Goal: Task Accomplishment & Management: Complete application form

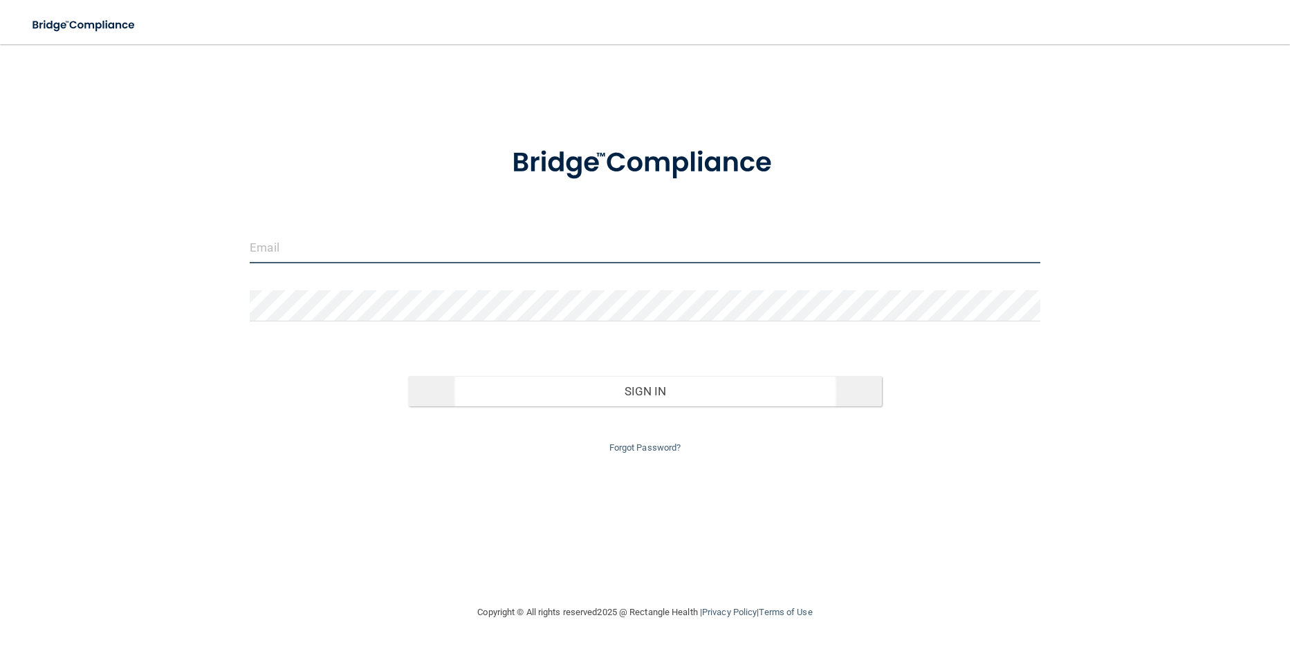
type input "[PERSON_NAME][EMAIL_ADDRESS][DOMAIN_NAME]"
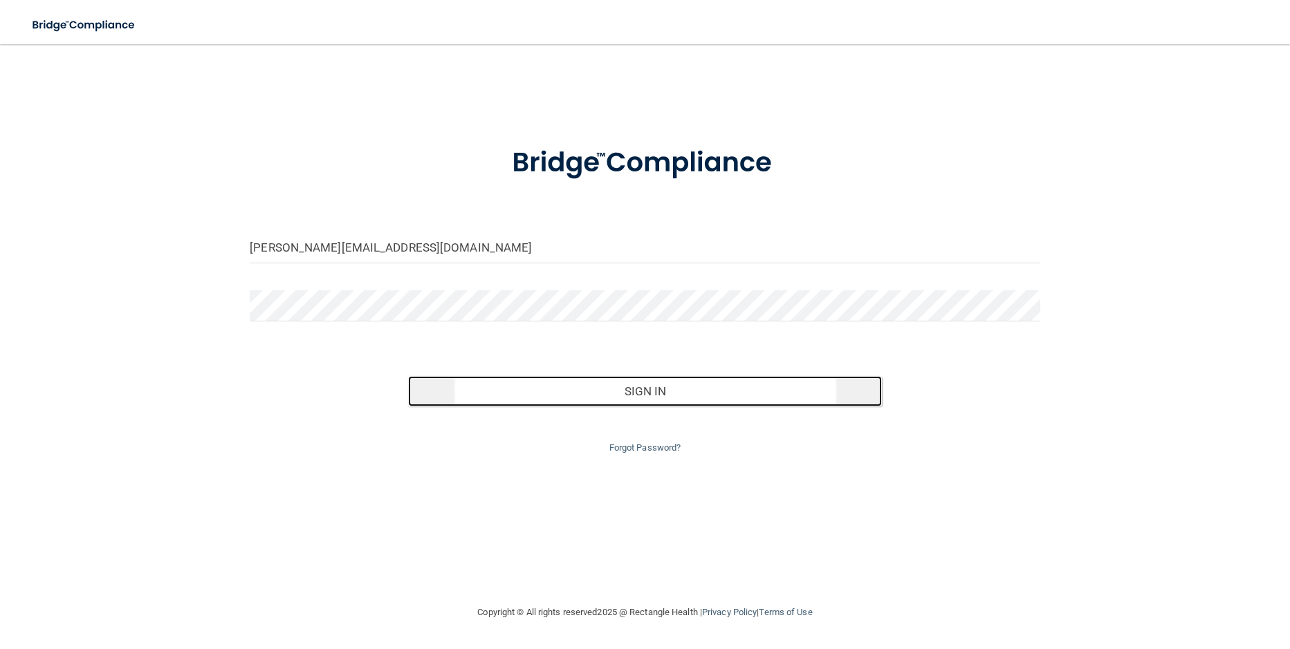
click at [642, 388] on button "Sign In" at bounding box center [645, 391] width 474 height 30
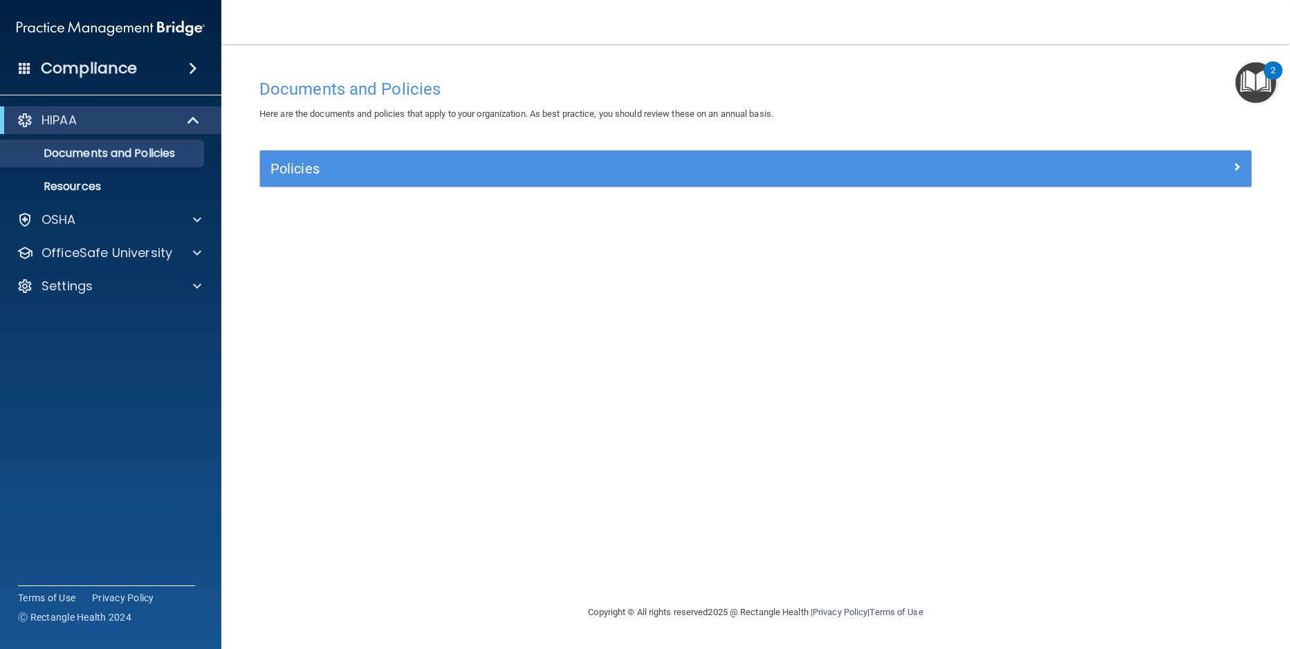
click at [1256, 82] on img "Open Resource Center, 2 new notifications" at bounding box center [1255, 82] width 41 height 41
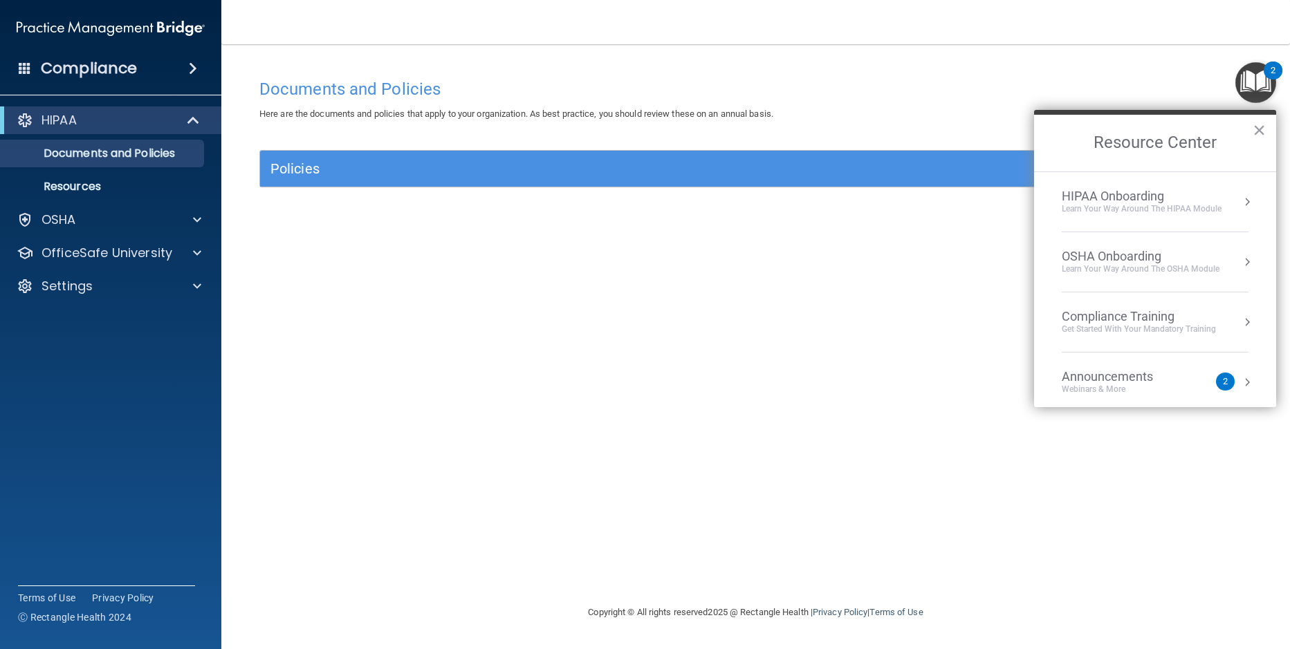
click at [573, 371] on div "Documents and Policies Here are the documents and policies that apply to your o…" at bounding box center [755, 338] width 1013 height 532
click at [192, 286] on div at bounding box center [195, 286] width 35 height 17
click at [1257, 125] on button "×" at bounding box center [1258, 130] width 13 height 22
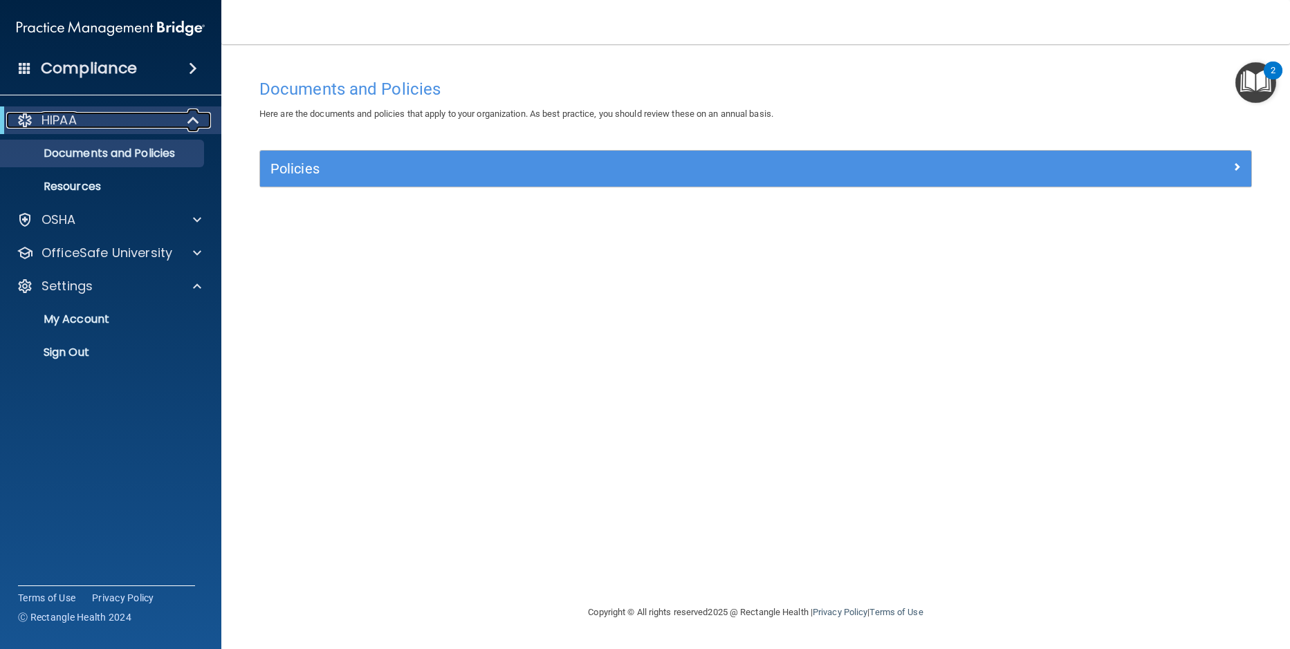
click at [59, 124] on p "HIPAA" at bounding box center [58, 120] width 35 height 17
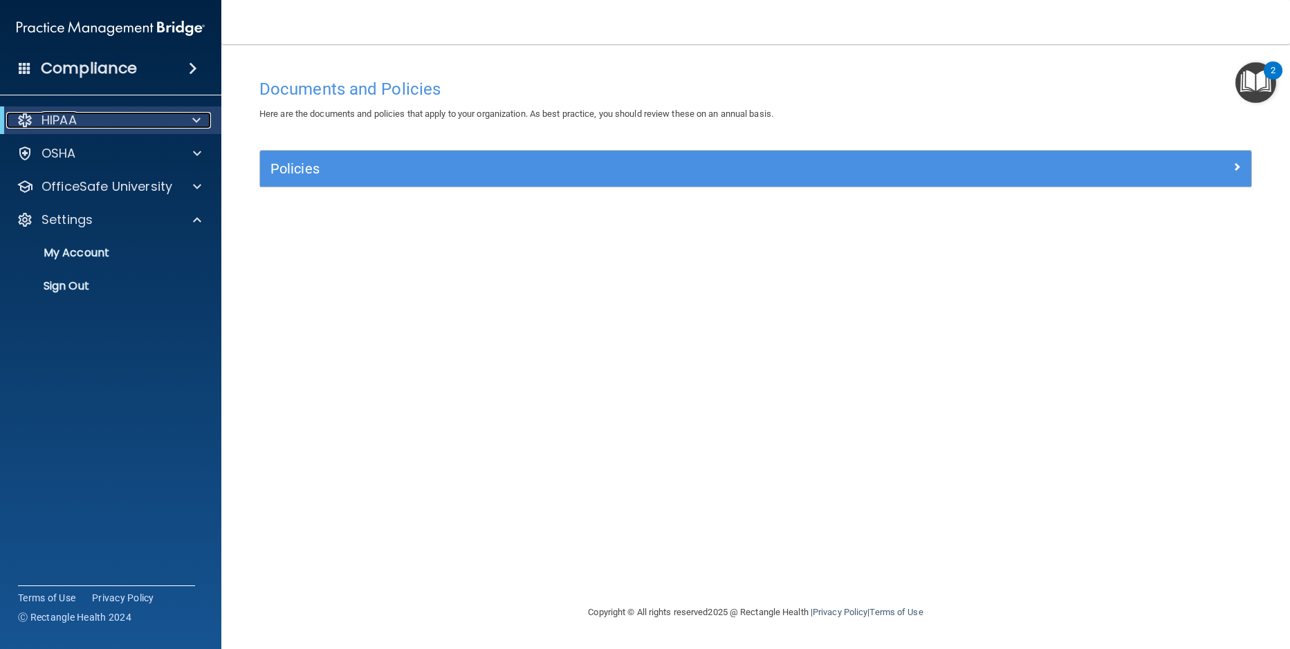
click at [62, 119] on p "HIPAA" at bounding box center [58, 120] width 35 height 17
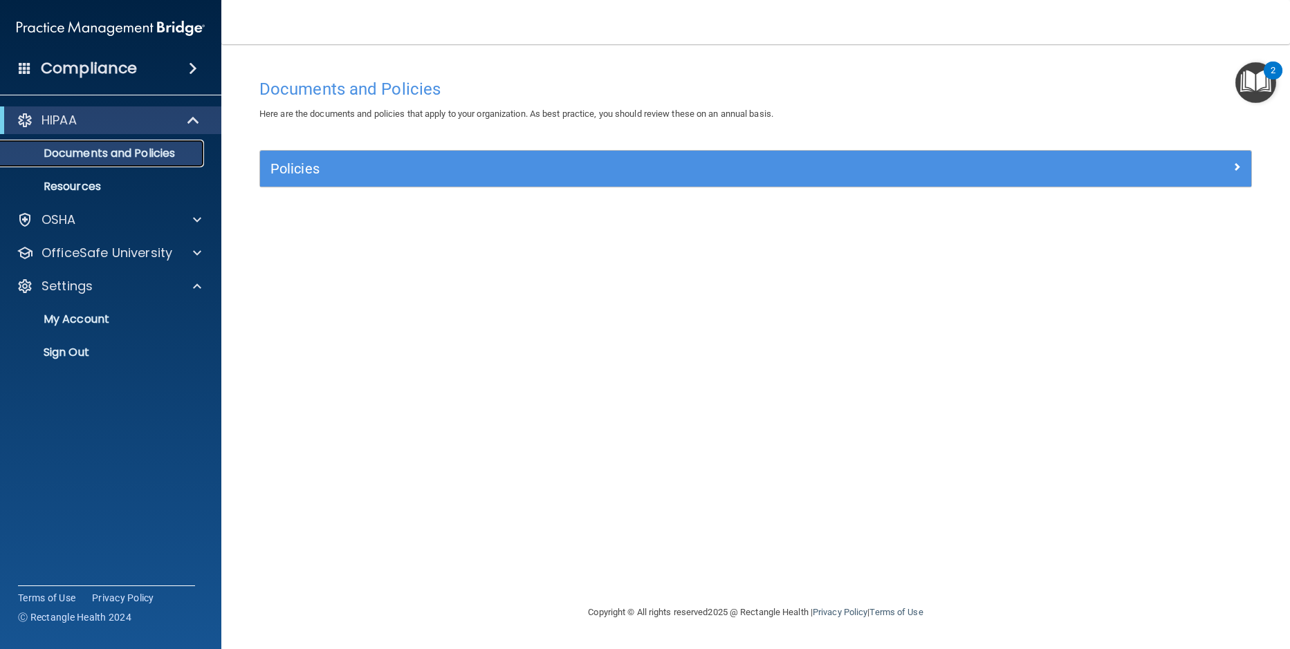
click at [63, 147] on p "Documents and Policies" at bounding box center [103, 154] width 189 height 14
click at [173, 147] on p "Documents and Policies" at bounding box center [103, 154] width 189 height 14
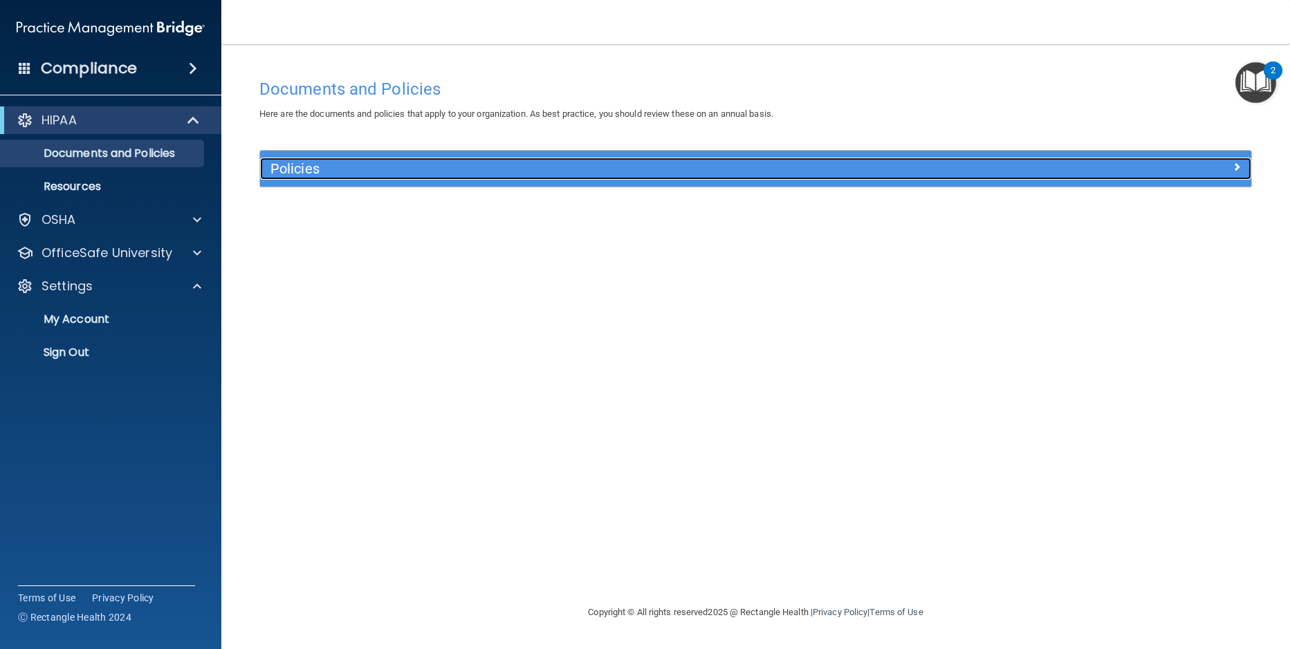
click at [481, 167] on h5 "Policies" at bounding box center [631, 168] width 723 height 15
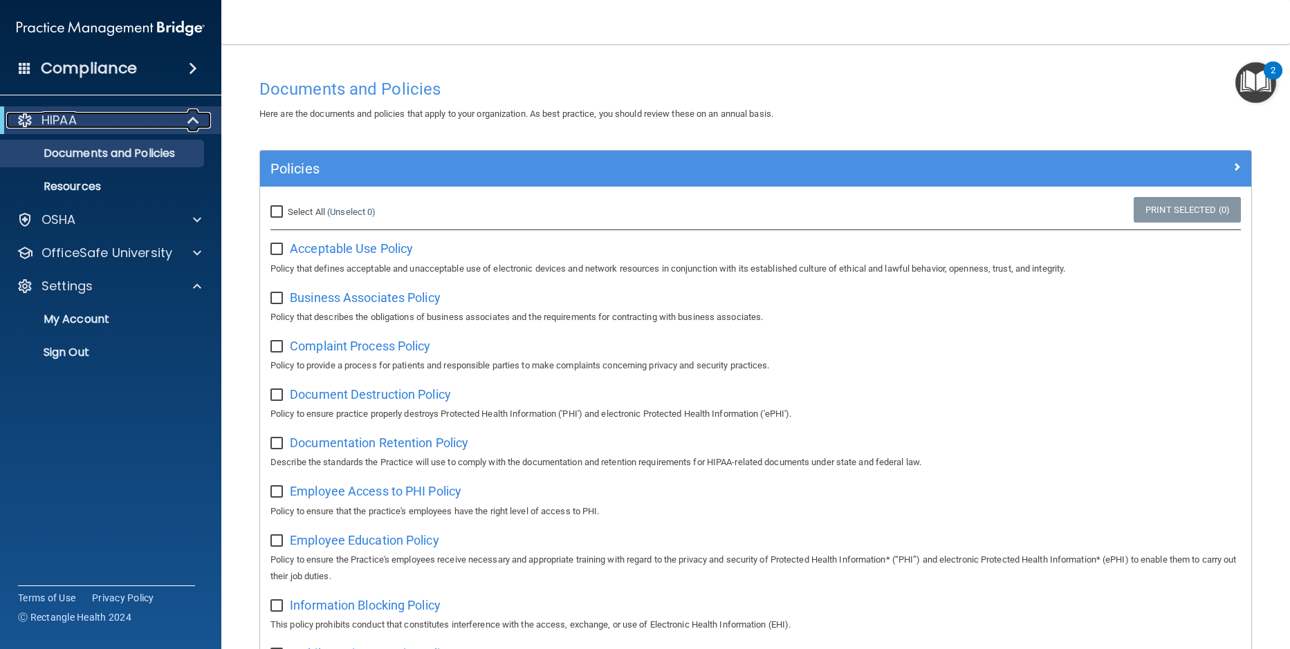
click at [190, 124] on span at bounding box center [195, 120] width 12 height 17
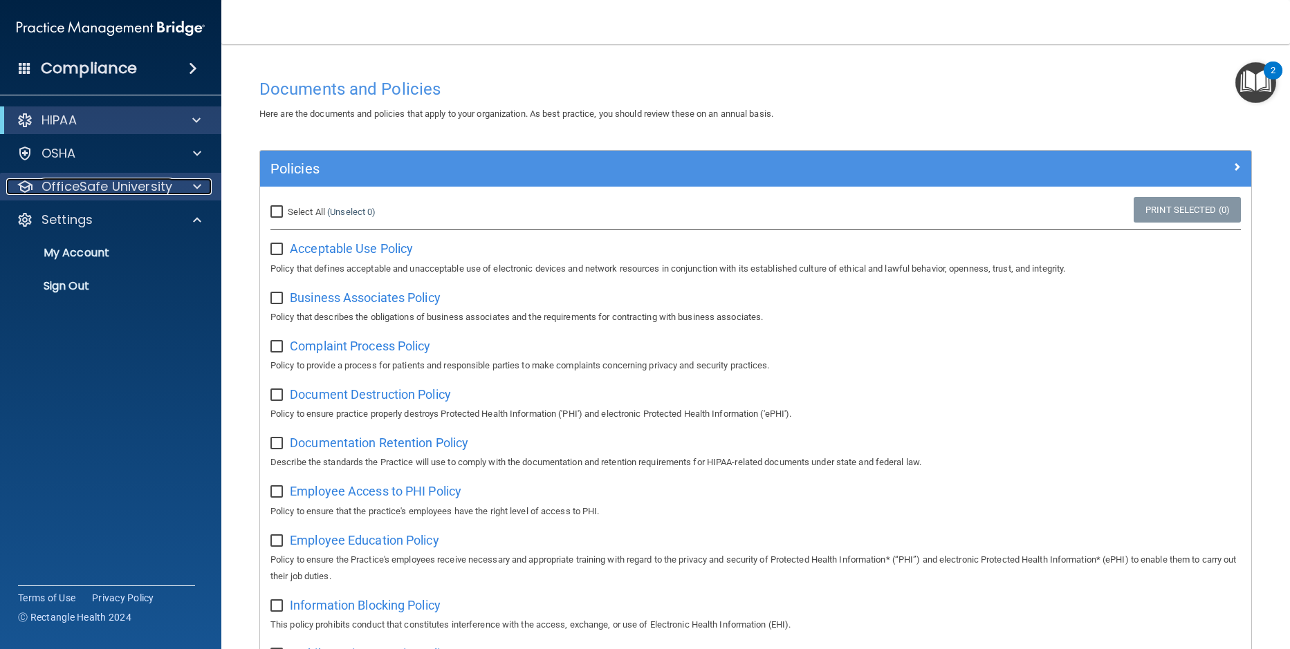
click at [165, 191] on p "OfficeSafe University" at bounding box center [106, 186] width 131 height 17
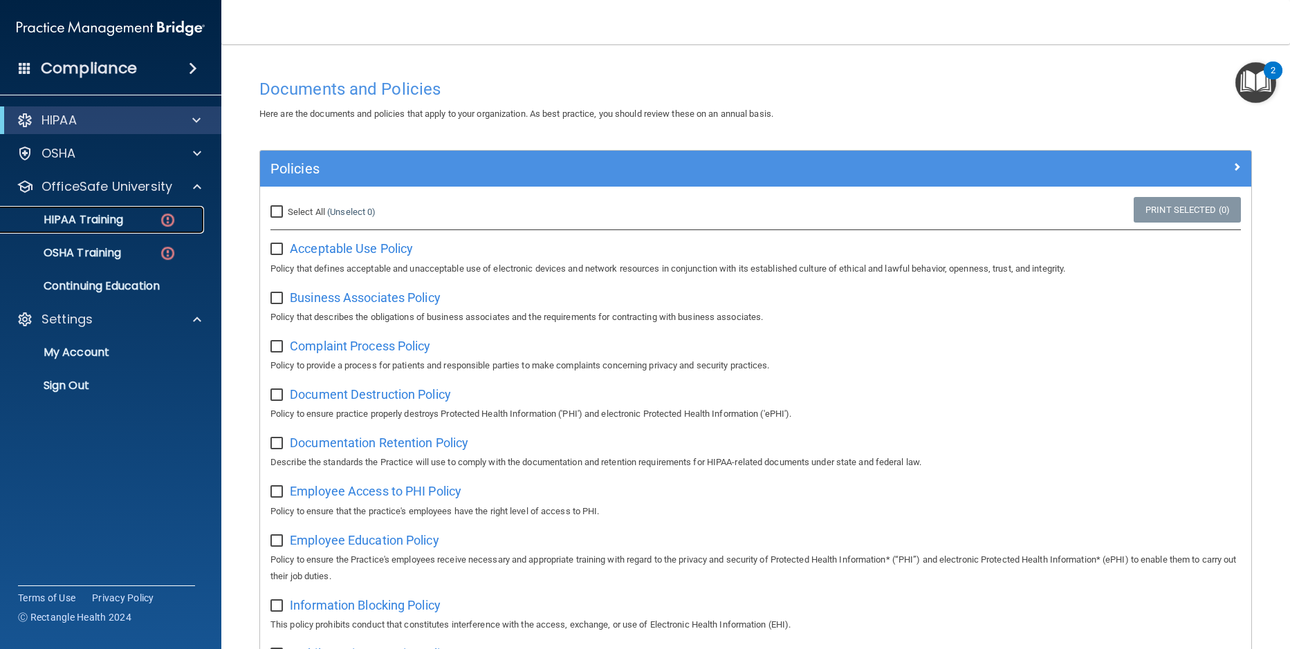
click at [95, 222] on p "HIPAA Training" at bounding box center [66, 220] width 114 height 14
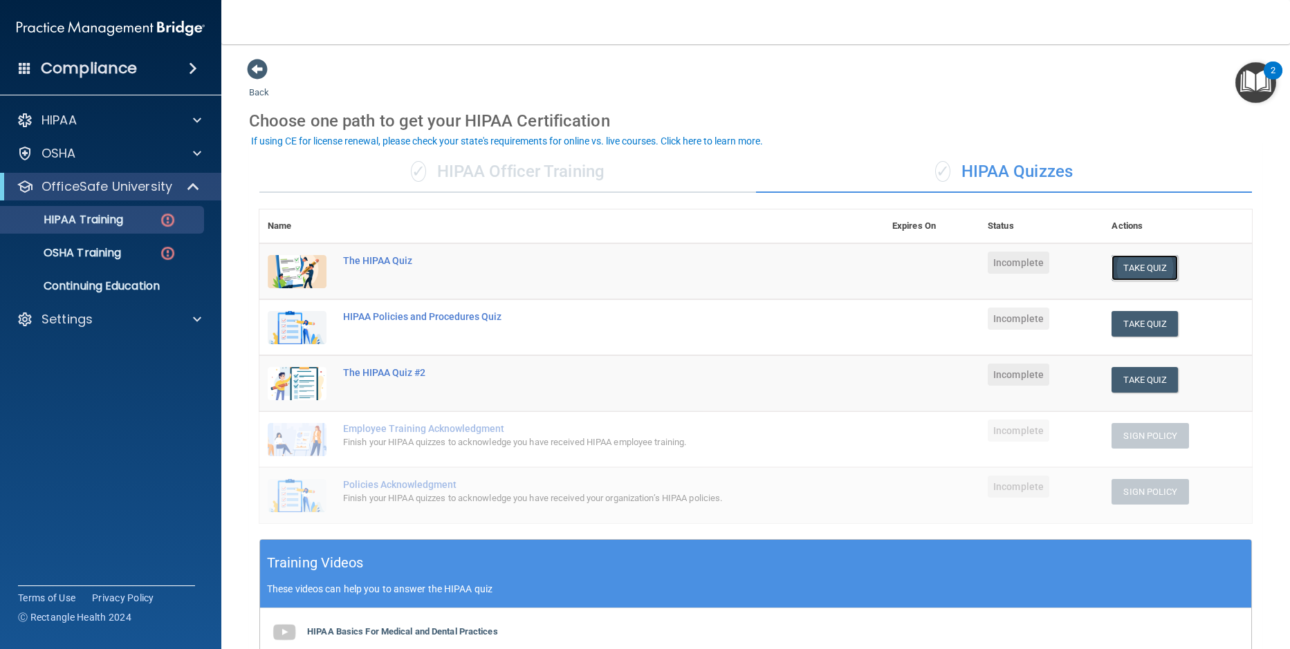
click at [1143, 275] on button "Take Quiz" at bounding box center [1144, 268] width 66 height 26
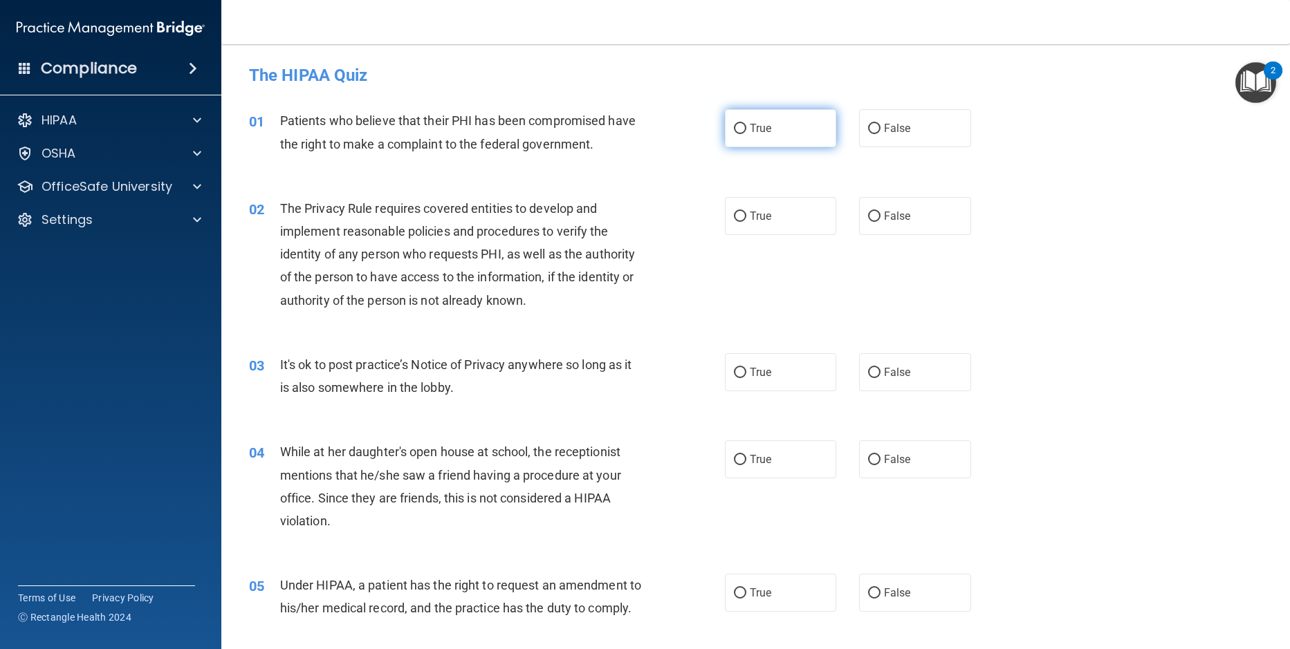
click at [735, 132] on input "True" at bounding box center [740, 129] width 12 height 10
radio input "true"
click at [737, 216] on input "True" at bounding box center [740, 217] width 12 height 10
radio input "true"
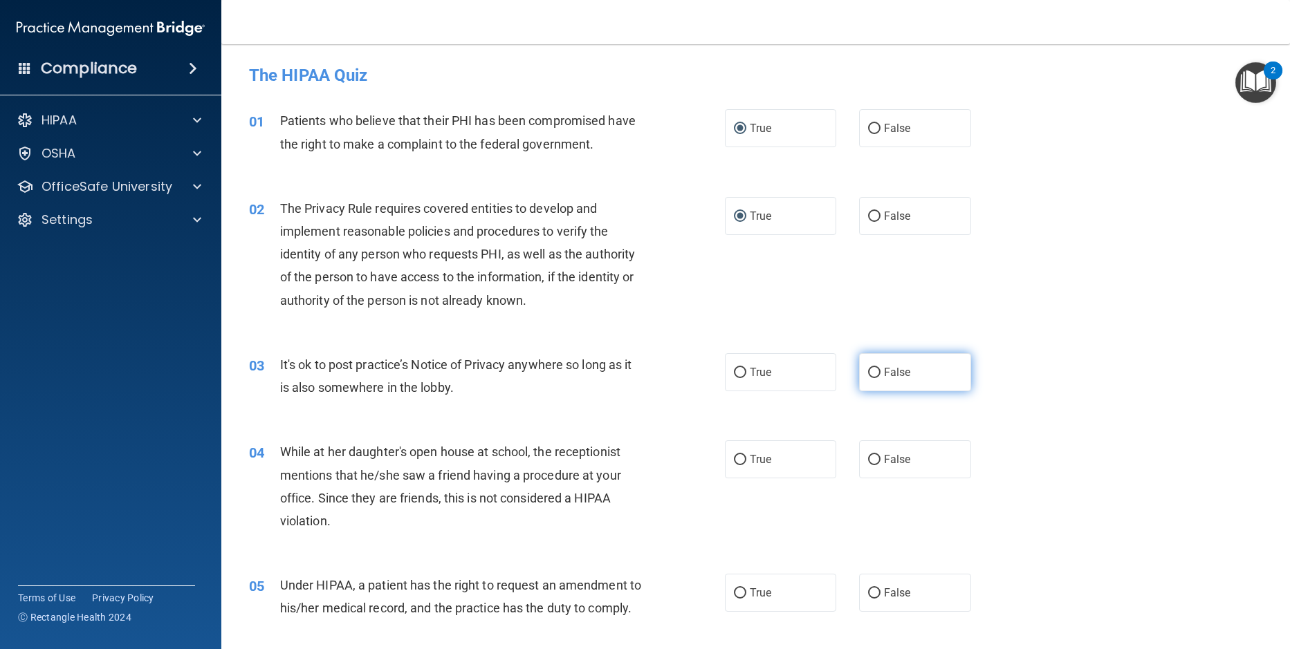
click at [869, 369] on input "False" at bounding box center [874, 373] width 12 height 10
radio input "true"
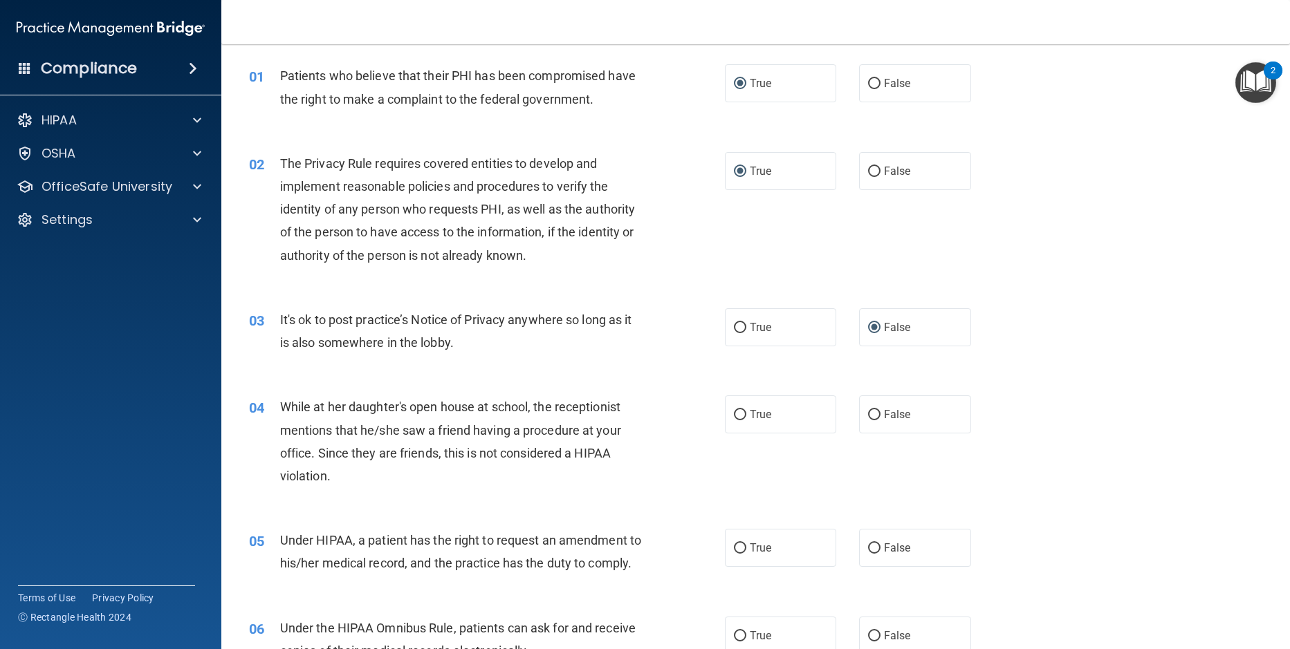
scroll to position [207, 0]
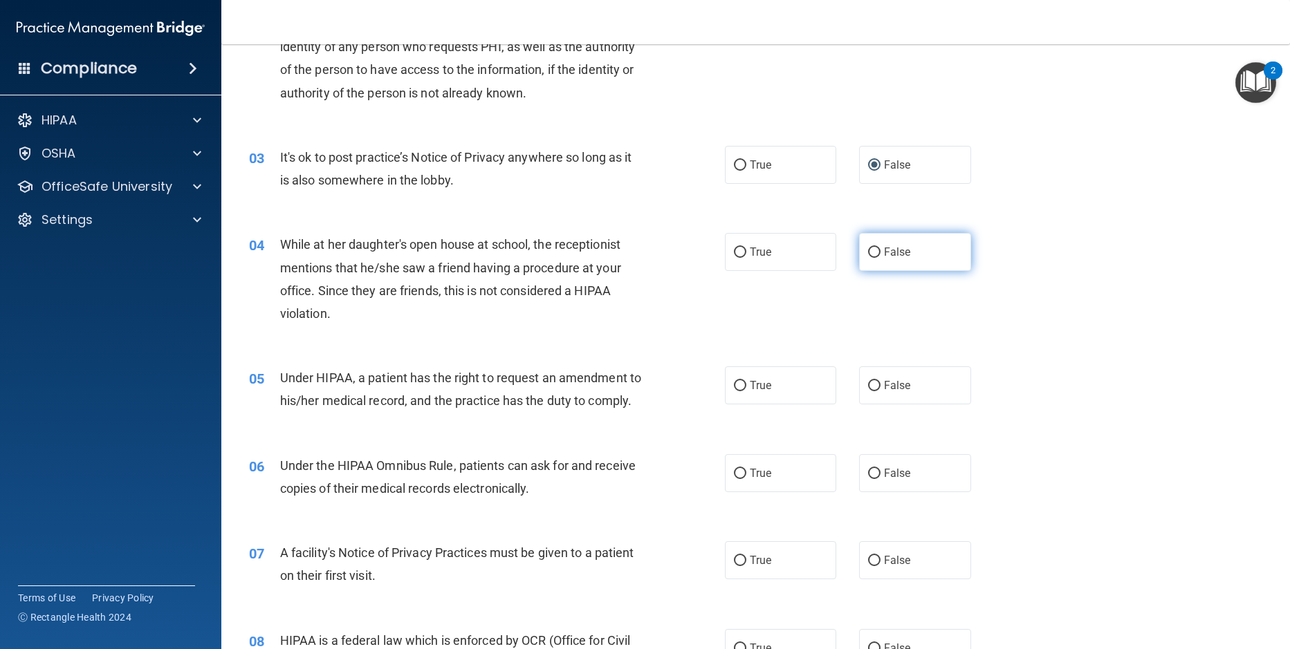
click at [868, 250] on input "False" at bounding box center [874, 253] width 12 height 10
radio input "true"
click at [870, 383] on input "False" at bounding box center [874, 386] width 12 height 10
radio input "true"
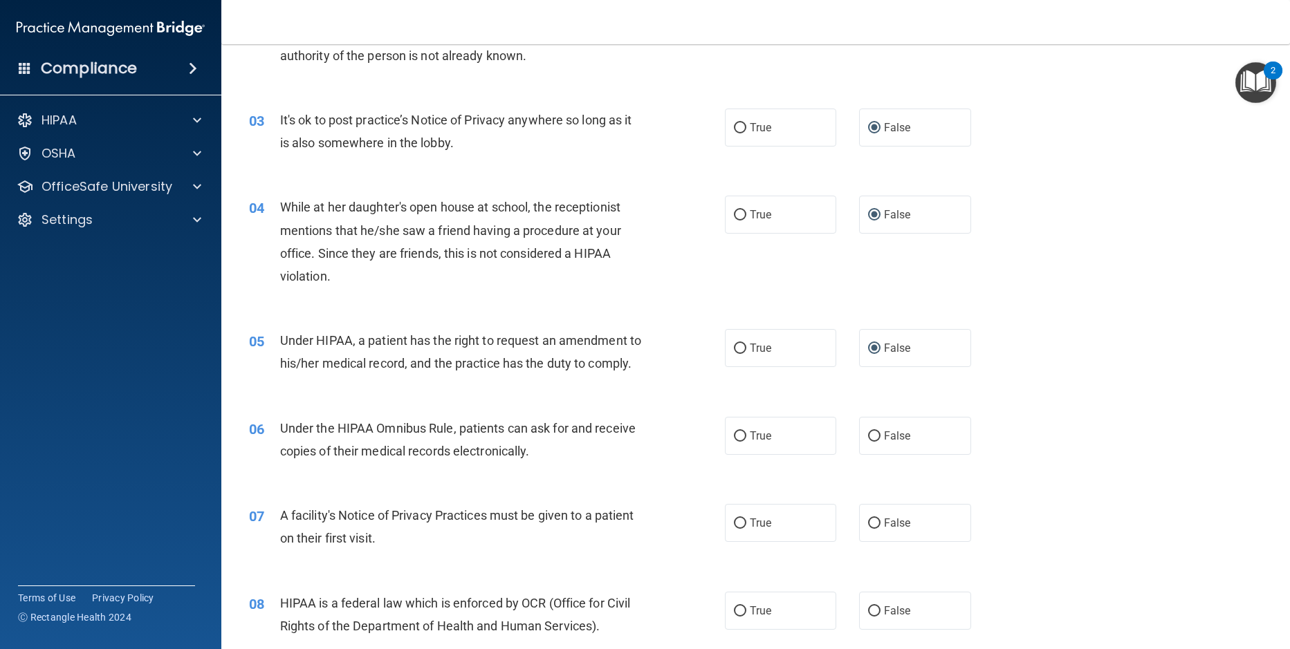
scroll to position [277, 0]
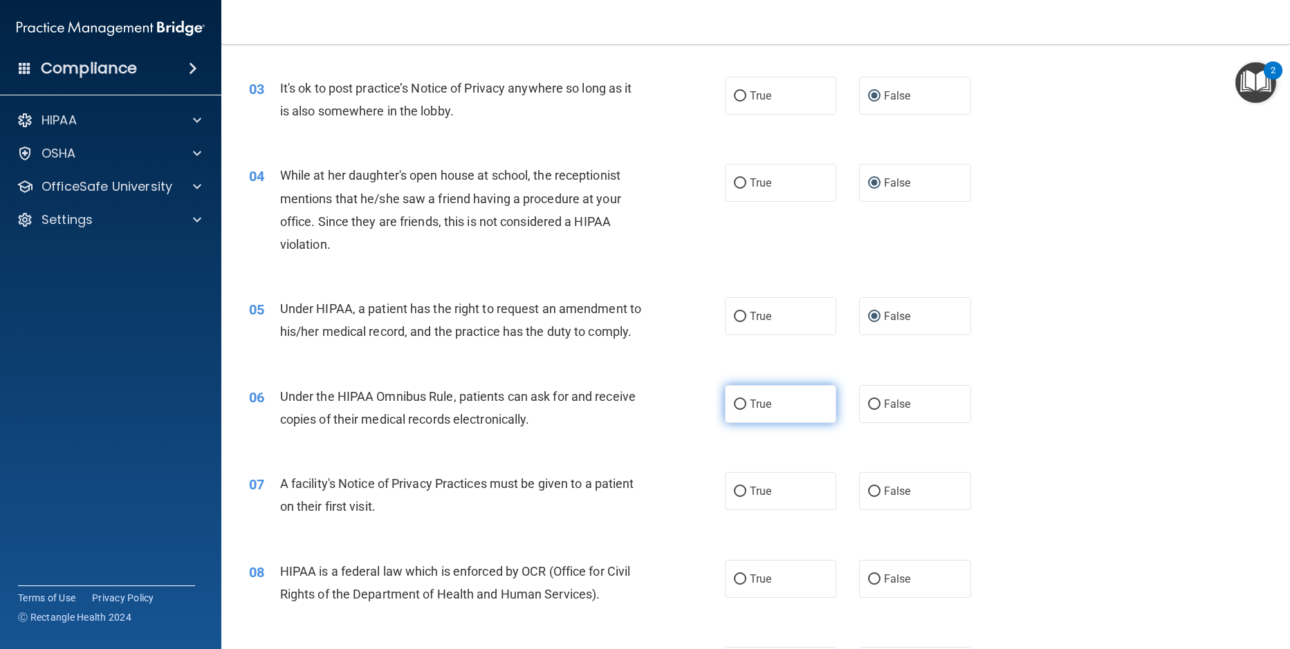
click at [734, 410] on input "True" at bounding box center [740, 405] width 12 height 10
radio input "true"
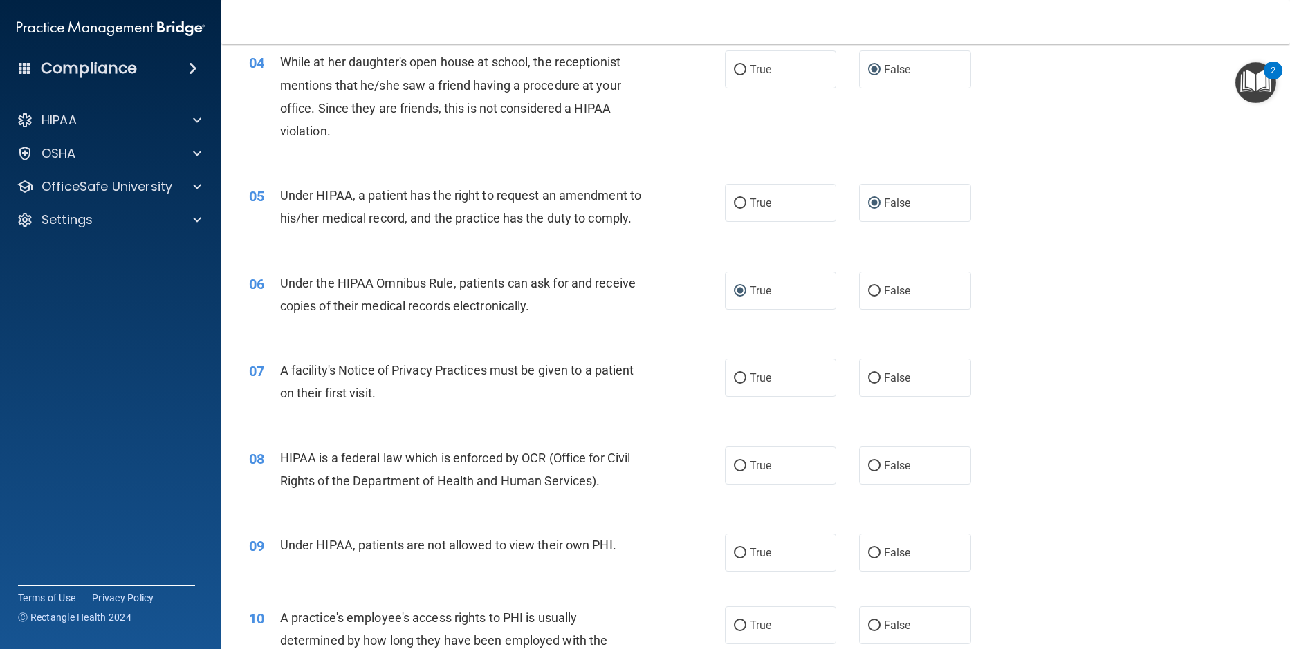
scroll to position [415, 0]
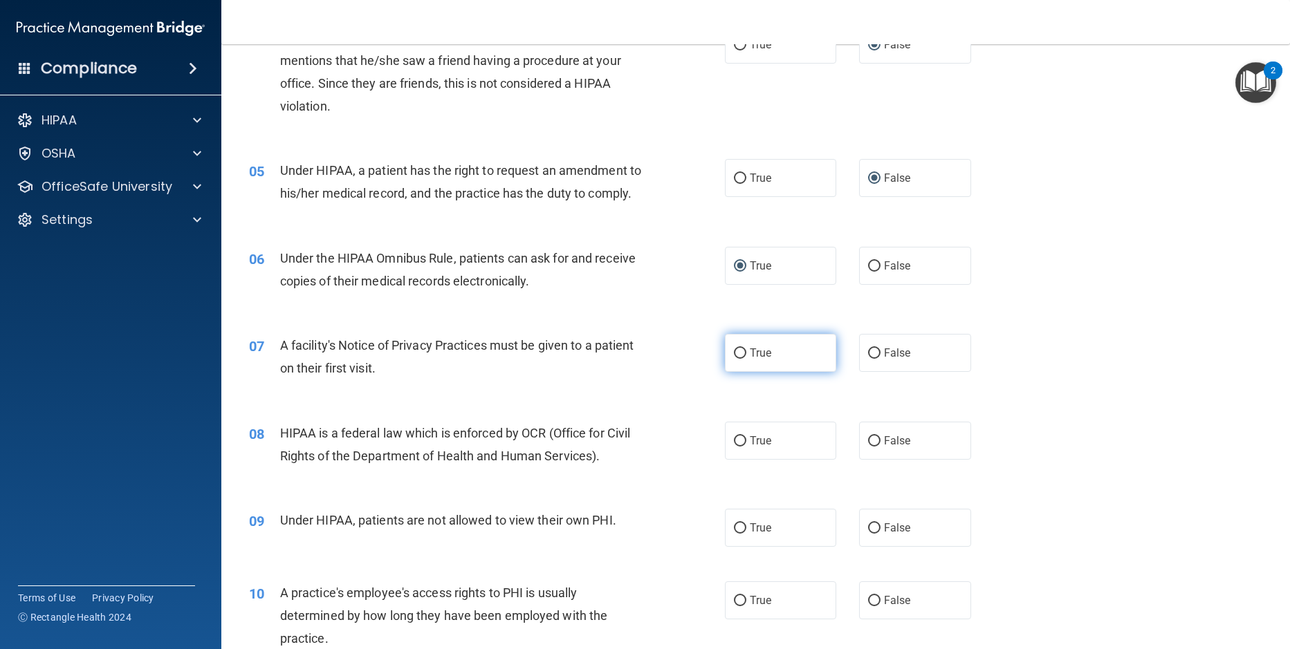
click at [734, 359] on input "True" at bounding box center [740, 354] width 12 height 10
radio input "true"
click at [734, 447] on input "True" at bounding box center [740, 441] width 12 height 10
radio input "true"
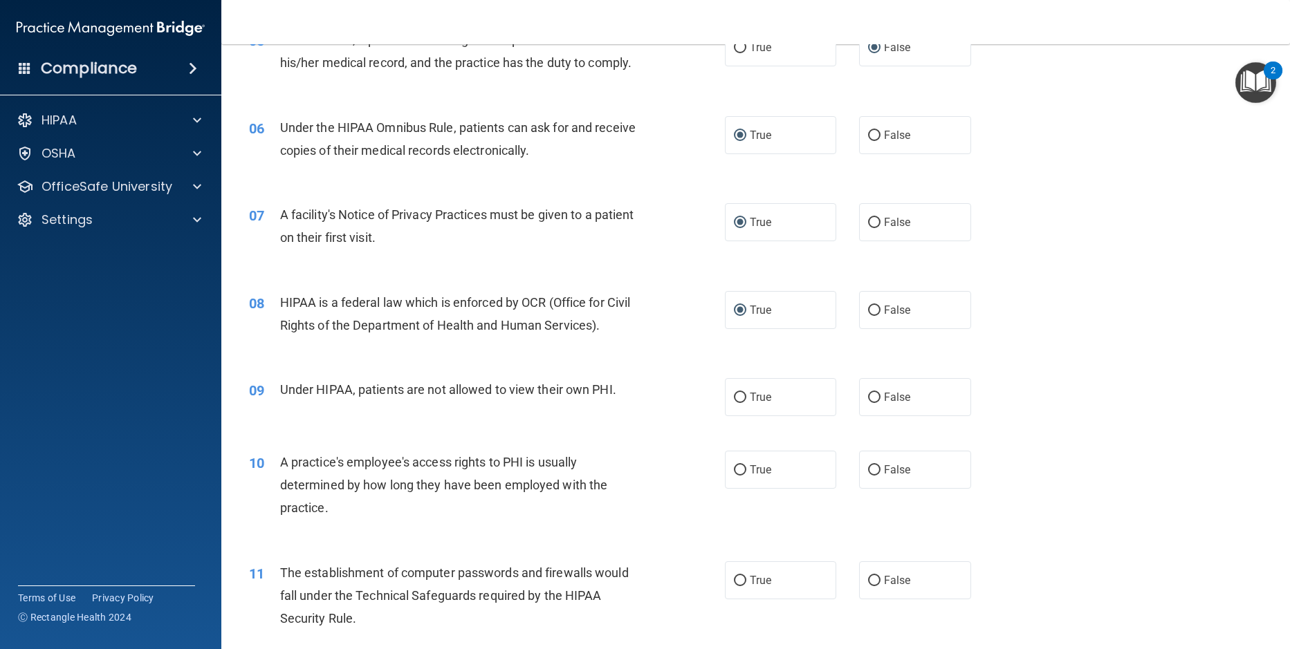
scroll to position [553, 0]
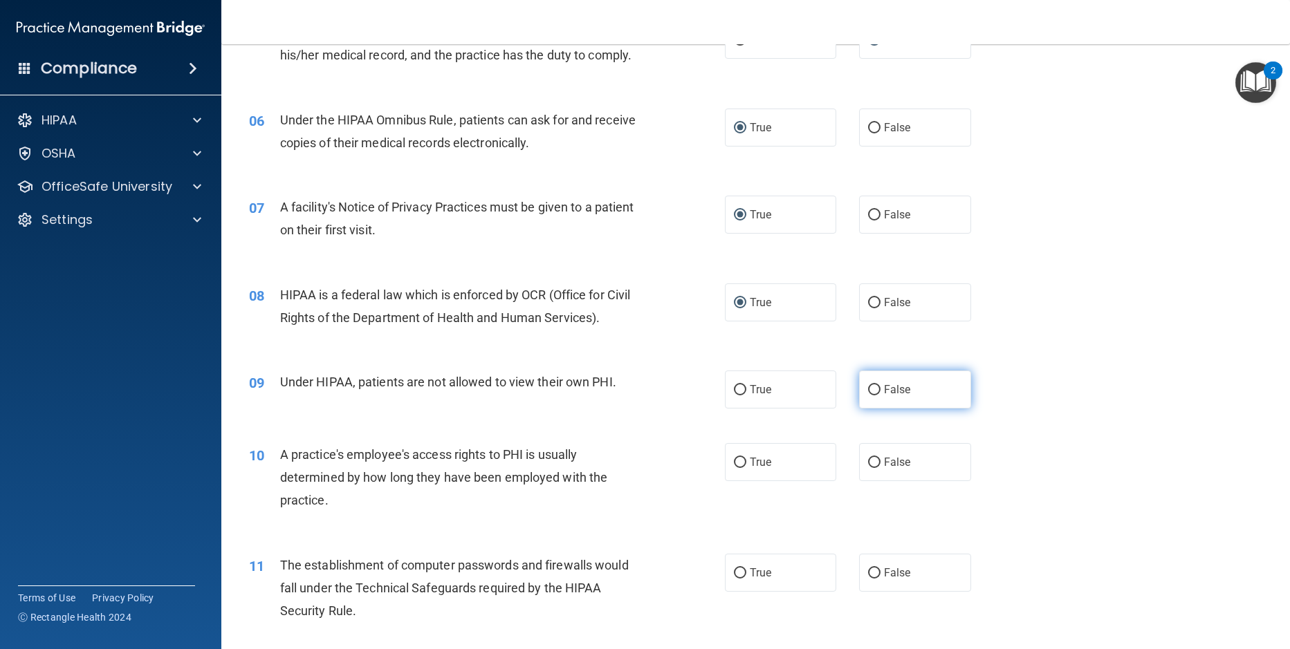
click at [869, 396] on input "False" at bounding box center [874, 390] width 12 height 10
radio input "true"
click at [868, 468] on input "False" at bounding box center [874, 463] width 12 height 10
radio input "true"
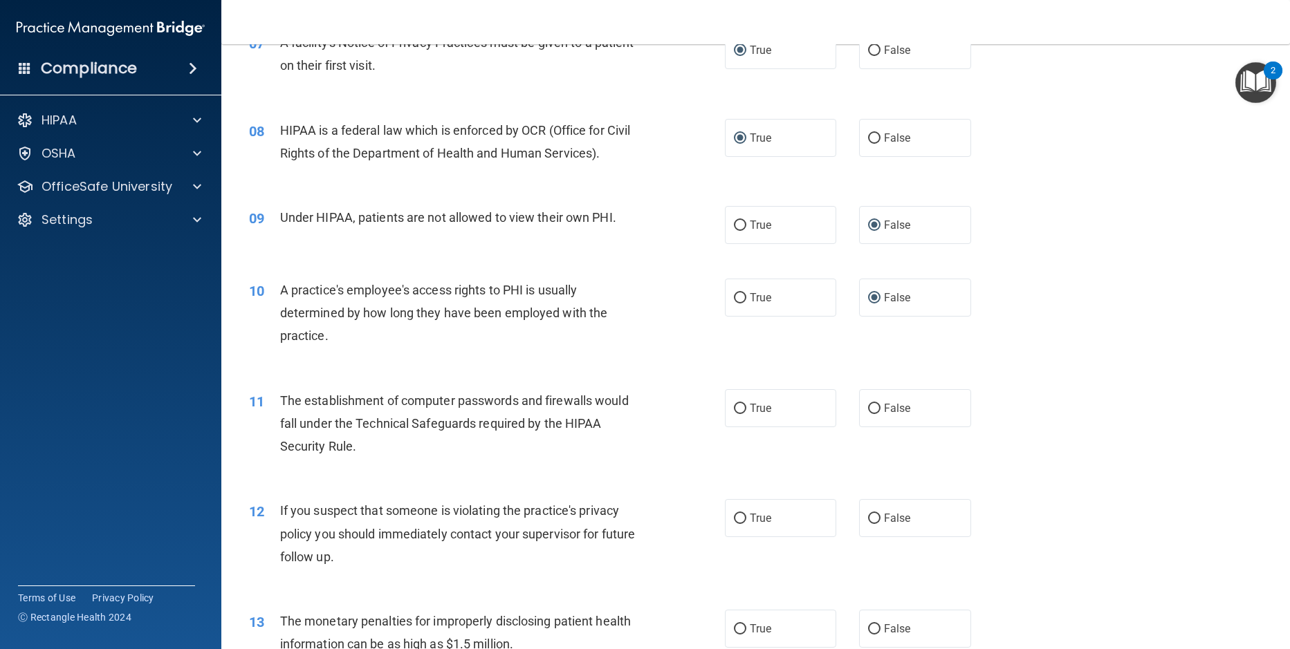
scroll to position [761, 0]
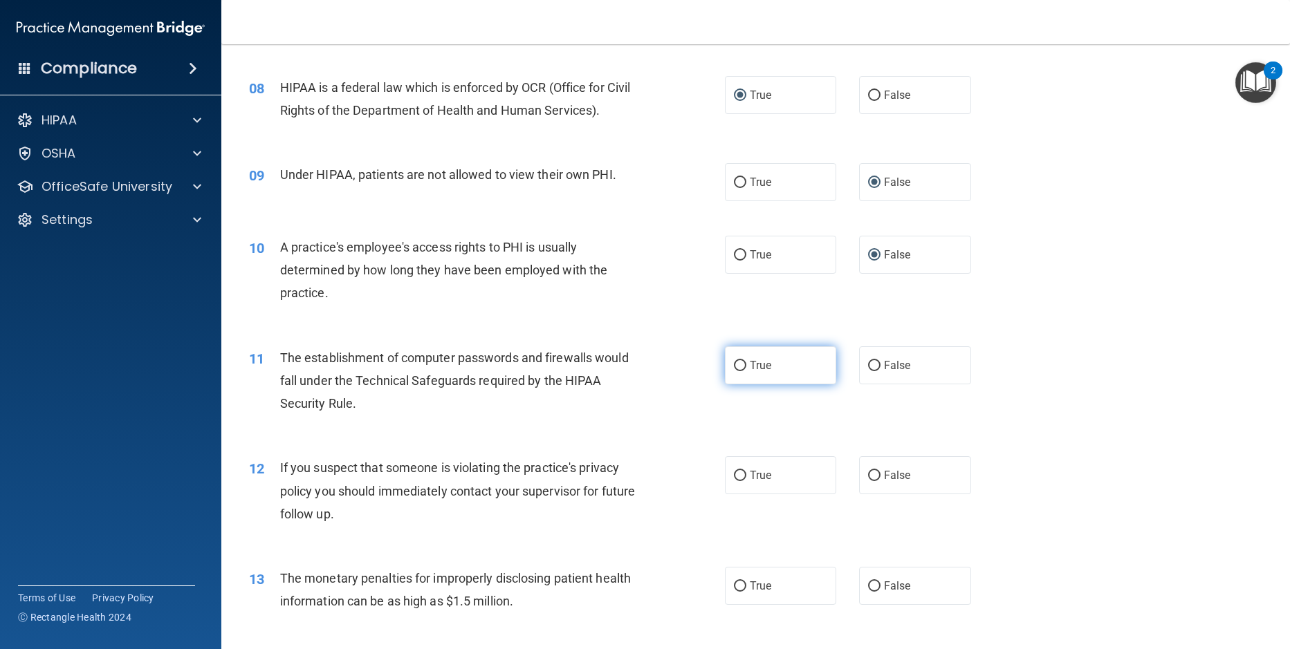
click at [737, 371] on input "True" at bounding box center [740, 366] width 12 height 10
radio input "true"
click at [734, 481] on input "True" at bounding box center [740, 476] width 12 height 10
radio input "true"
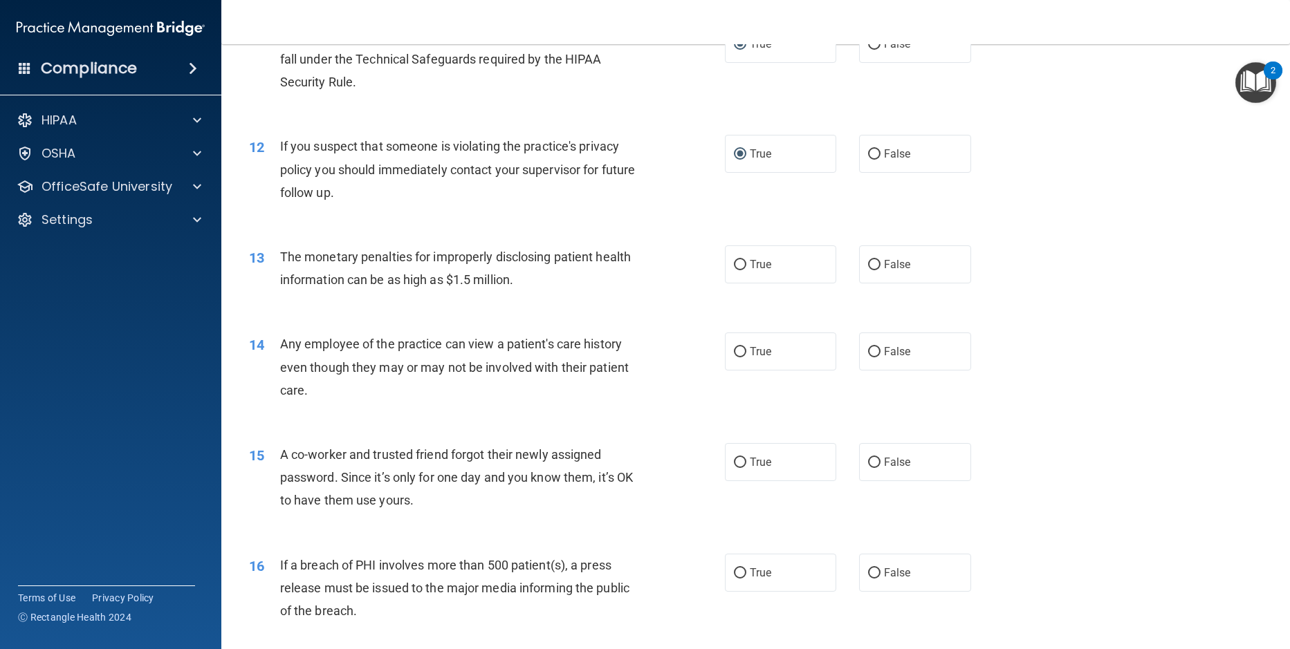
scroll to position [1106, 0]
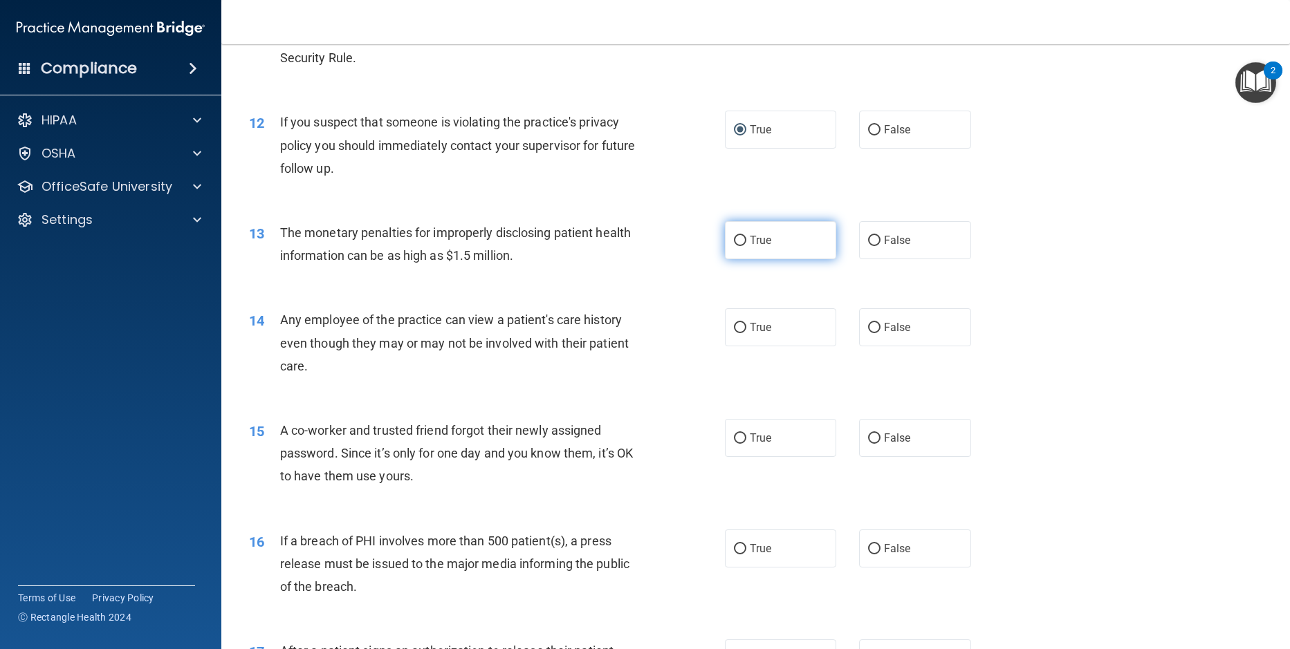
click at [737, 246] on input "True" at bounding box center [740, 241] width 12 height 10
radio input "true"
click at [868, 333] on input "False" at bounding box center [874, 328] width 12 height 10
radio input "true"
click at [867, 454] on label "False" at bounding box center [915, 438] width 112 height 38
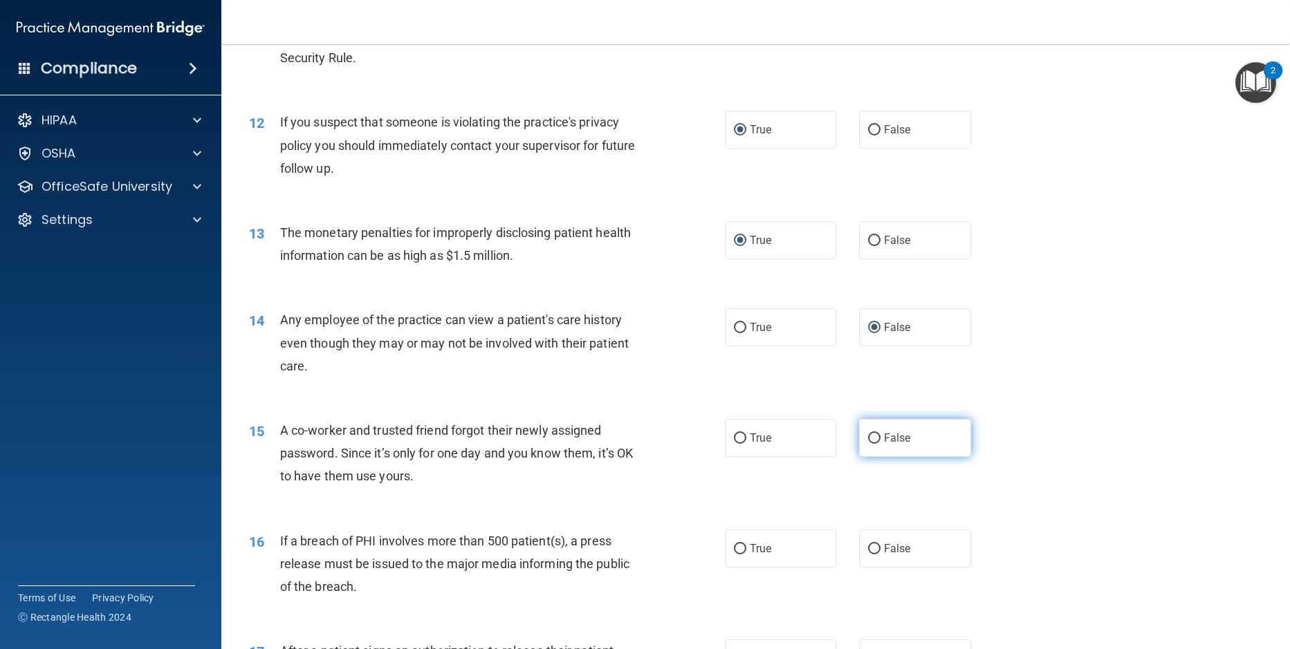
click at [868, 444] on input "False" at bounding box center [874, 439] width 12 height 10
radio input "true"
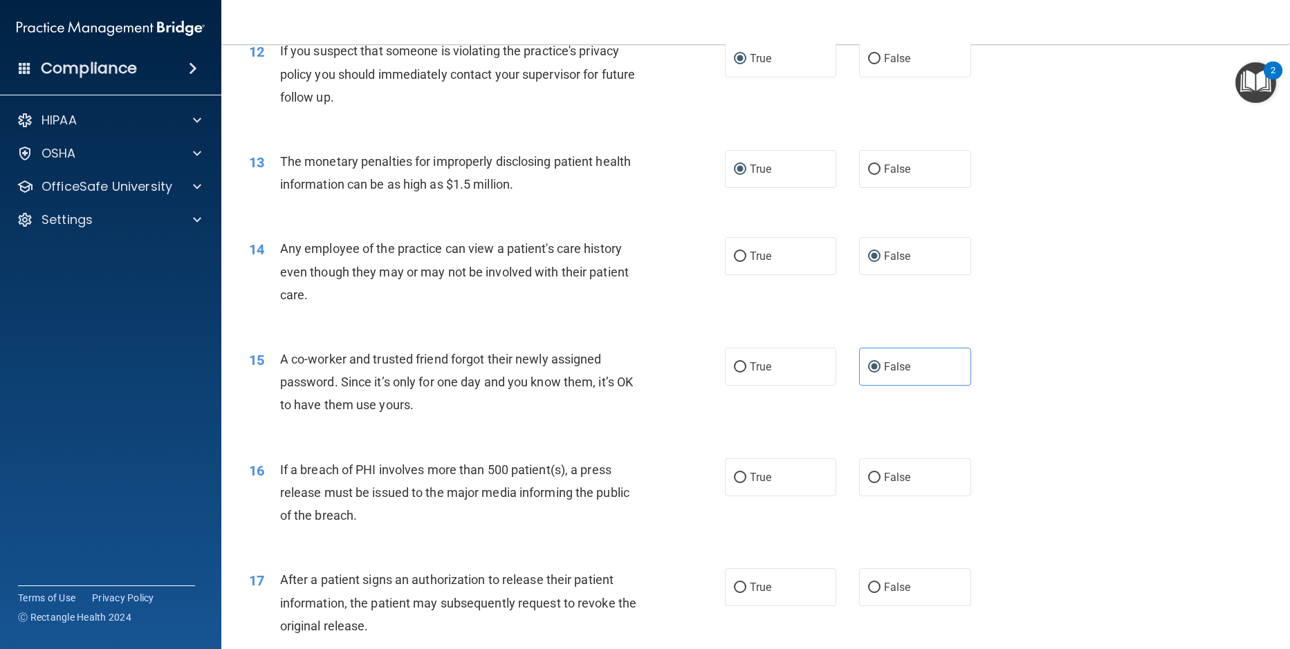
scroll to position [1314, 0]
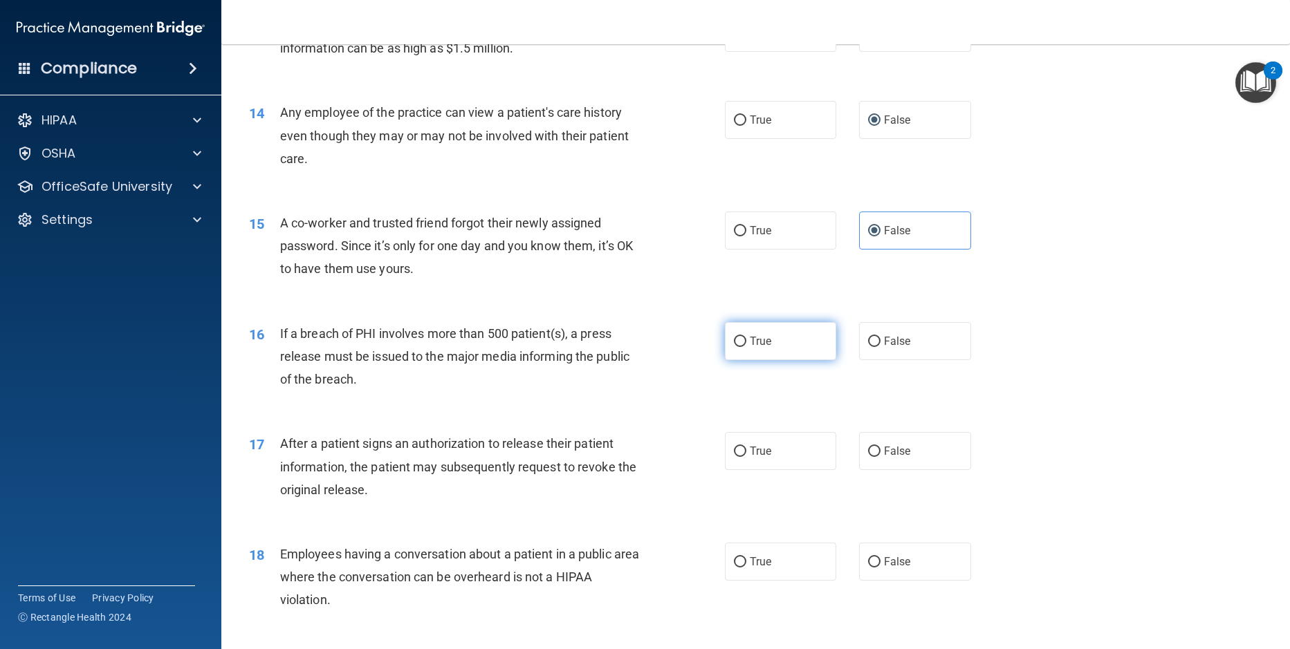
click at [736, 347] on input "True" at bounding box center [740, 342] width 12 height 10
radio input "true"
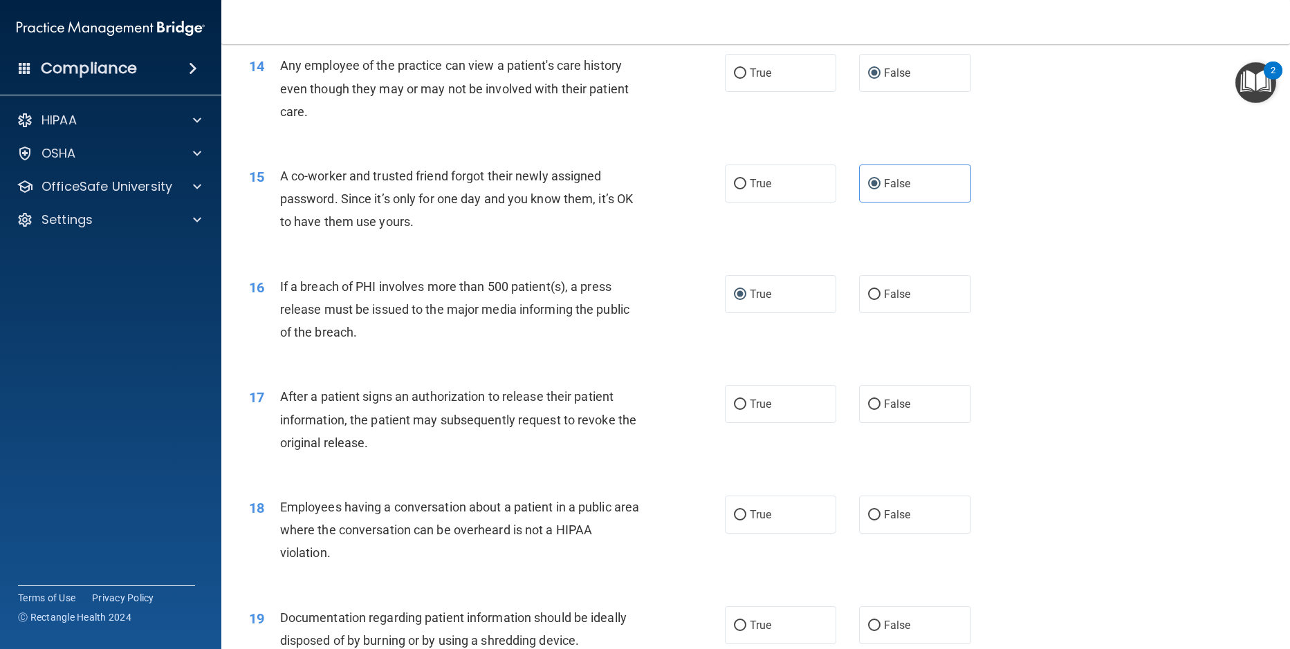
scroll to position [1383, 0]
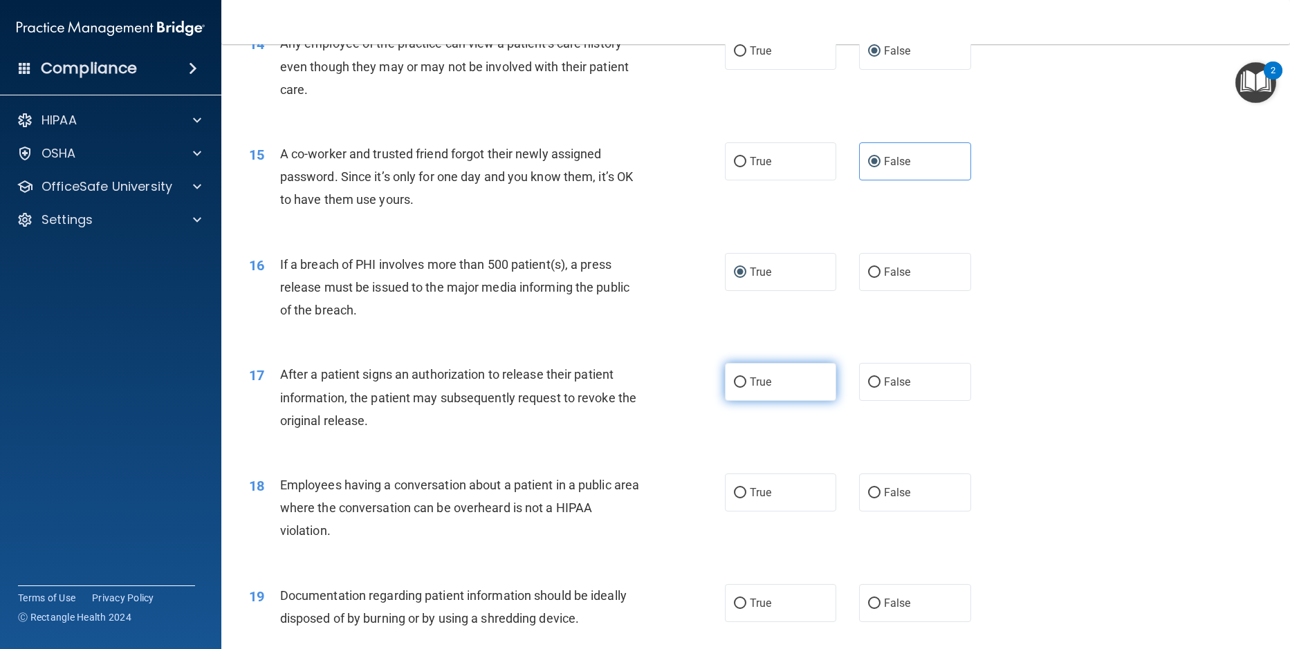
click at [734, 388] on input "True" at bounding box center [740, 383] width 12 height 10
radio input "true"
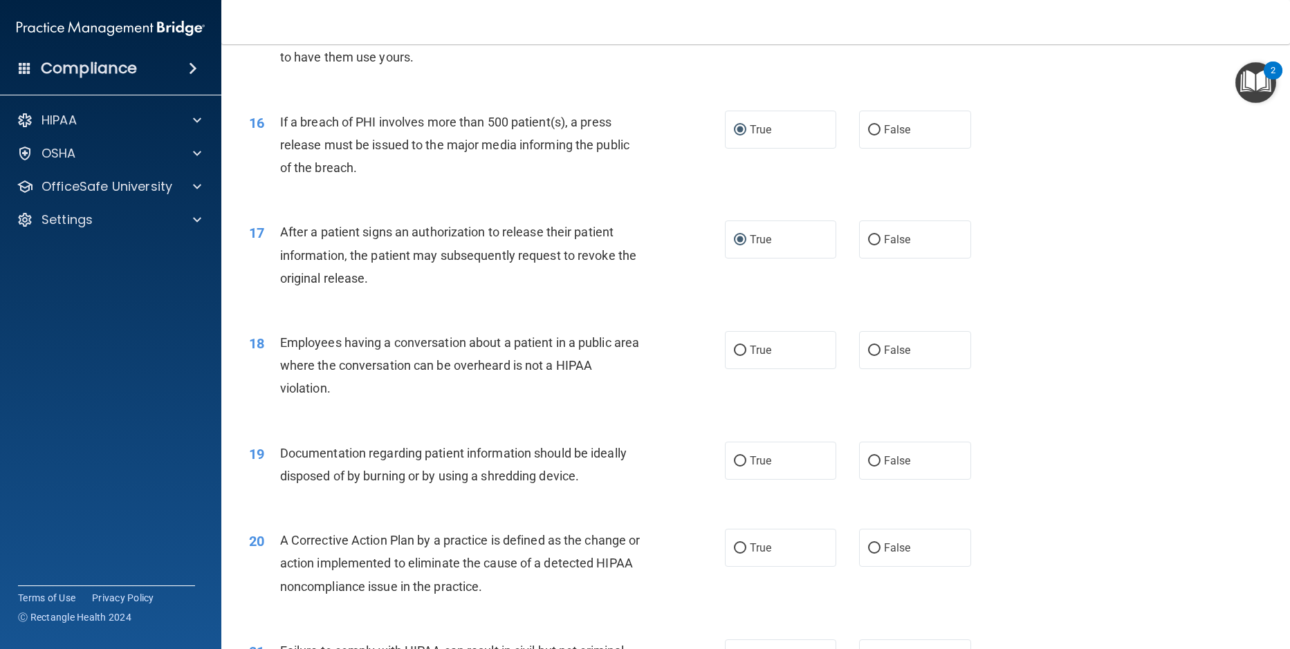
scroll to position [1540, 0]
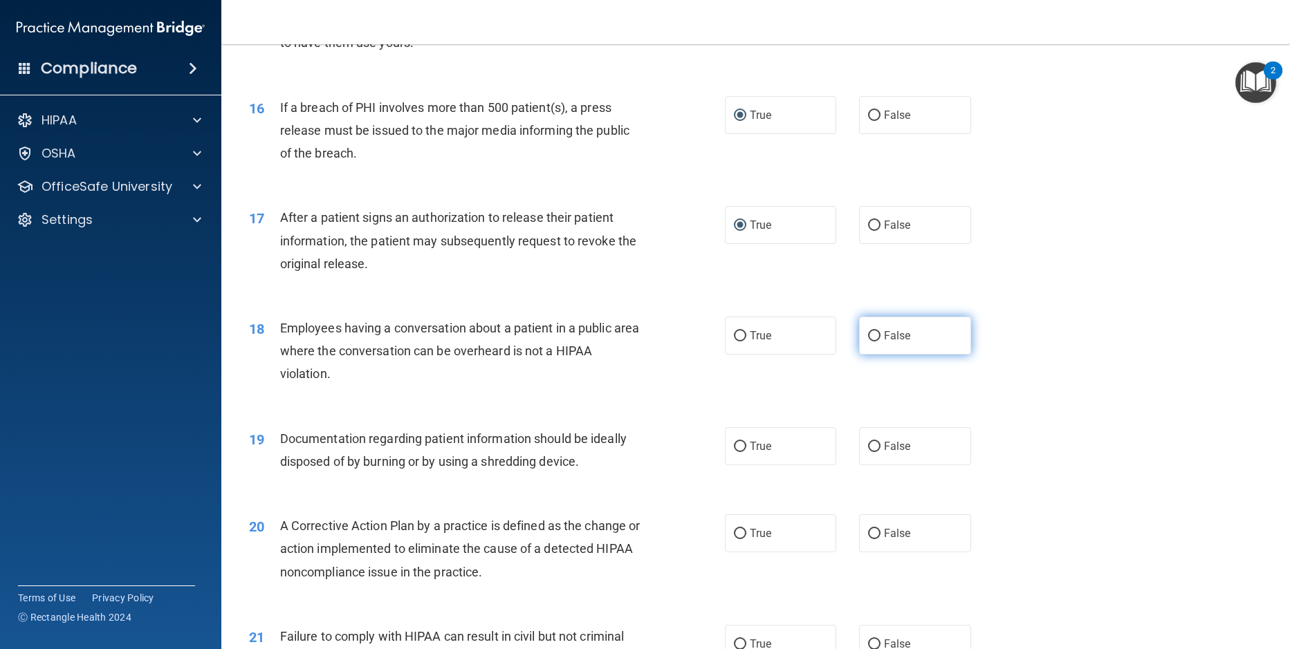
click at [873, 342] on input "False" at bounding box center [874, 336] width 12 height 10
radio input "true"
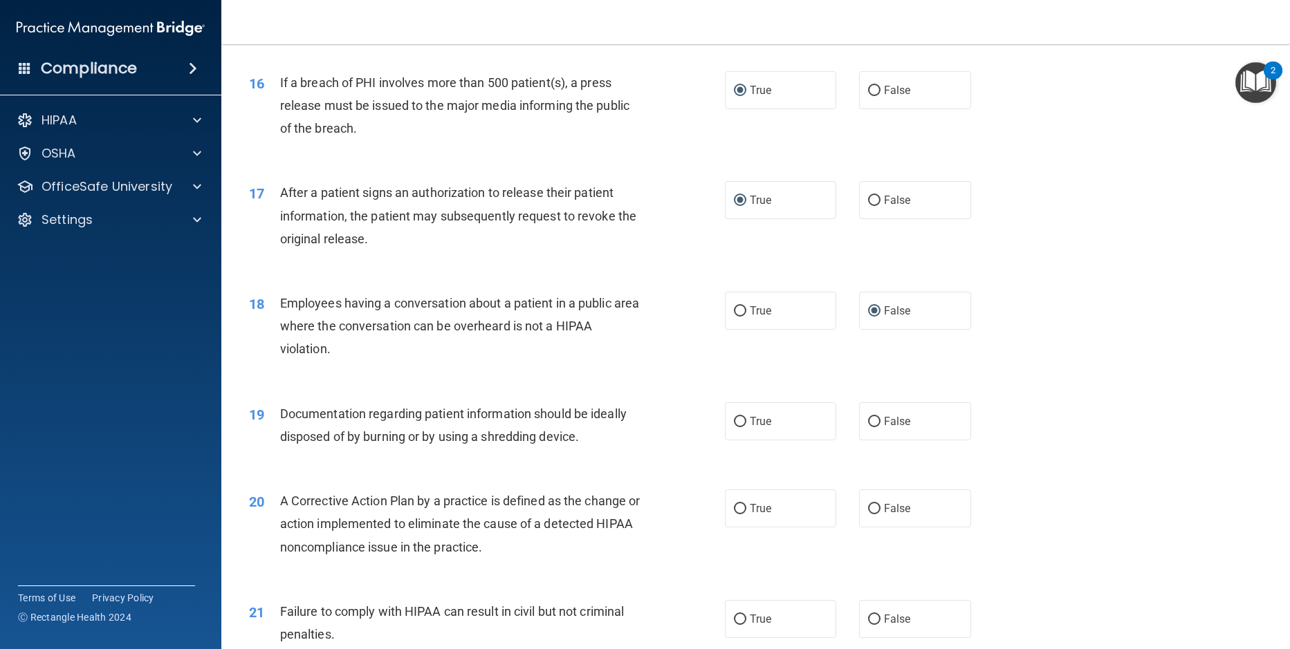
scroll to position [1609, 0]
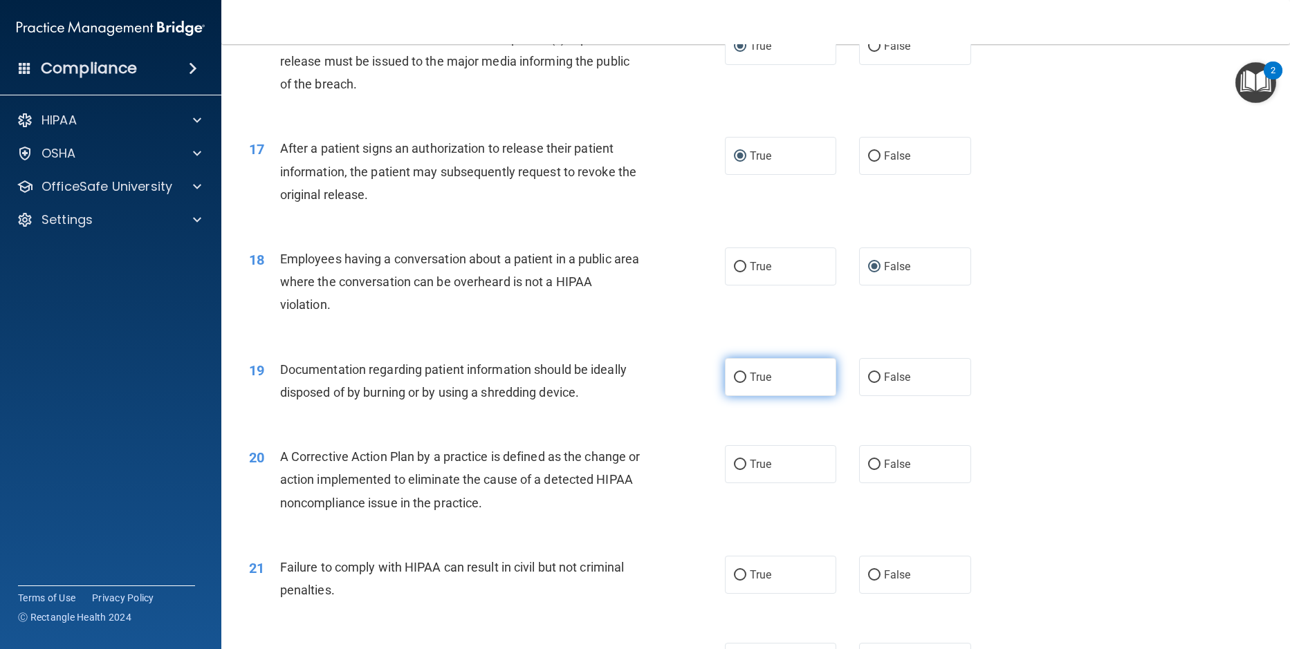
click at [734, 383] on input "True" at bounding box center [740, 378] width 12 height 10
radio input "true"
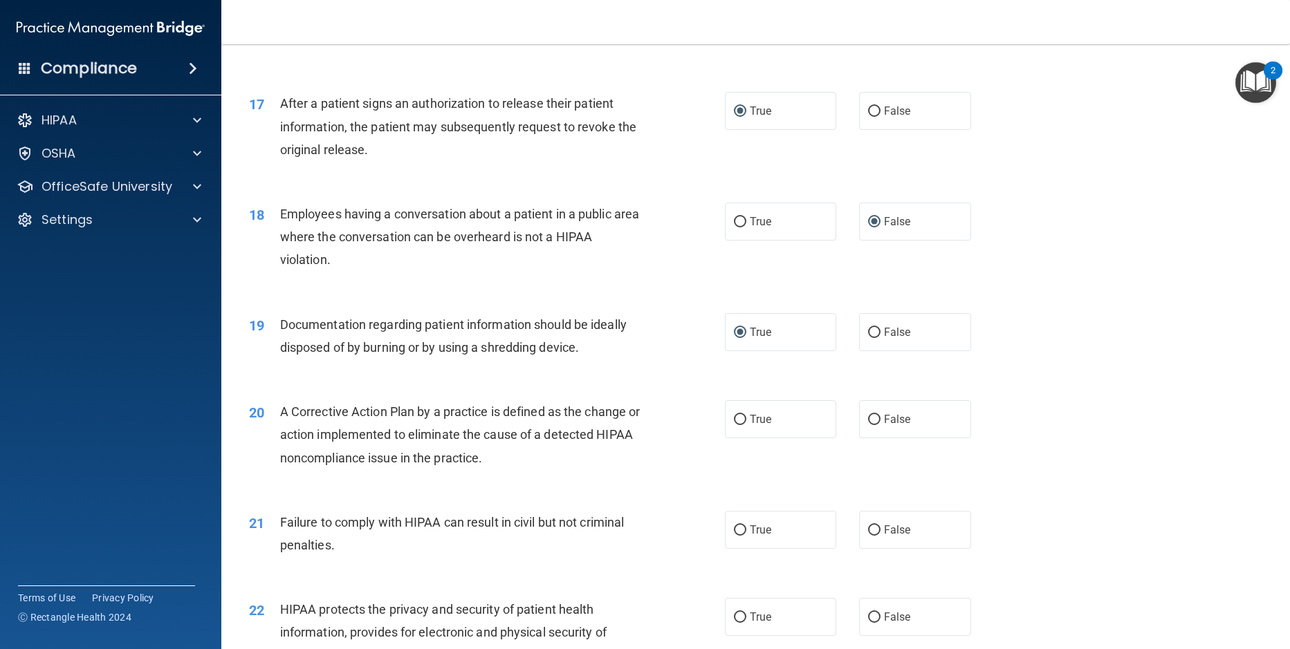
scroll to position [1678, 0]
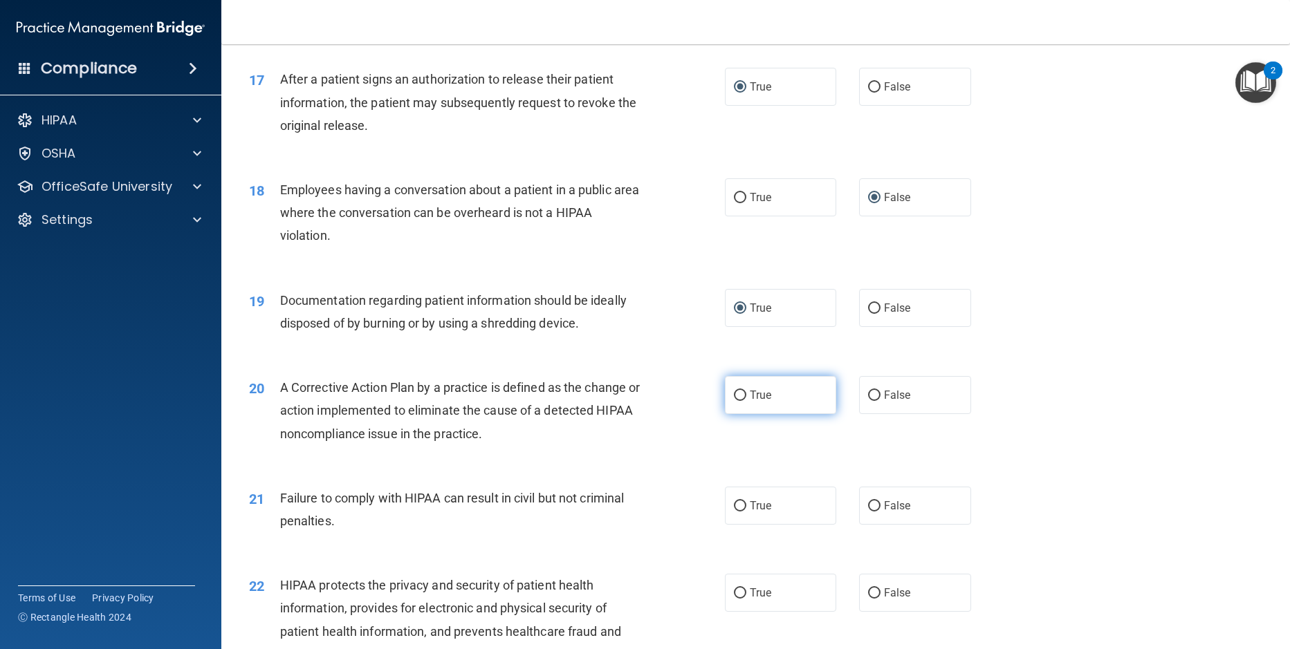
click at [734, 401] on input "True" at bounding box center [740, 396] width 12 height 10
radio input "true"
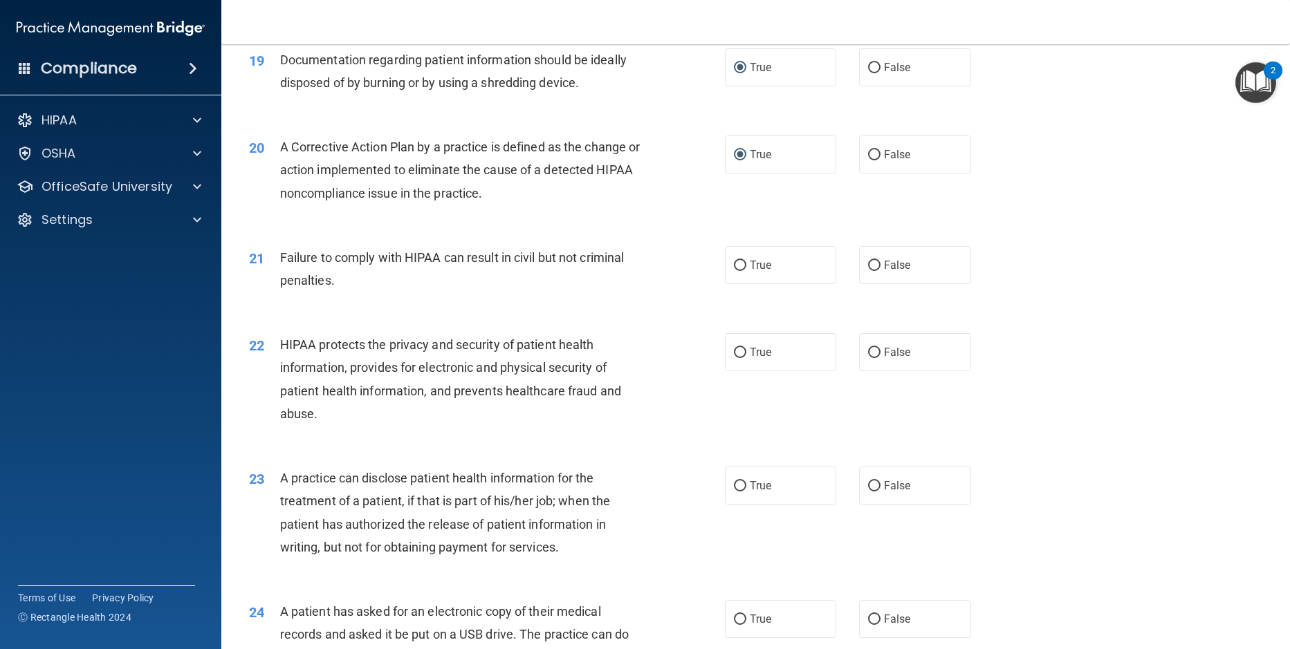
scroll to position [1955, 0]
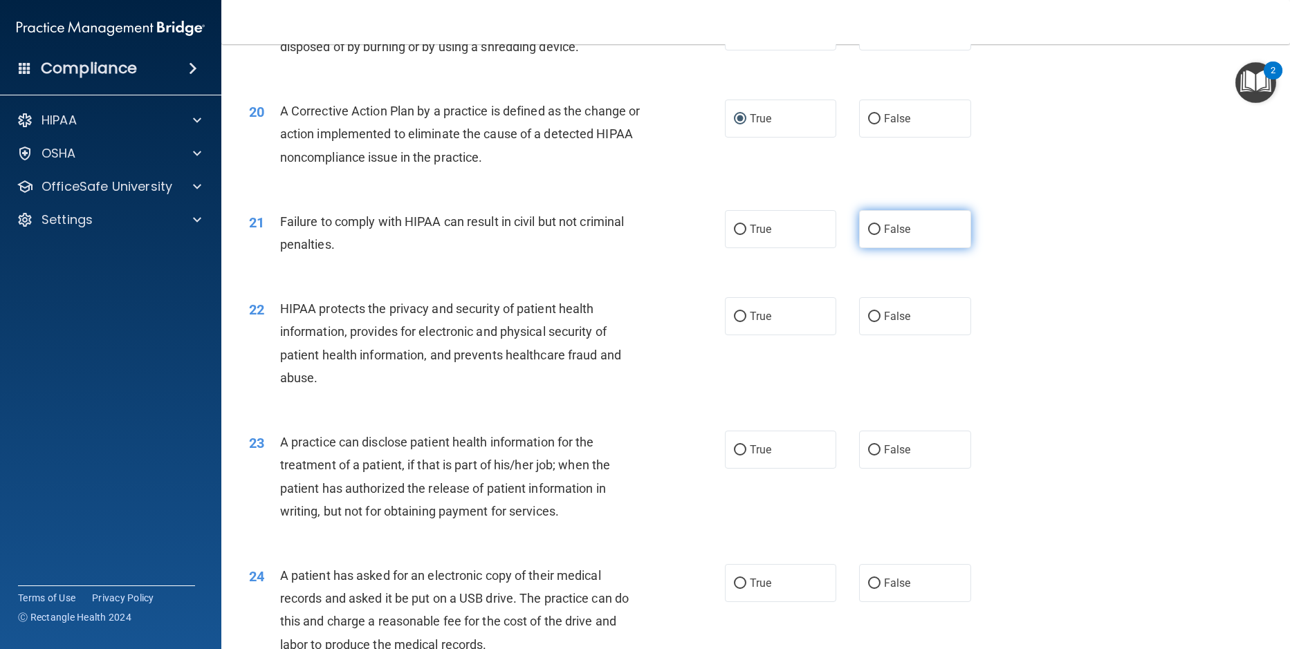
click at [868, 235] on input "False" at bounding box center [874, 230] width 12 height 10
radio input "true"
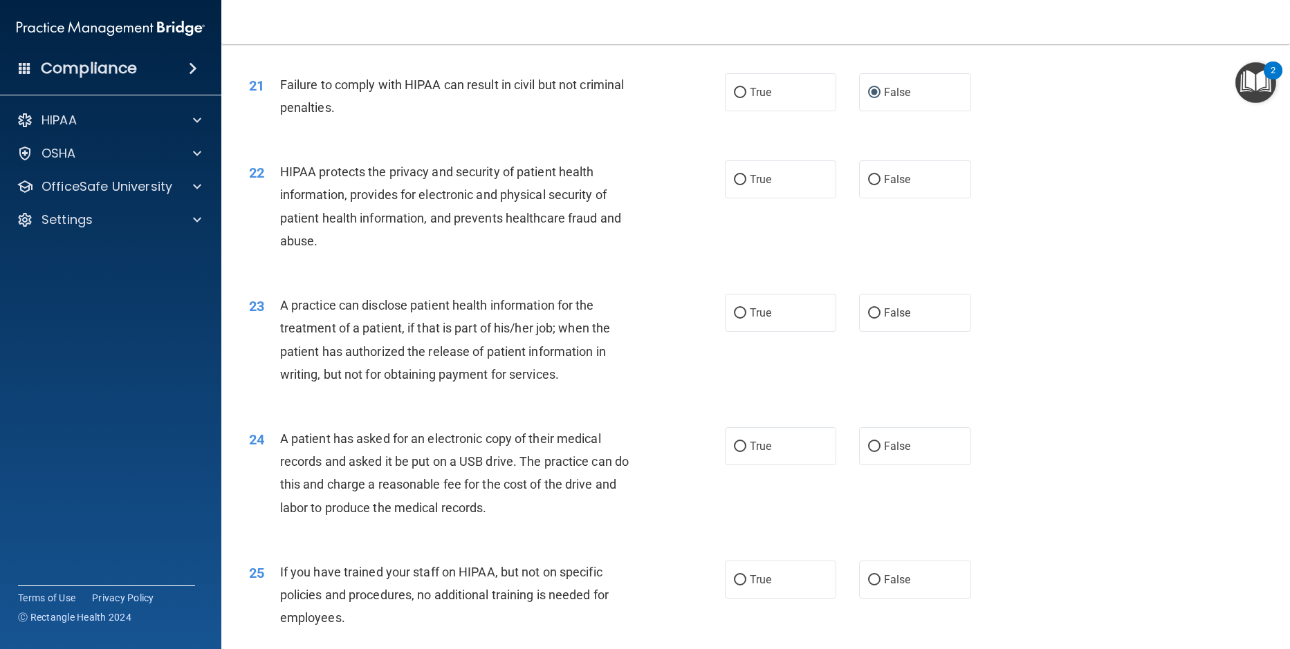
scroll to position [2093, 0]
click at [737, 184] on input "True" at bounding box center [740, 179] width 12 height 10
radio input "true"
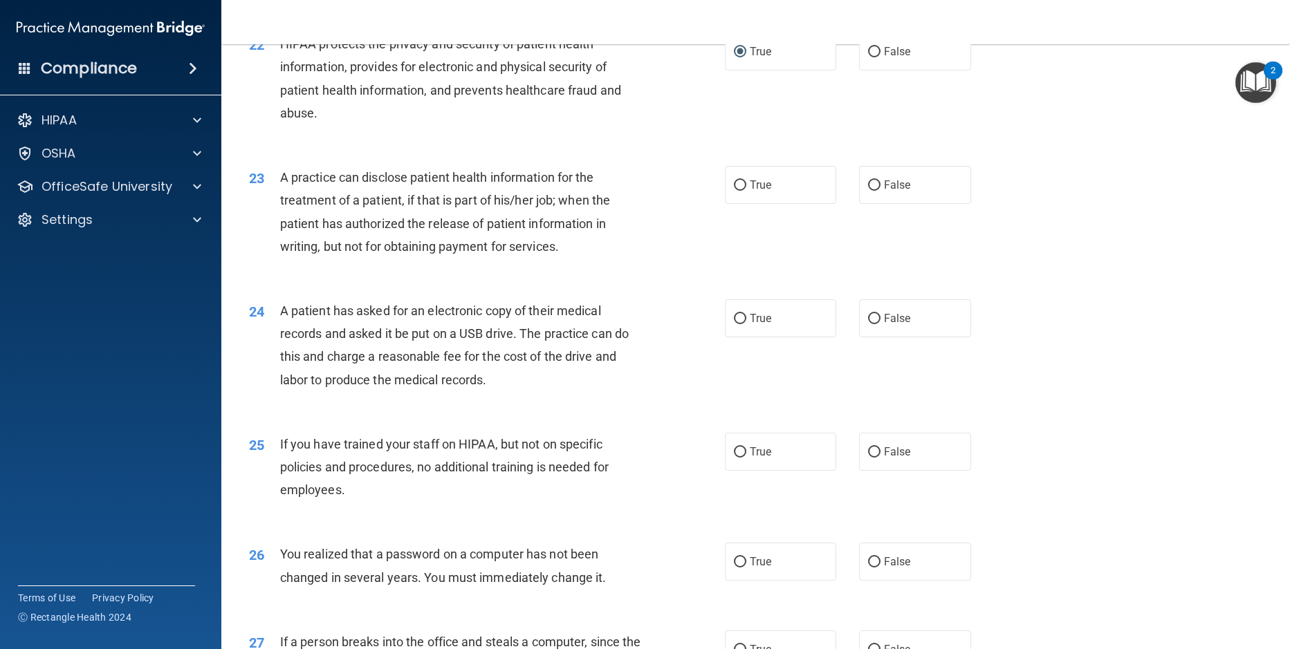
scroll to position [2370, 0]
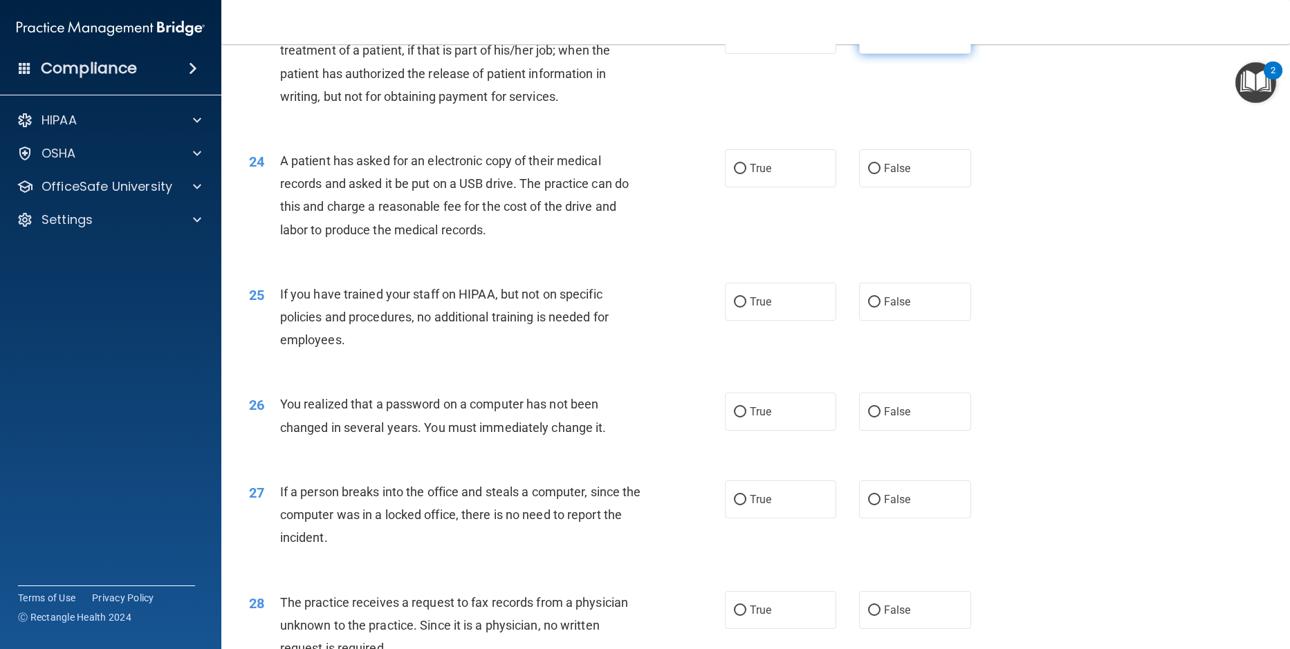
click at [868, 41] on input "False" at bounding box center [874, 35] width 12 height 10
radio input "true"
click at [734, 174] on input "True" at bounding box center [740, 169] width 12 height 10
radio input "true"
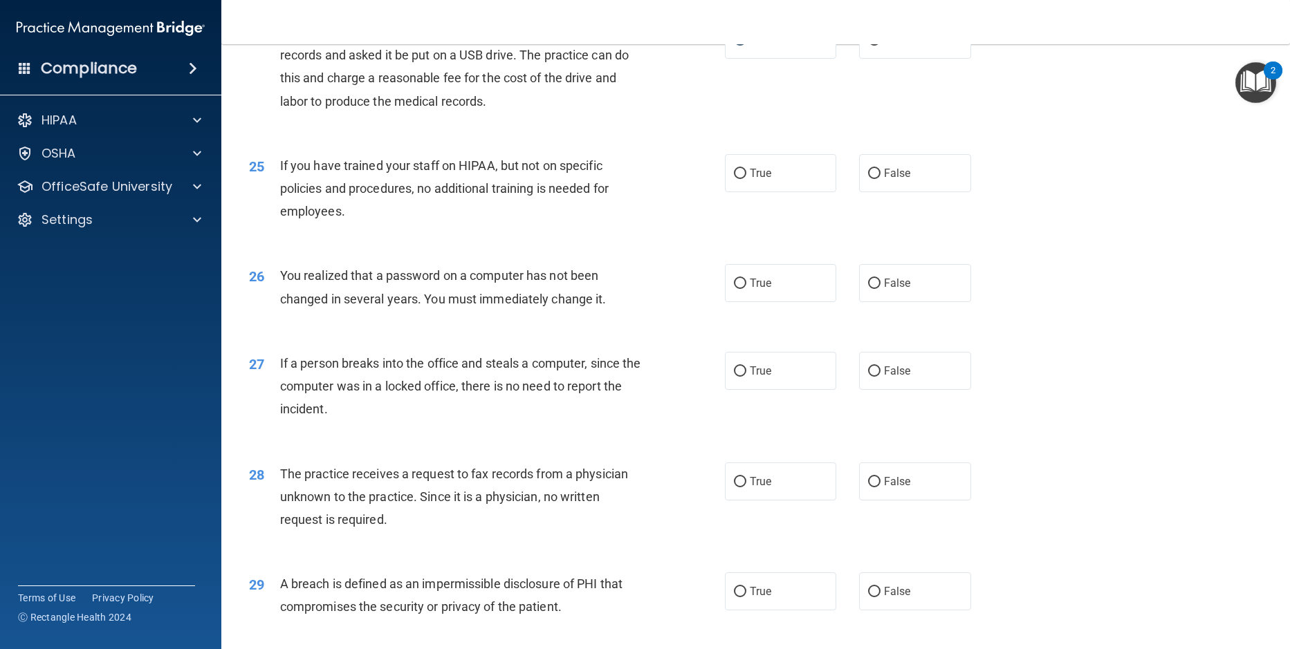
scroll to position [2508, 0]
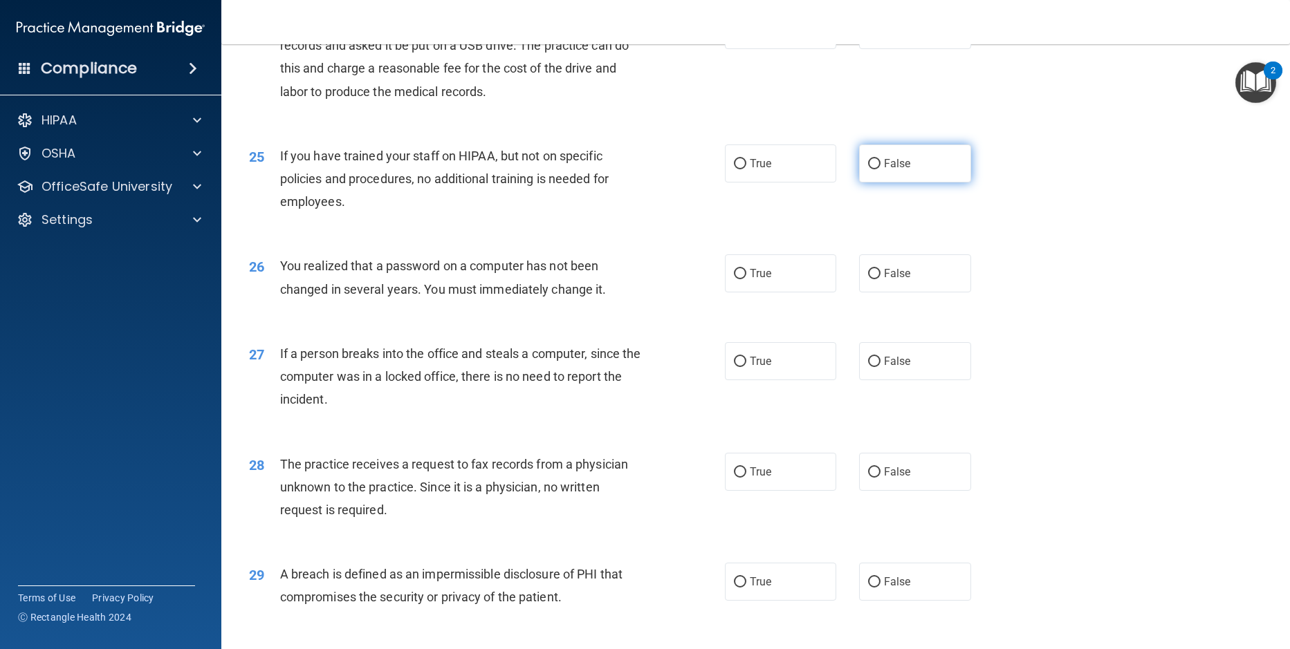
click at [869, 169] on input "False" at bounding box center [874, 164] width 12 height 10
radio input "true"
click at [734, 279] on input "True" at bounding box center [740, 274] width 12 height 10
radio input "true"
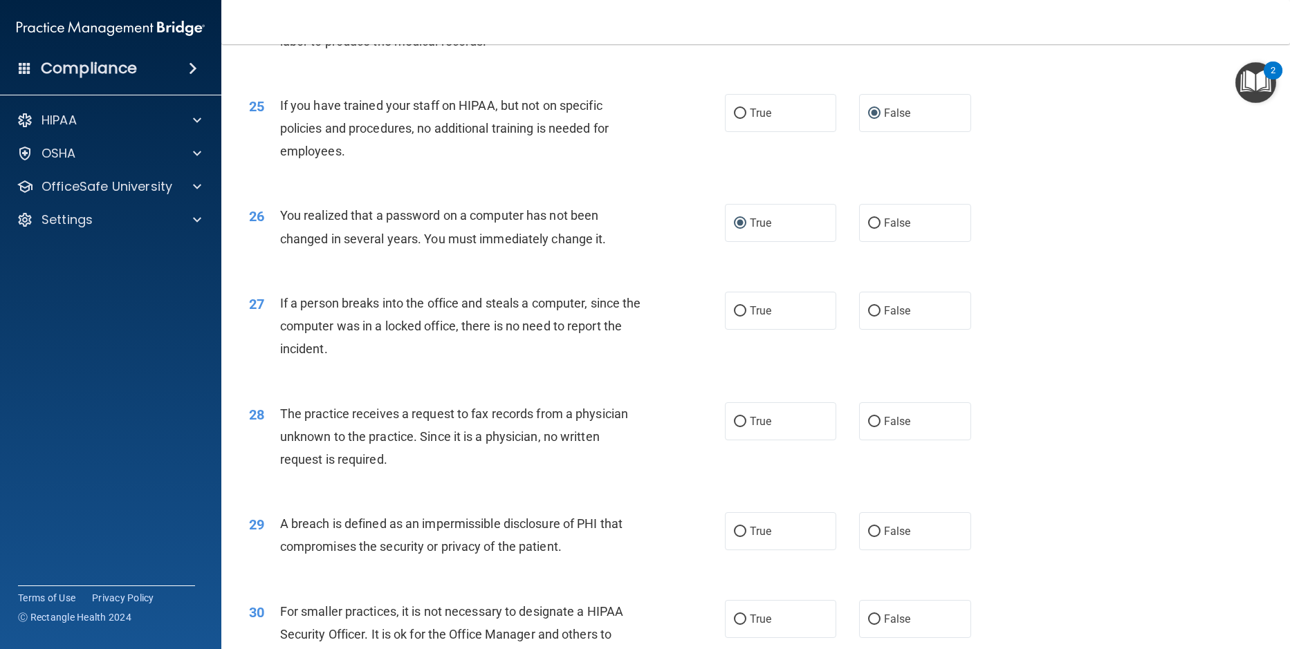
scroll to position [2647, 0]
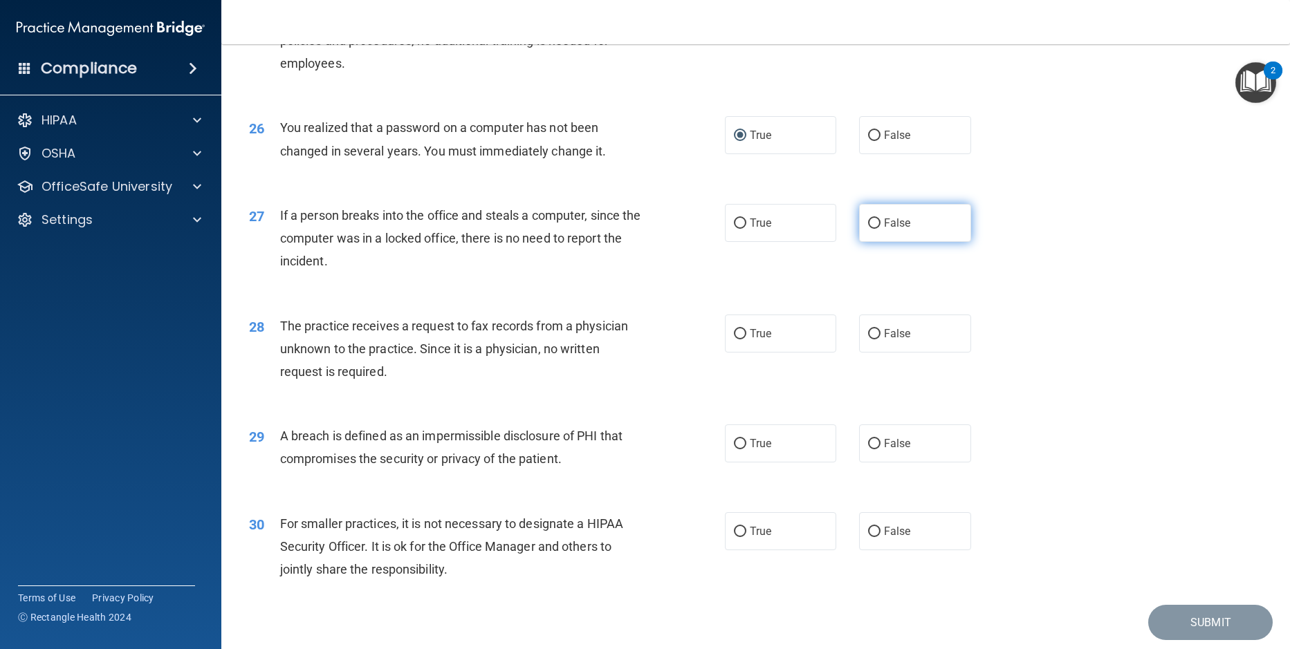
click at [868, 229] on input "False" at bounding box center [874, 224] width 12 height 10
radio input "true"
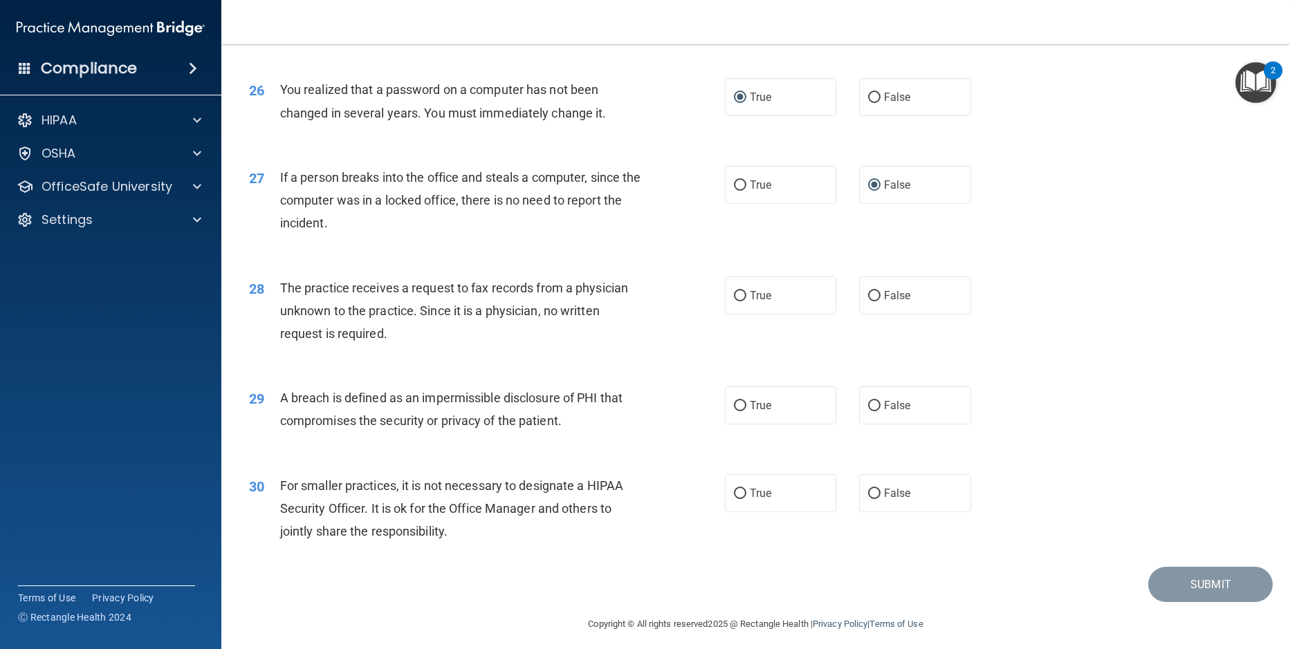
scroll to position [2716, 0]
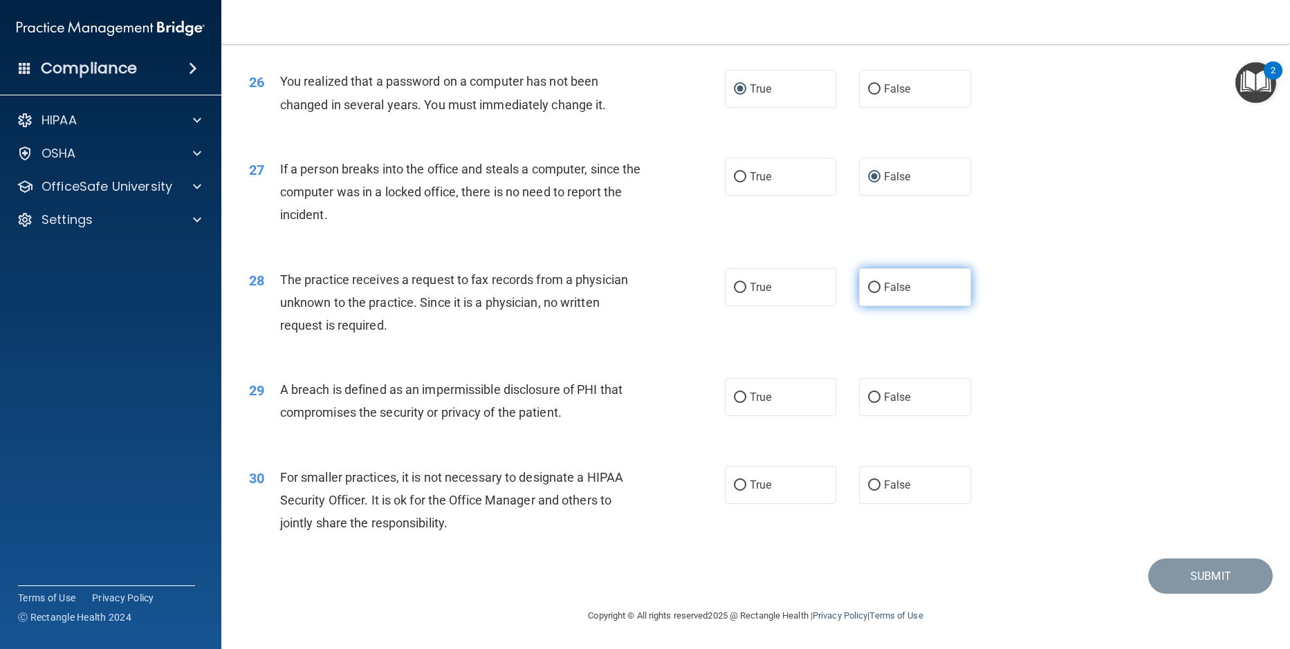
click at [868, 284] on input "False" at bounding box center [874, 288] width 12 height 10
radio input "true"
click at [737, 398] on input "True" at bounding box center [740, 398] width 12 height 10
radio input "true"
click at [734, 483] on input "True" at bounding box center [740, 486] width 12 height 10
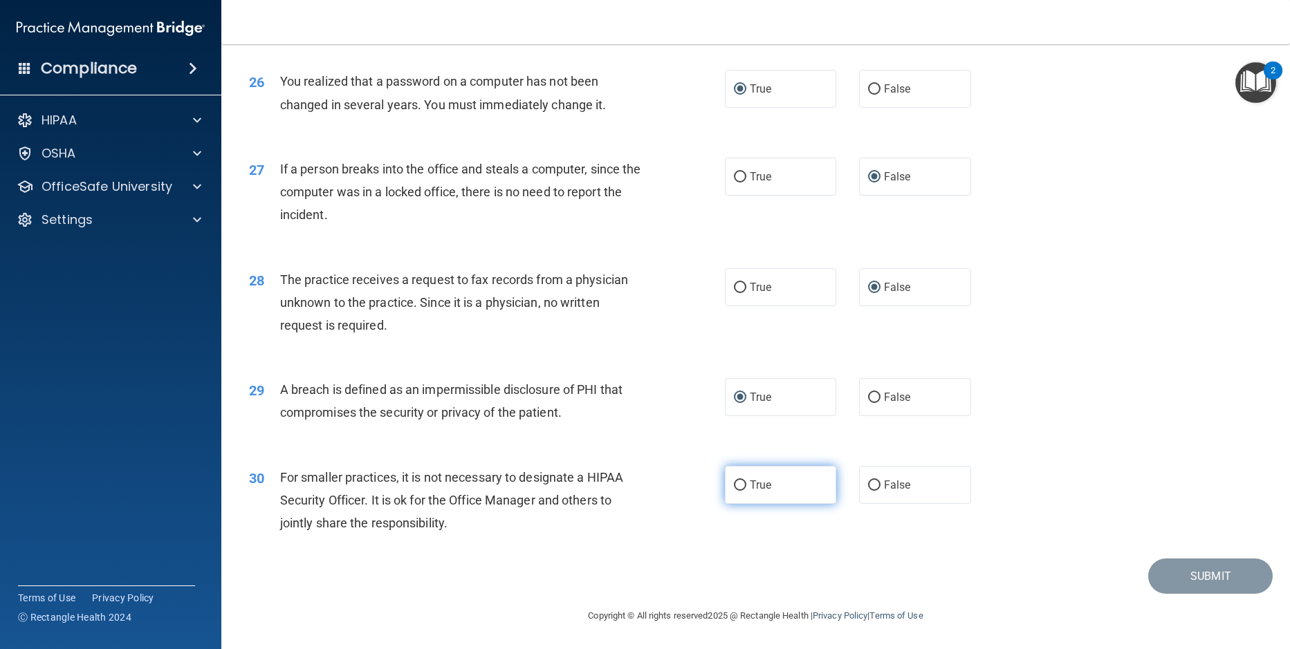
radio input "true"
click at [1188, 571] on button "Submit" at bounding box center [1210, 576] width 124 height 35
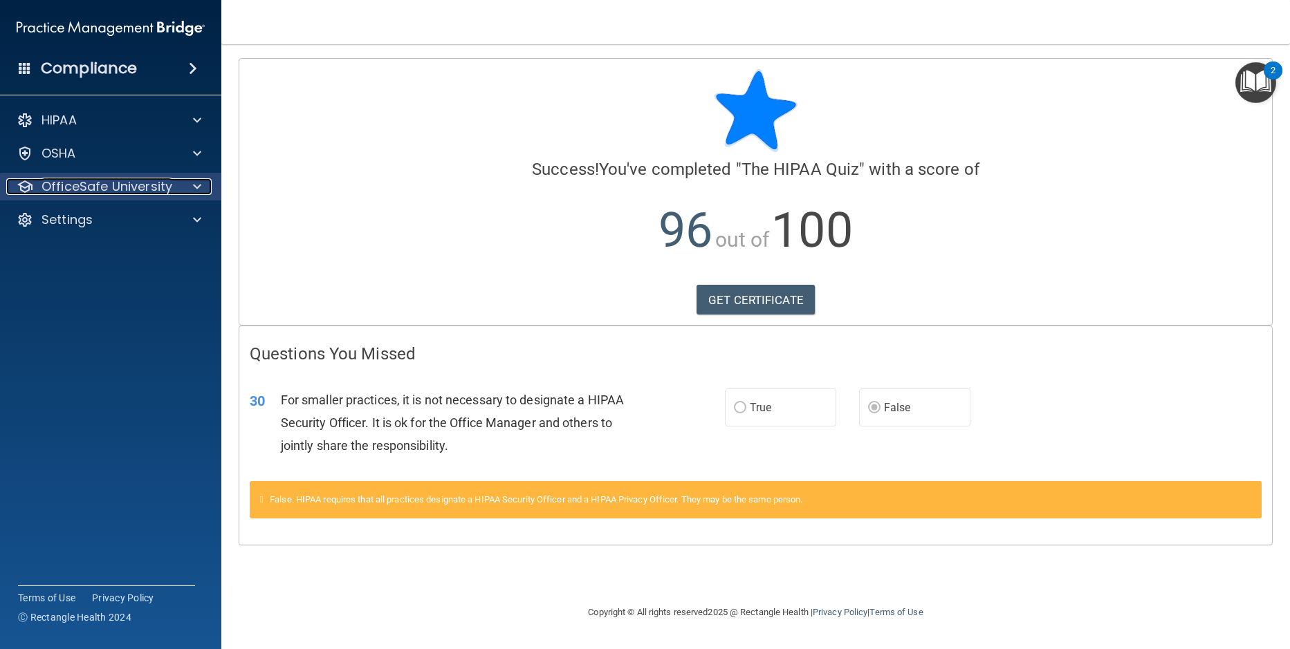
click at [197, 185] on span at bounding box center [197, 186] width 8 height 17
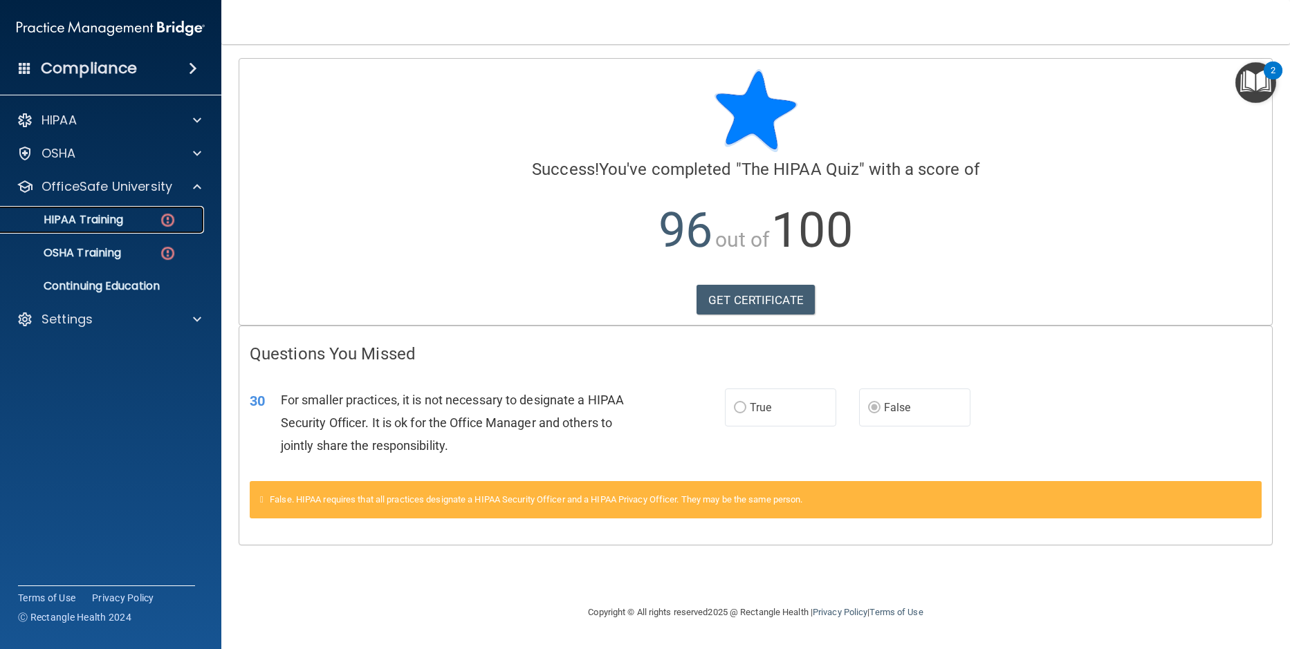
click at [169, 221] on img at bounding box center [167, 220] width 17 height 17
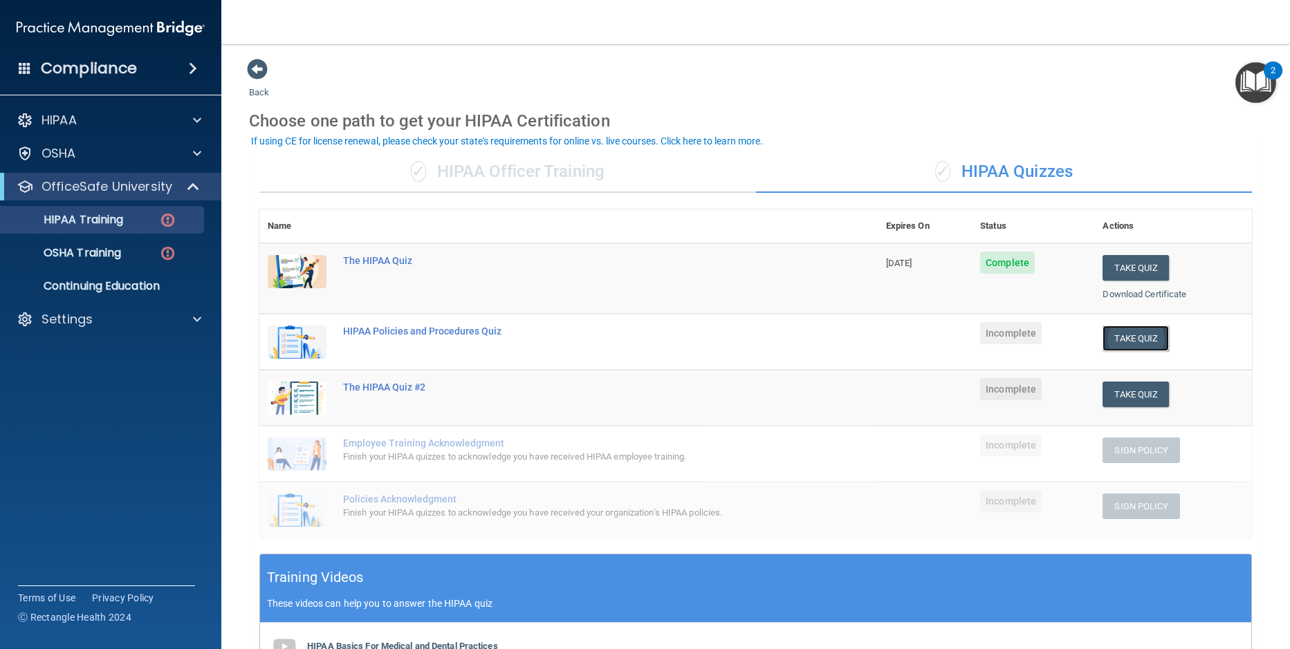
click at [1122, 340] on button "Take Quiz" at bounding box center [1135, 339] width 66 height 26
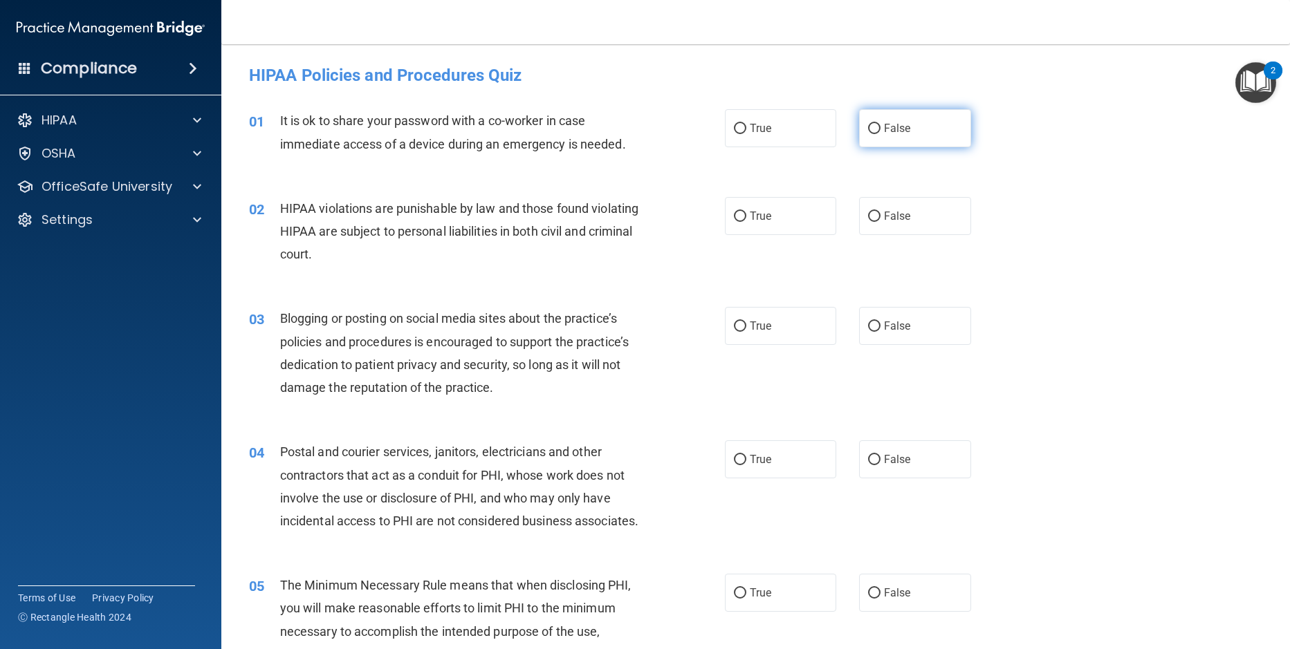
click at [869, 124] on input "False" at bounding box center [874, 129] width 12 height 10
radio input "true"
click at [734, 216] on input "True" at bounding box center [740, 217] width 12 height 10
radio input "true"
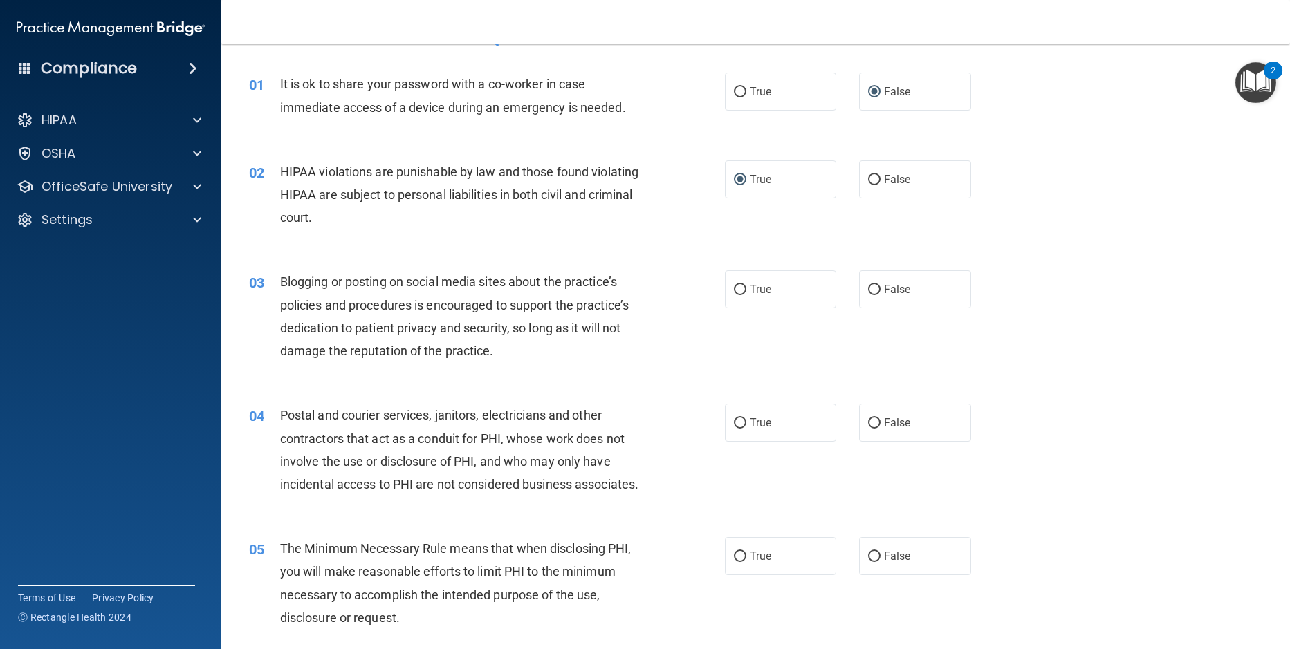
scroll to position [138, 0]
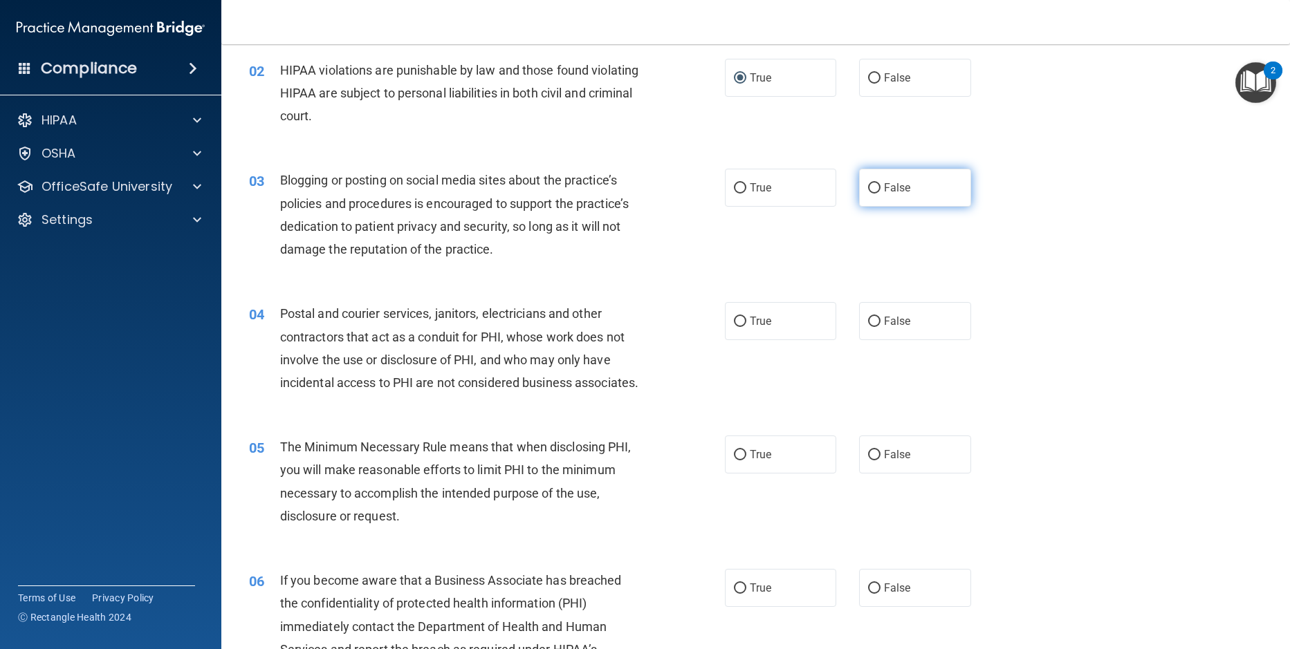
click at [868, 187] on input "False" at bounding box center [874, 188] width 12 height 10
radio input "true"
click at [868, 317] on input "False" at bounding box center [874, 322] width 12 height 10
radio input "true"
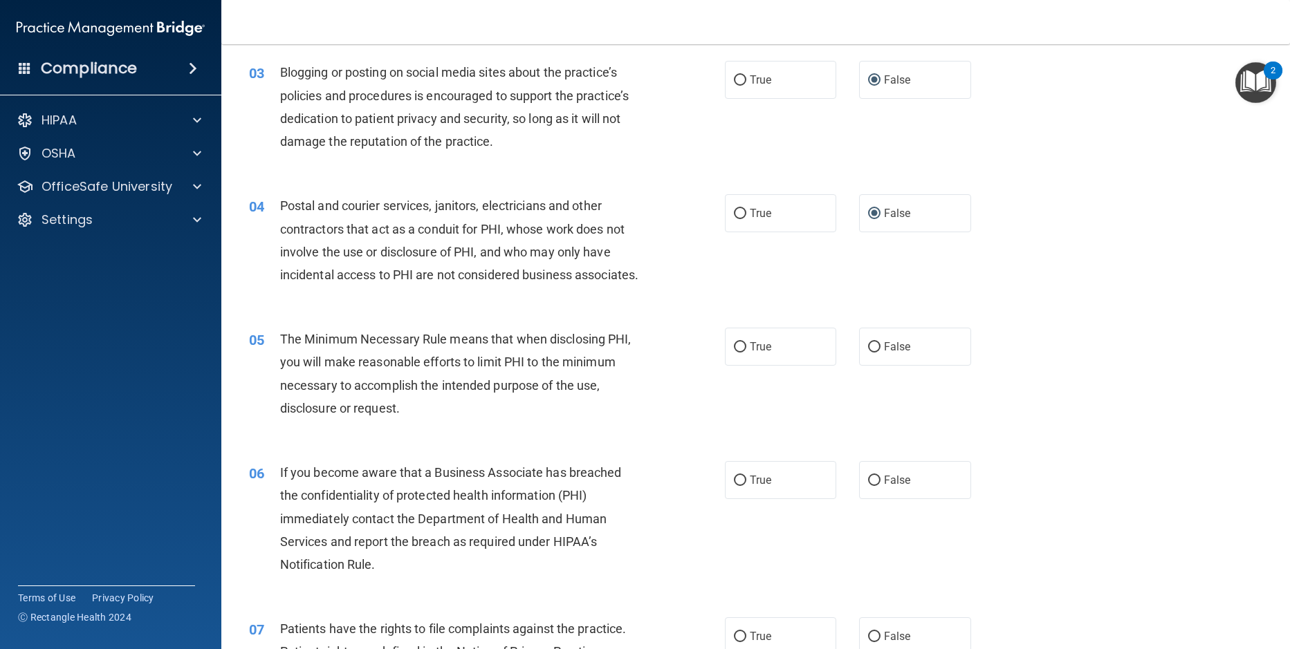
scroll to position [277, 0]
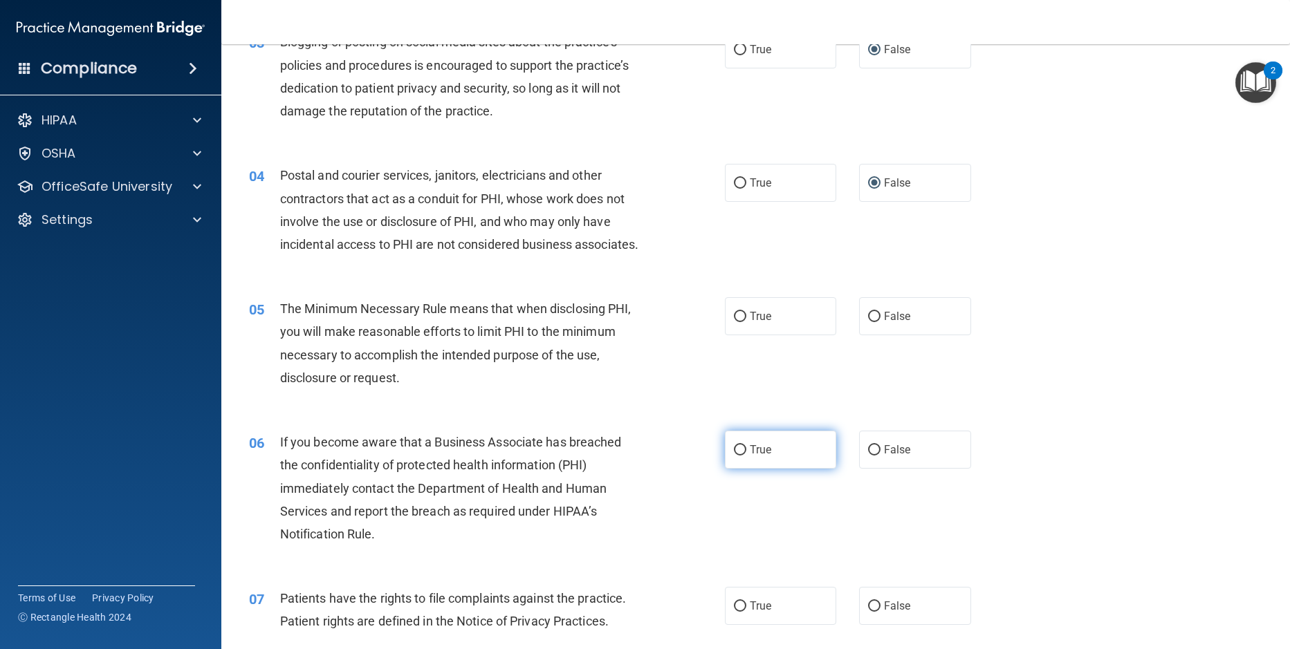
click at [740, 456] on input "True" at bounding box center [740, 450] width 12 height 10
radio input "true"
click at [735, 322] on input "True" at bounding box center [740, 317] width 12 height 10
radio input "true"
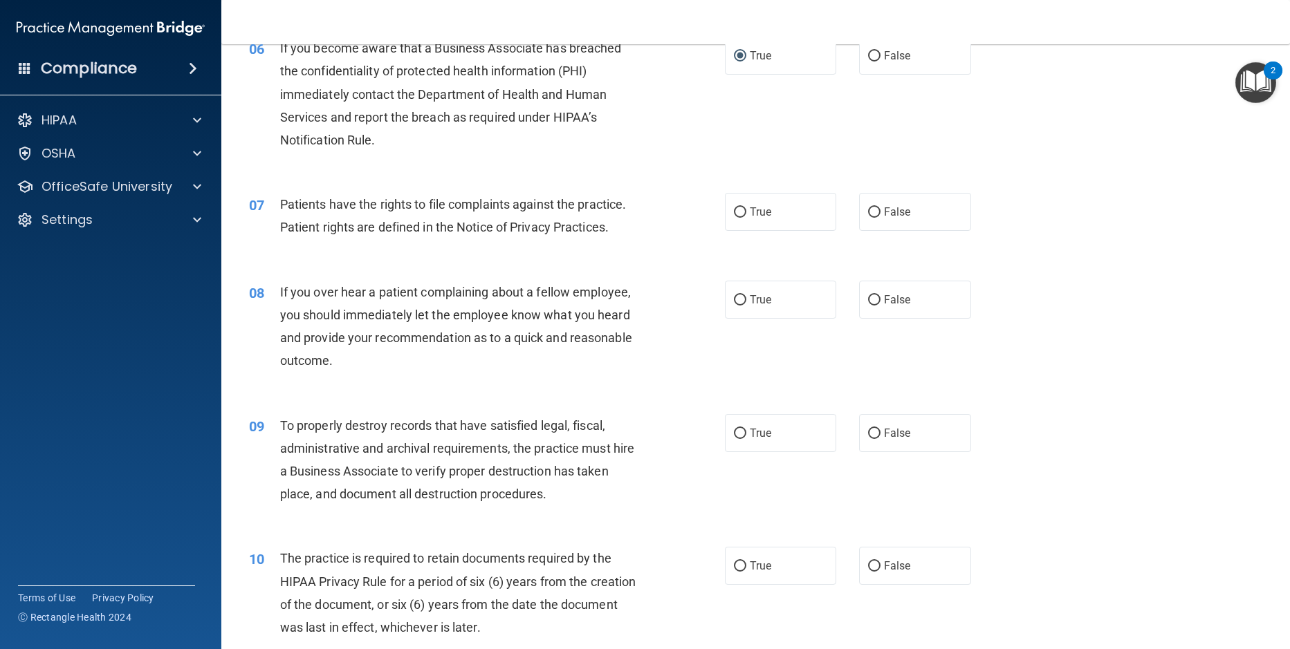
scroll to position [692, 0]
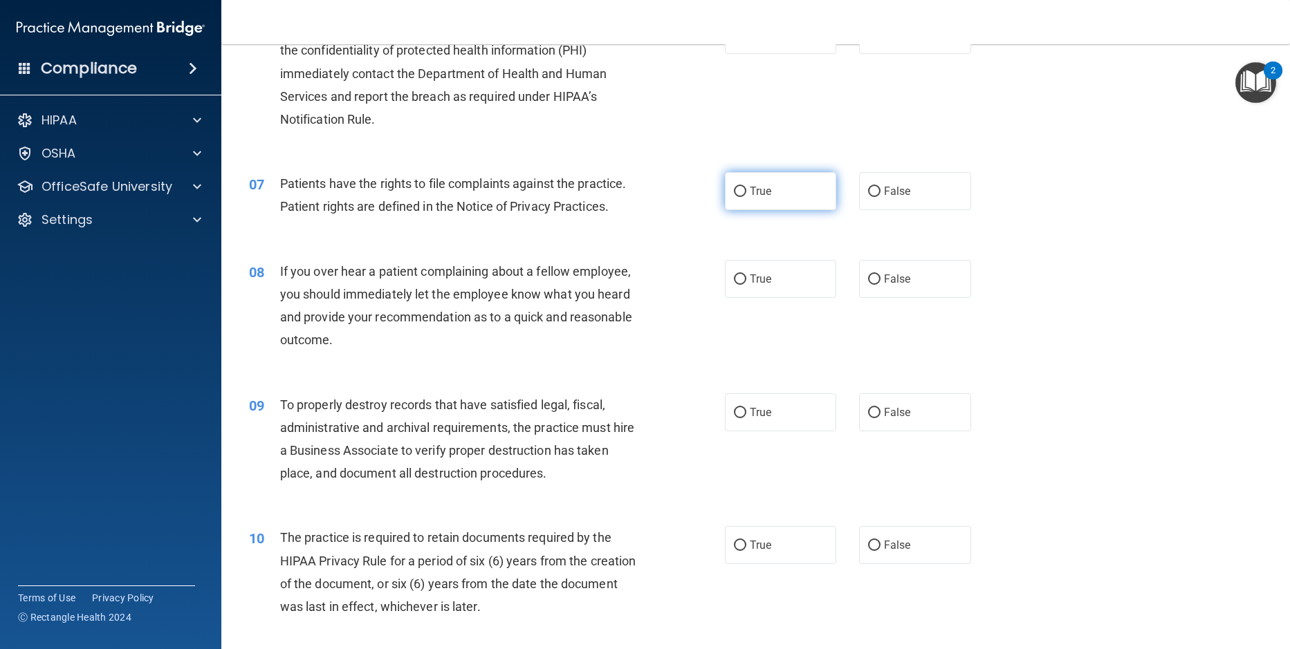
click at [739, 197] on input "True" at bounding box center [740, 192] width 12 height 10
radio input "true"
click at [868, 285] on input "False" at bounding box center [874, 280] width 12 height 10
radio input "true"
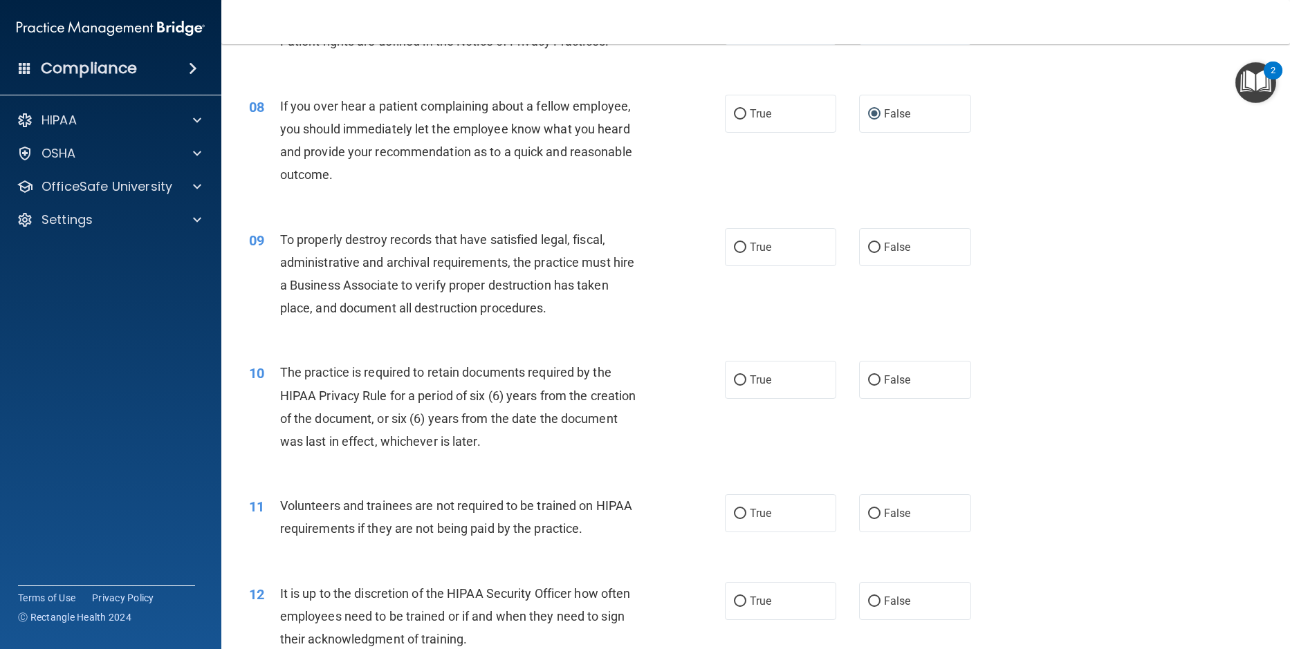
scroll to position [899, 0]
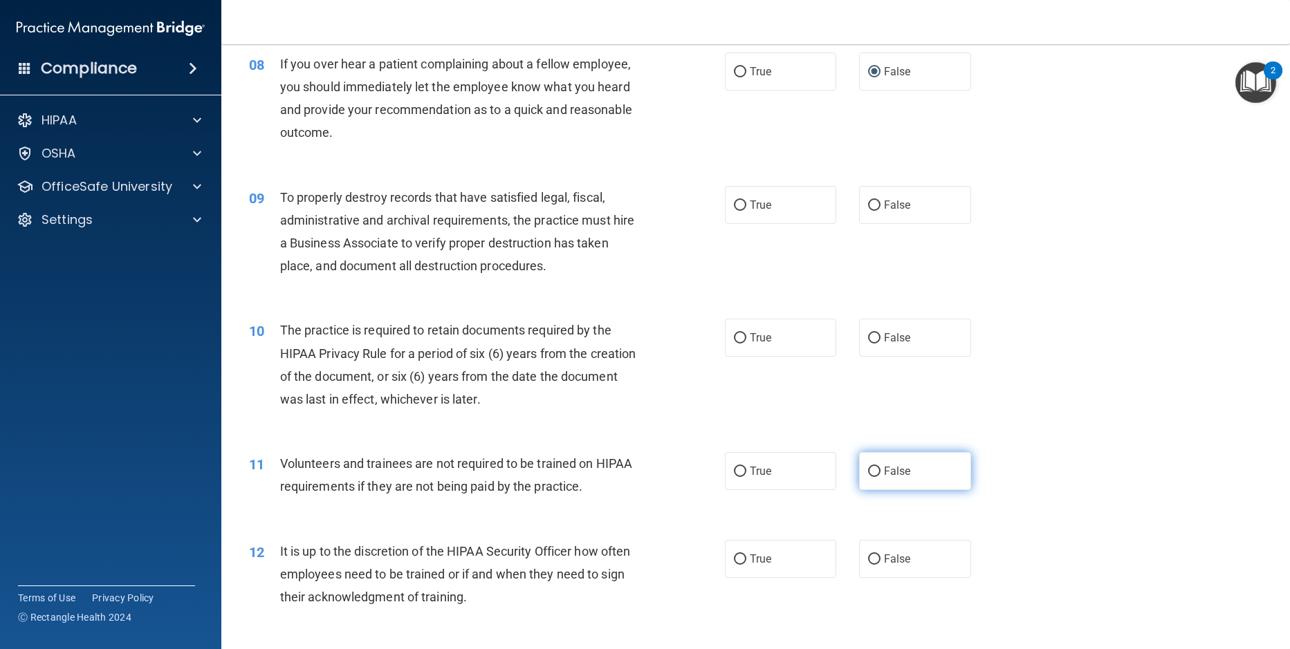
click at [869, 477] on input "False" at bounding box center [874, 472] width 12 height 10
radio input "true"
click at [734, 344] on input "True" at bounding box center [740, 338] width 12 height 10
radio input "true"
click at [871, 211] on input "False" at bounding box center [874, 206] width 12 height 10
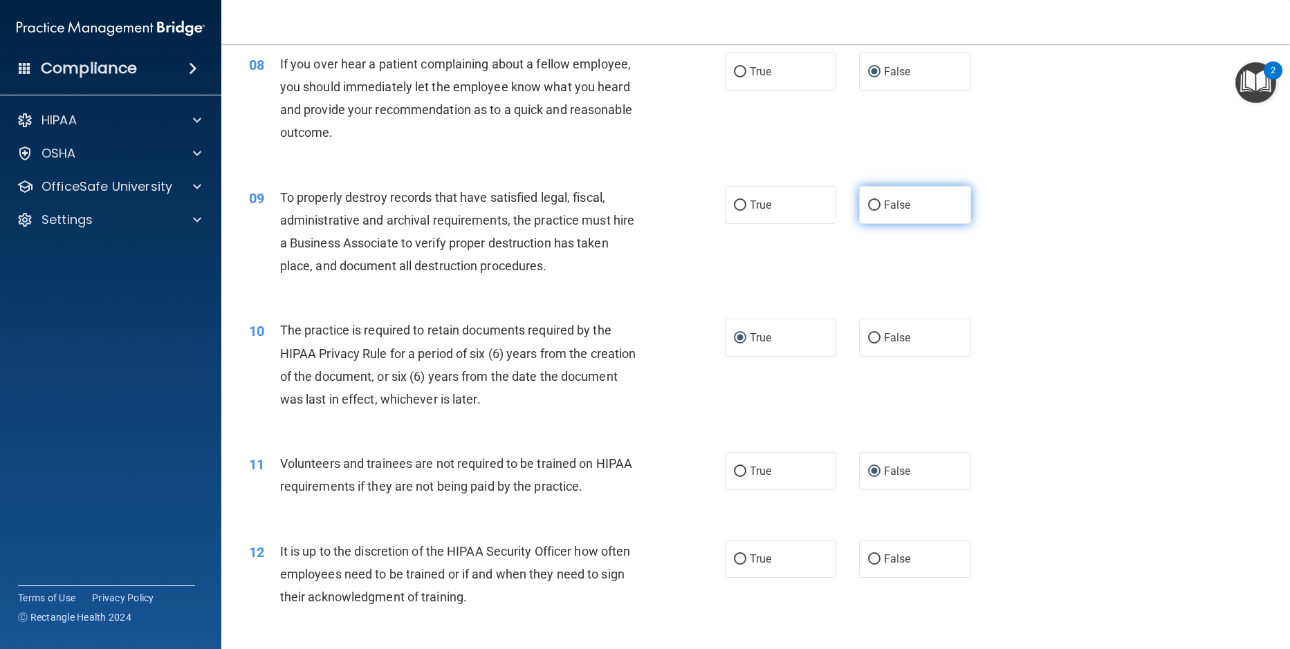
radio input "true"
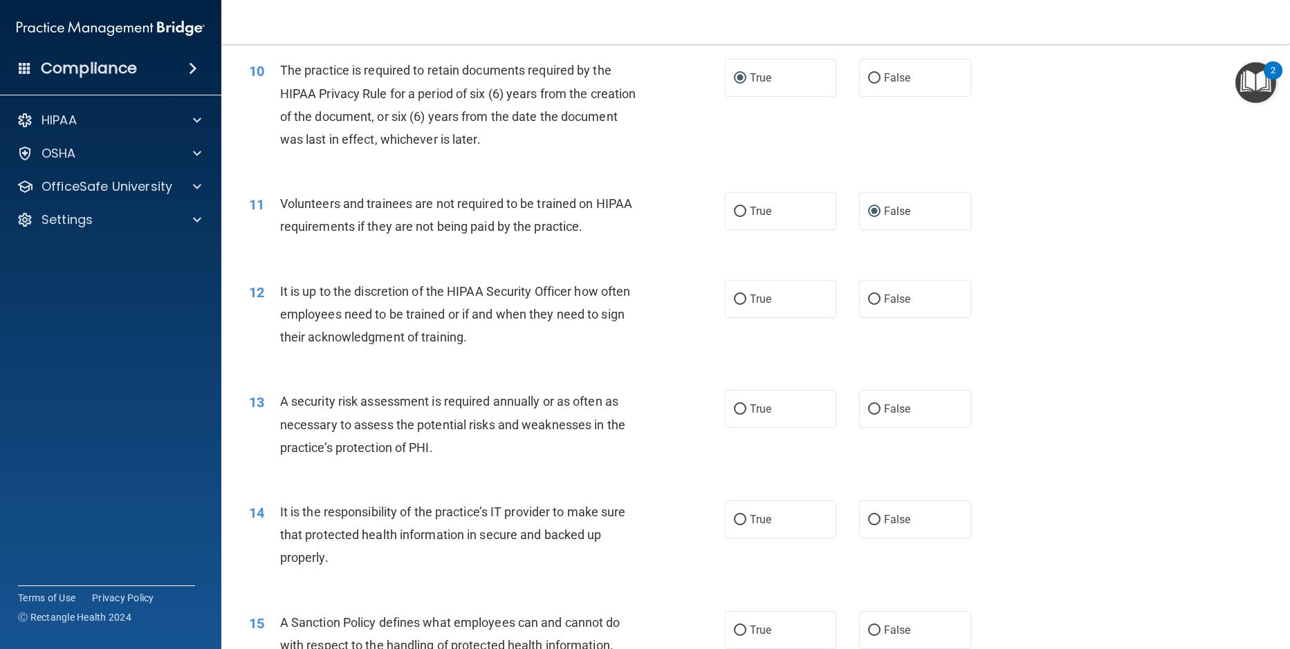
scroll to position [1314, 0]
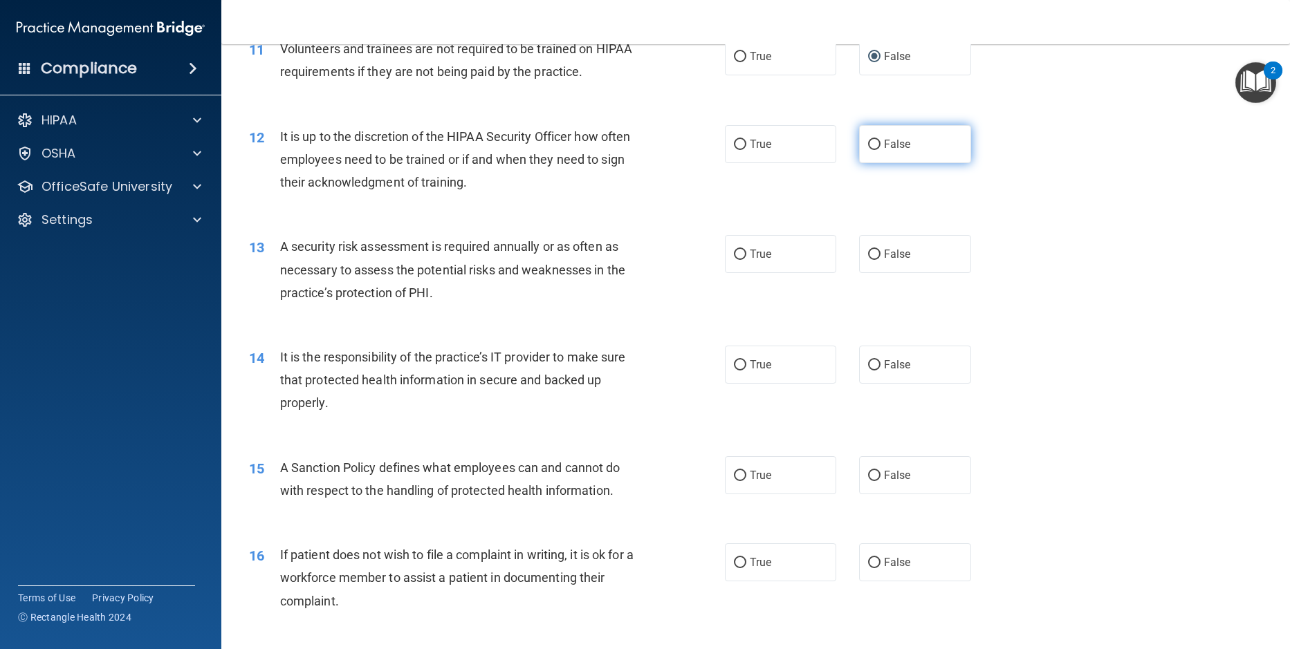
click at [868, 150] on input "False" at bounding box center [874, 145] width 12 height 10
radio input "true"
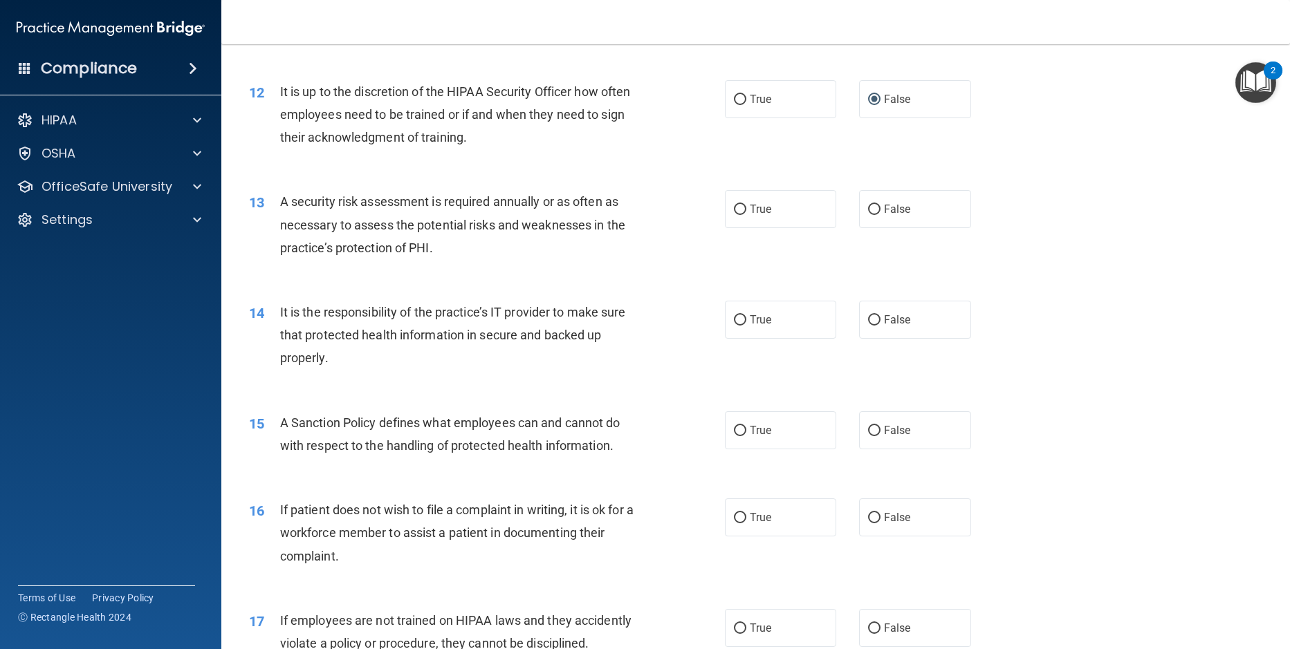
scroll to position [1383, 0]
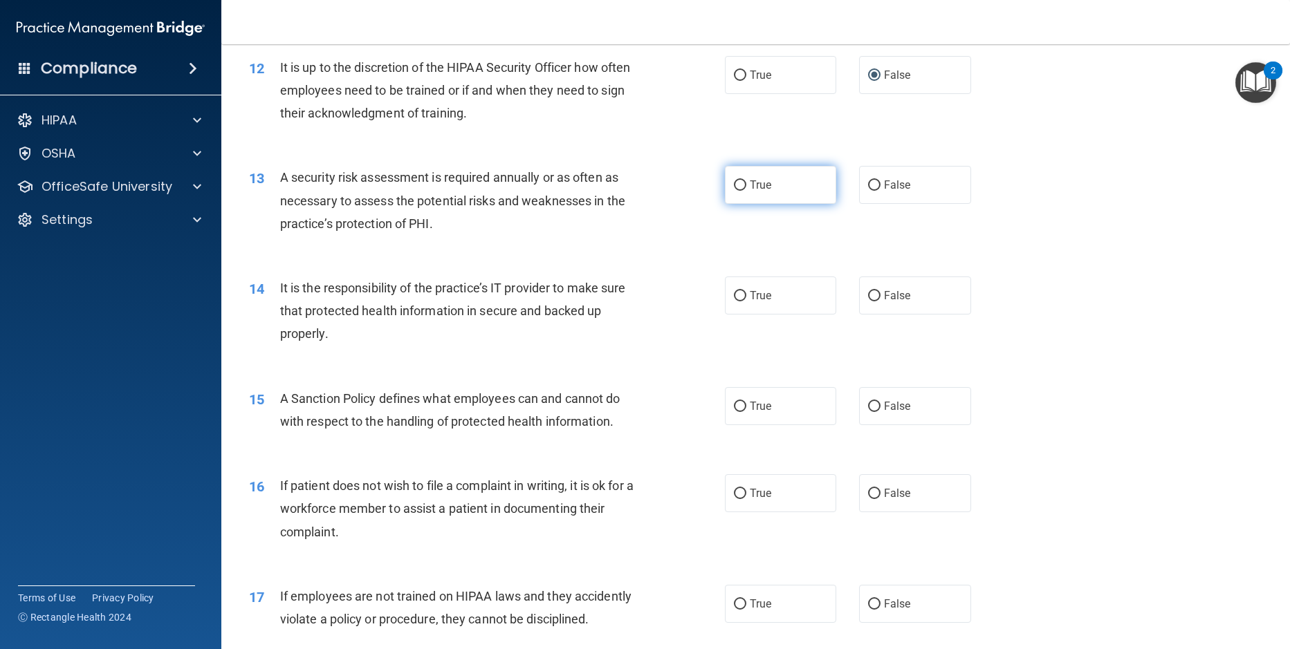
click at [737, 191] on input "True" at bounding box center [740, 185] width 12 height 10
radio input "true"
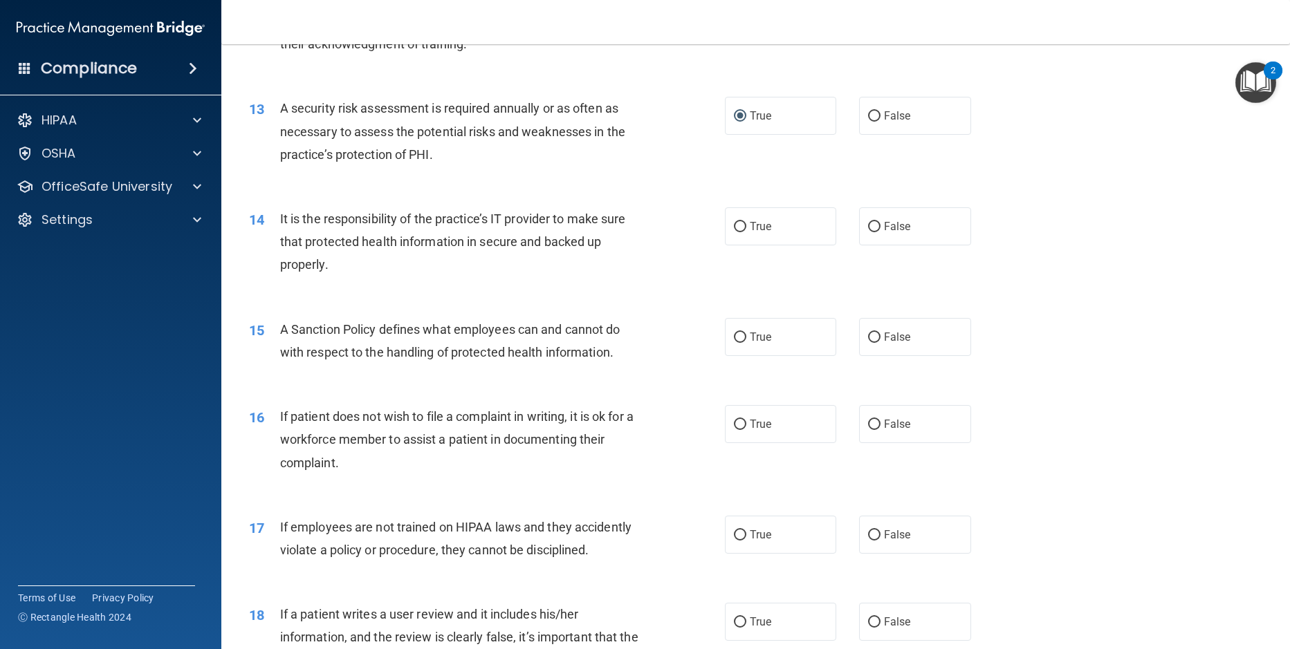
scroll to position [1521, 0]
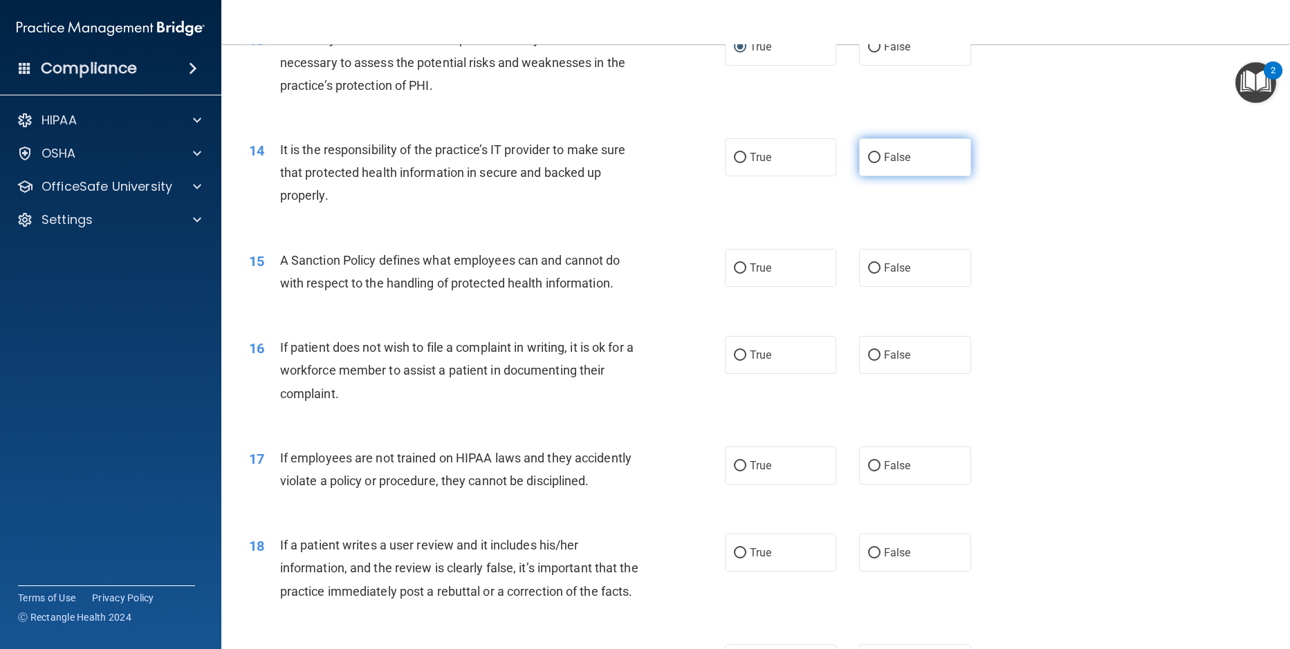
click at [868, 163] on input "False" at bounding box center [874, 158] width 12 height 10
radio input "true"
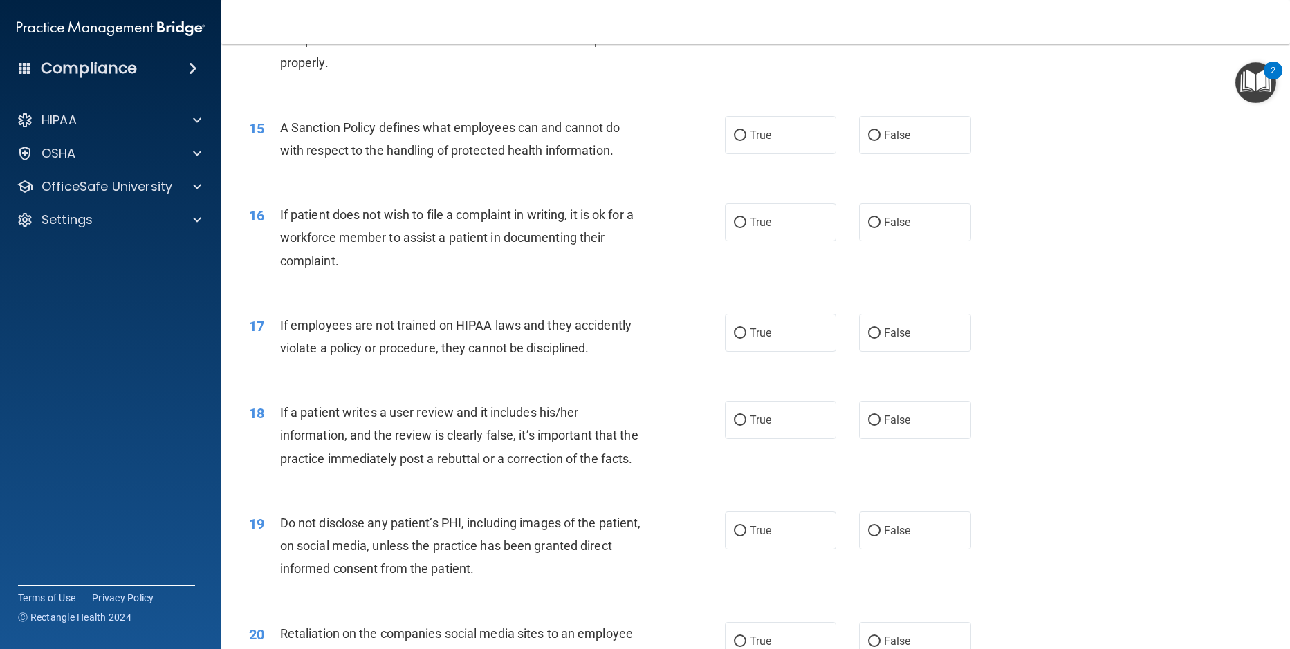
scroll to position [1660, 0]
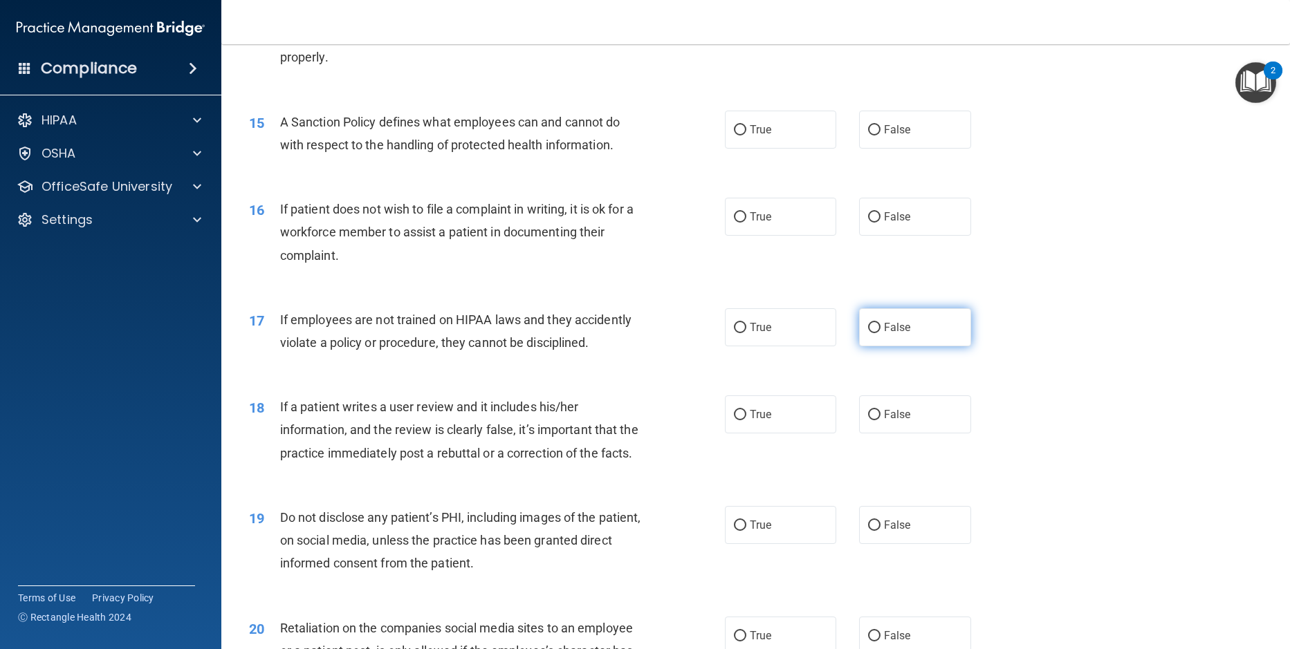
click at [868, 333] on input "False" at bounding box center [874, 328] width 12 height 10
radio input "true"
click at [868, 136] on input "False" at bounding box center [874, 130] width 12 height 10
radio input "true"
click at [872, 234] on label "False" at bounding box center [915, 217] width 112 height 38
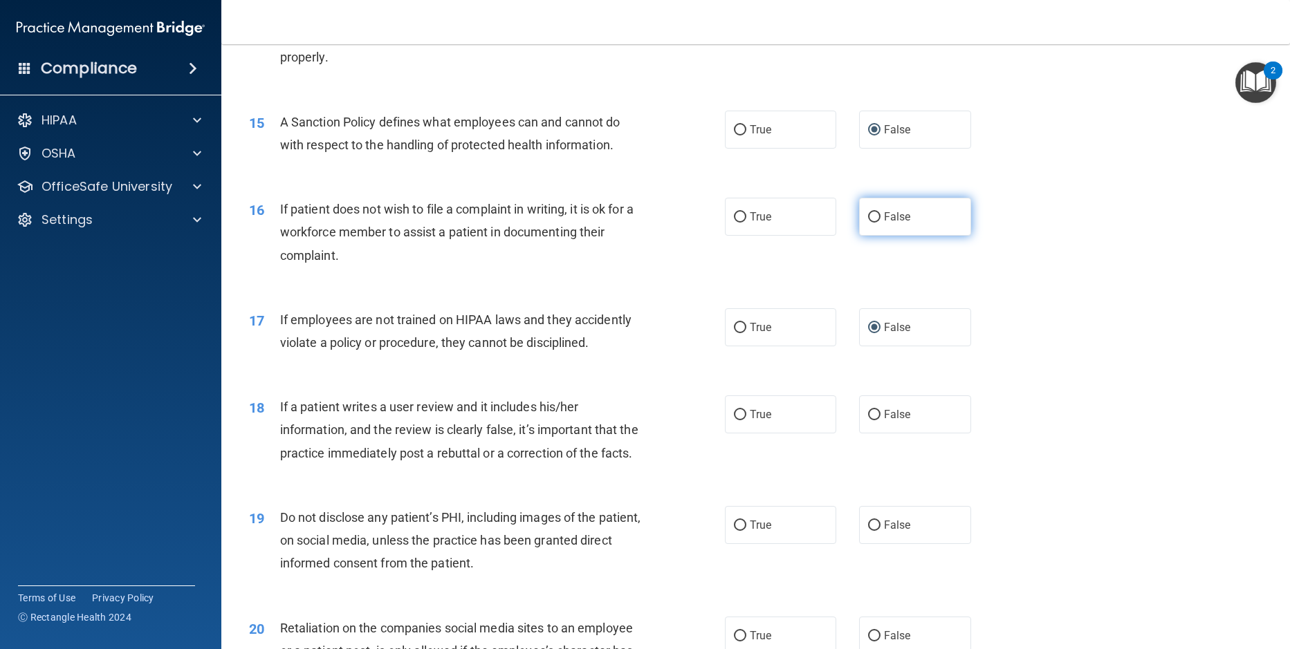
click at [872, 223] on input "False" at bounding box center [874, 217] width 12 height 10
radio input "true"
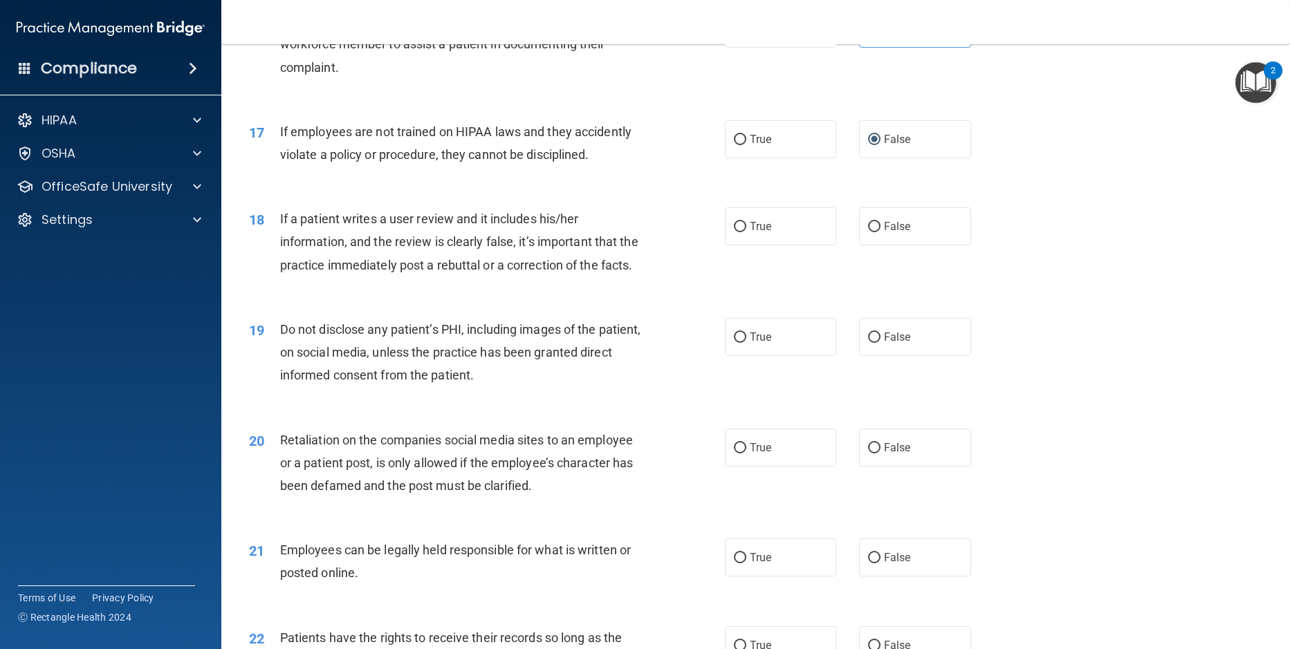
scroll to position [1867, 0]
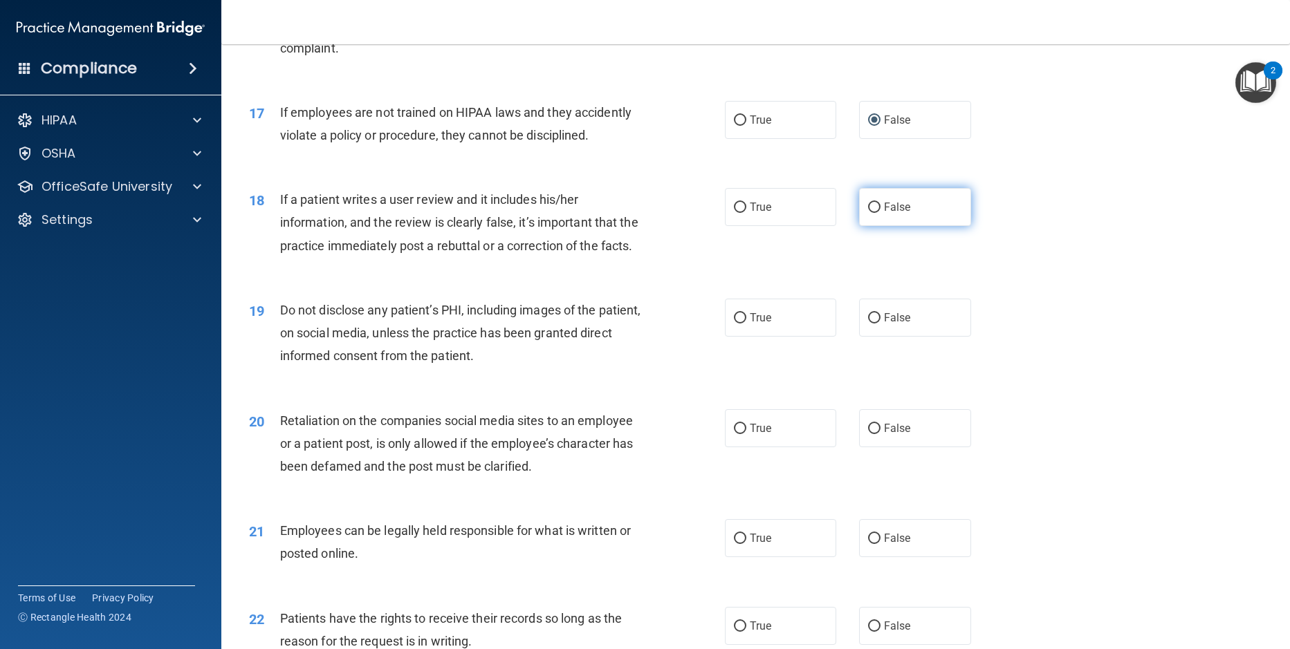
click at [868, 213] on input "False" at bounding box center [874, 208] width 12 height 10
radio input "true"
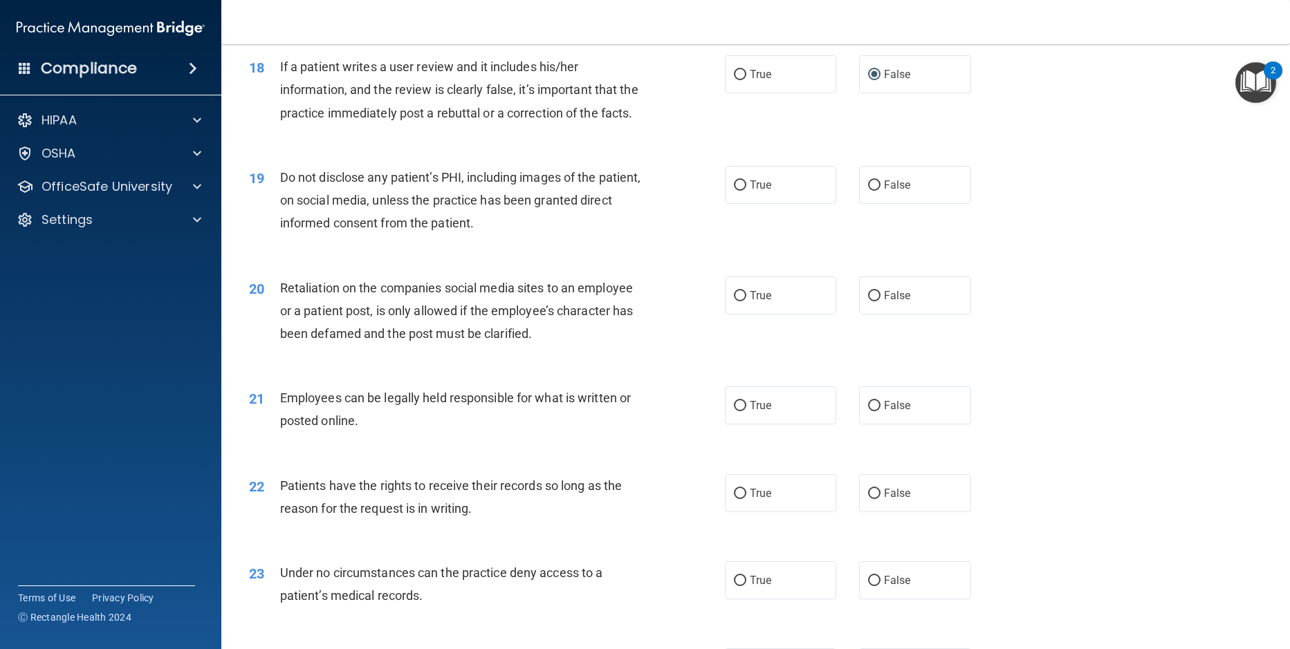
scroll to position [2005, 0]
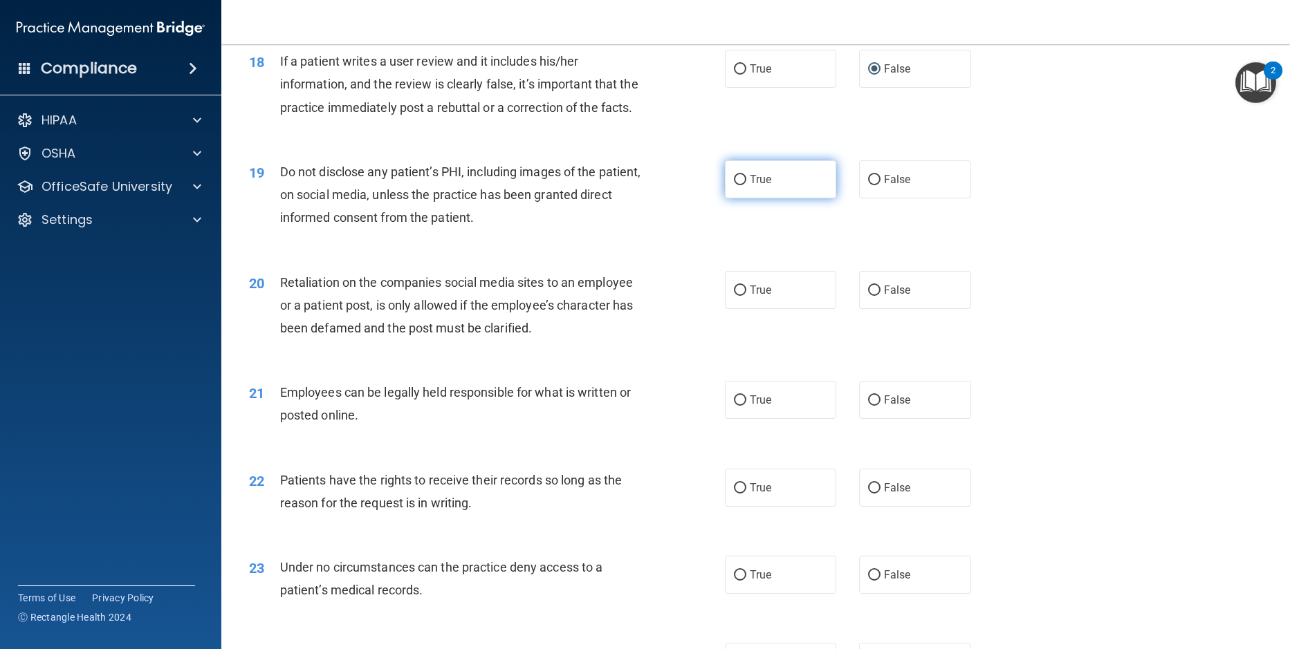
click at [736, 185] on input "True" at bounding box center [740, 180] width 12 height 10
radio input "true"
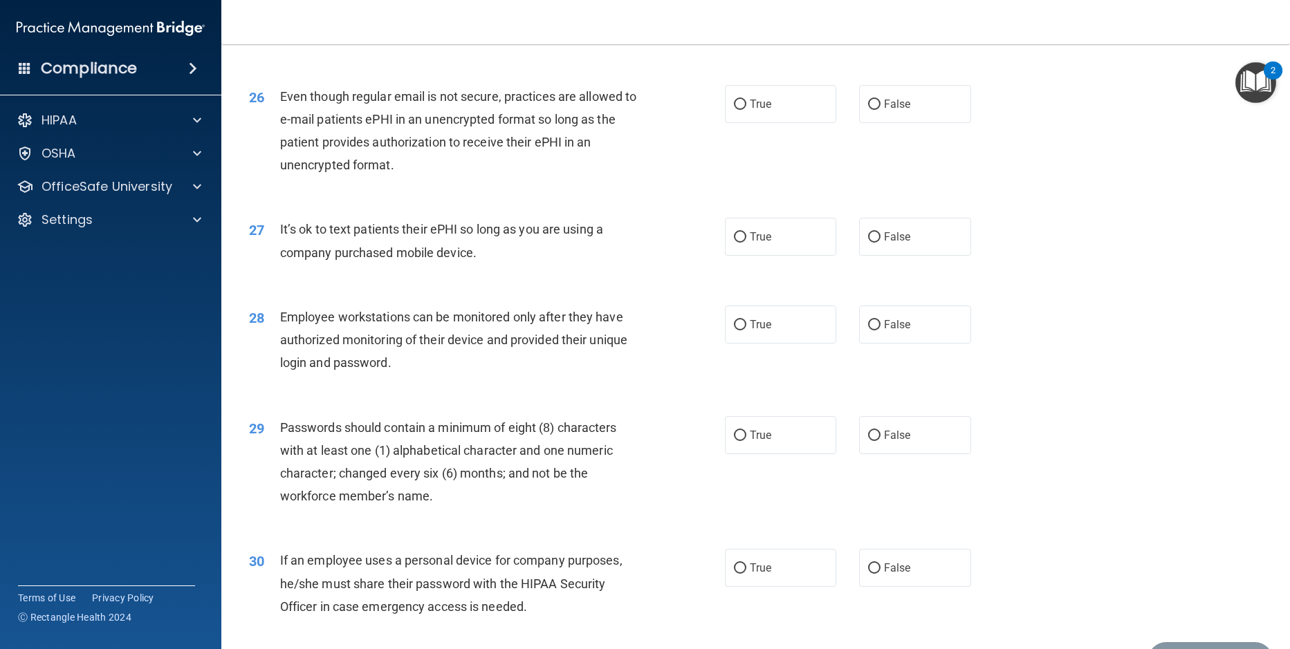
scroll to position [2753, 0]
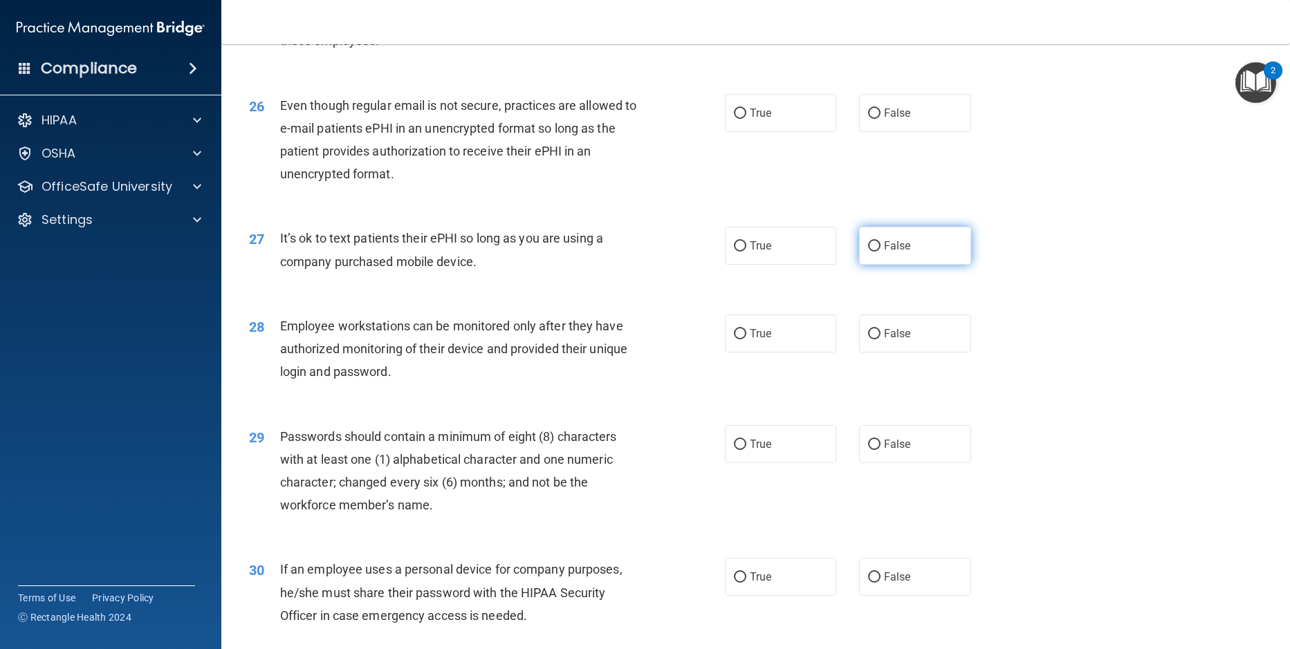
click at [871, 252] on input "False" at bounding box center [874, 246] width 12 height 10
radio input "true"
click at [737, 119] on input "True" at bounding box center [740, 114] width 12 height 10
radio input "true"
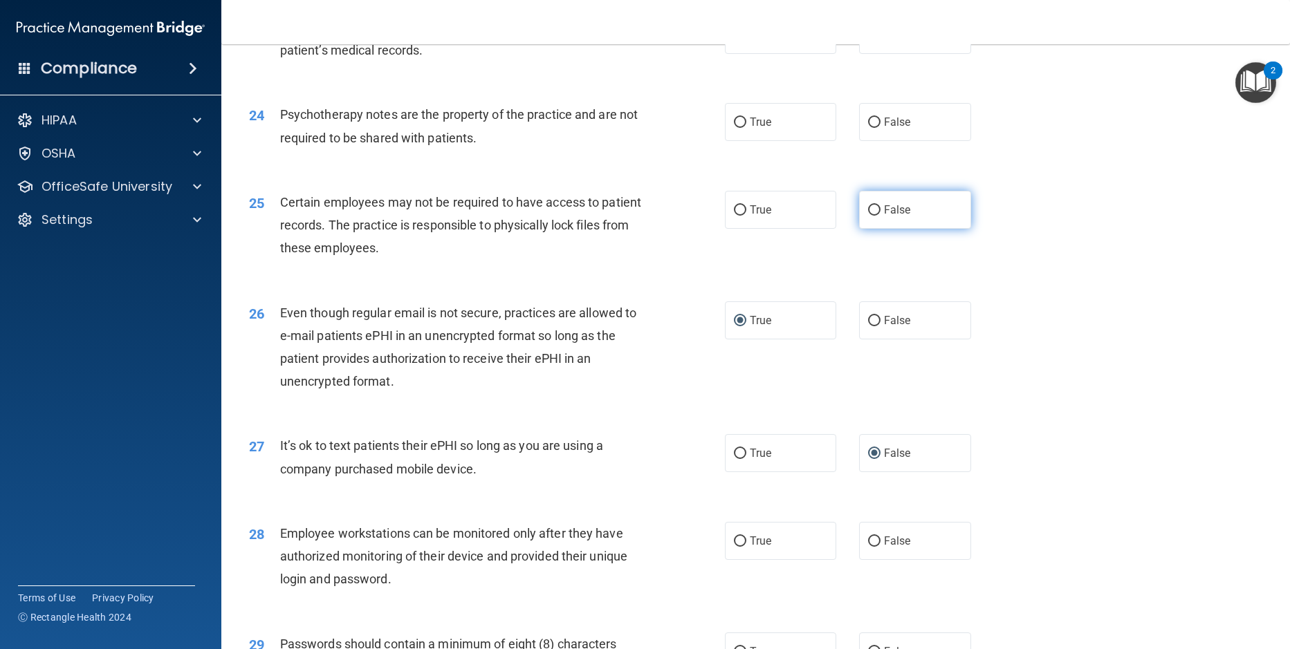
click at [868, 216] on input "False" at bounding box center [874, 210] width 12 height 10
radio input "true"
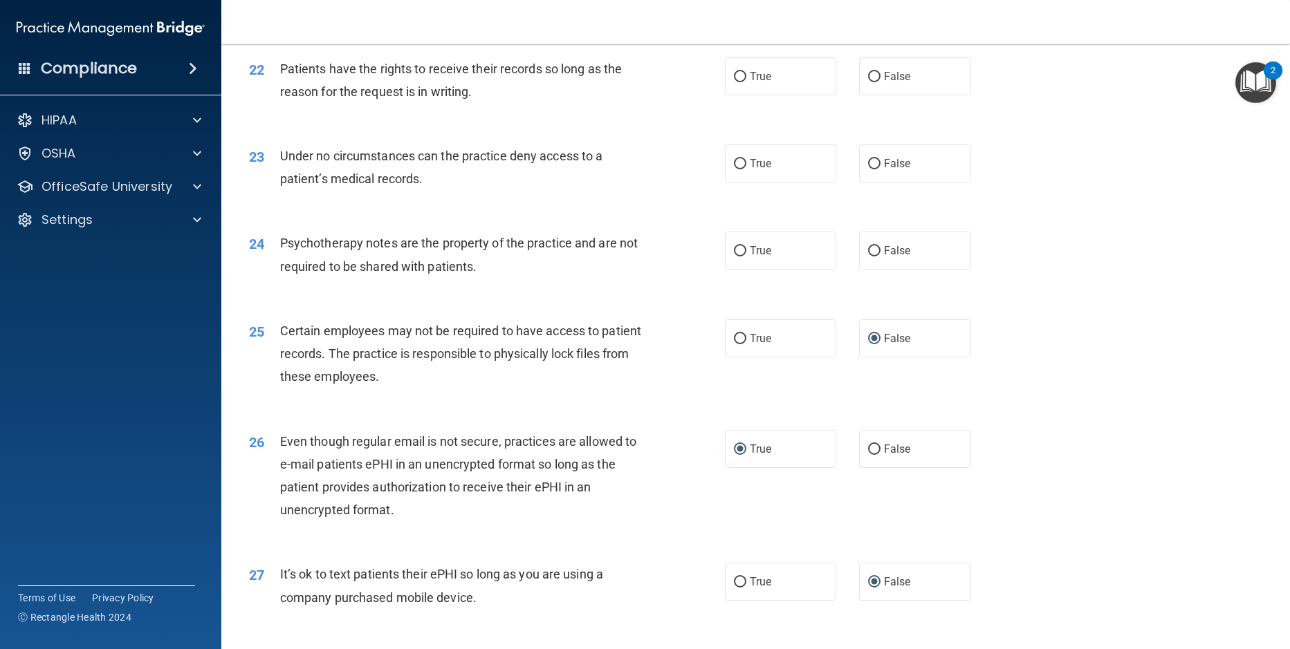
scroll to position [2407, 0]
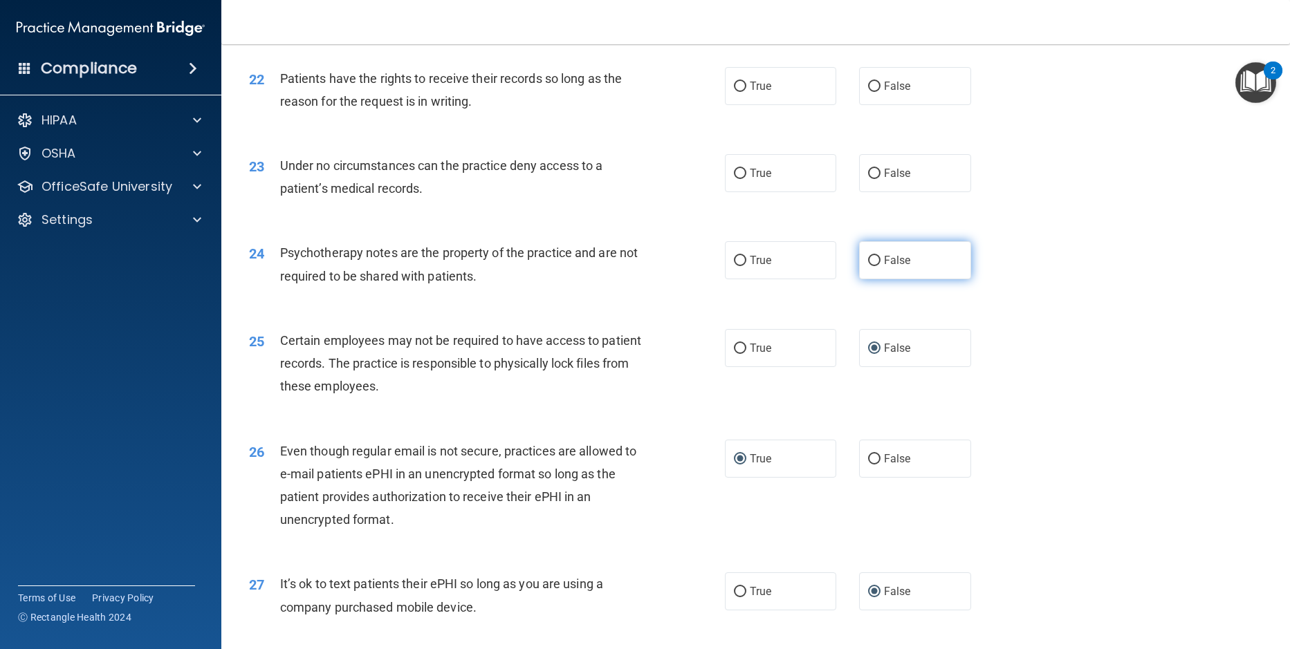
click at [868, 266] on input "False" at bounding box center [874, 261] width 12 height 10
radio input "true"
click at [738, 179] on input "True" at bounding box center [740, 174] width 12 height 10
radio input "true"
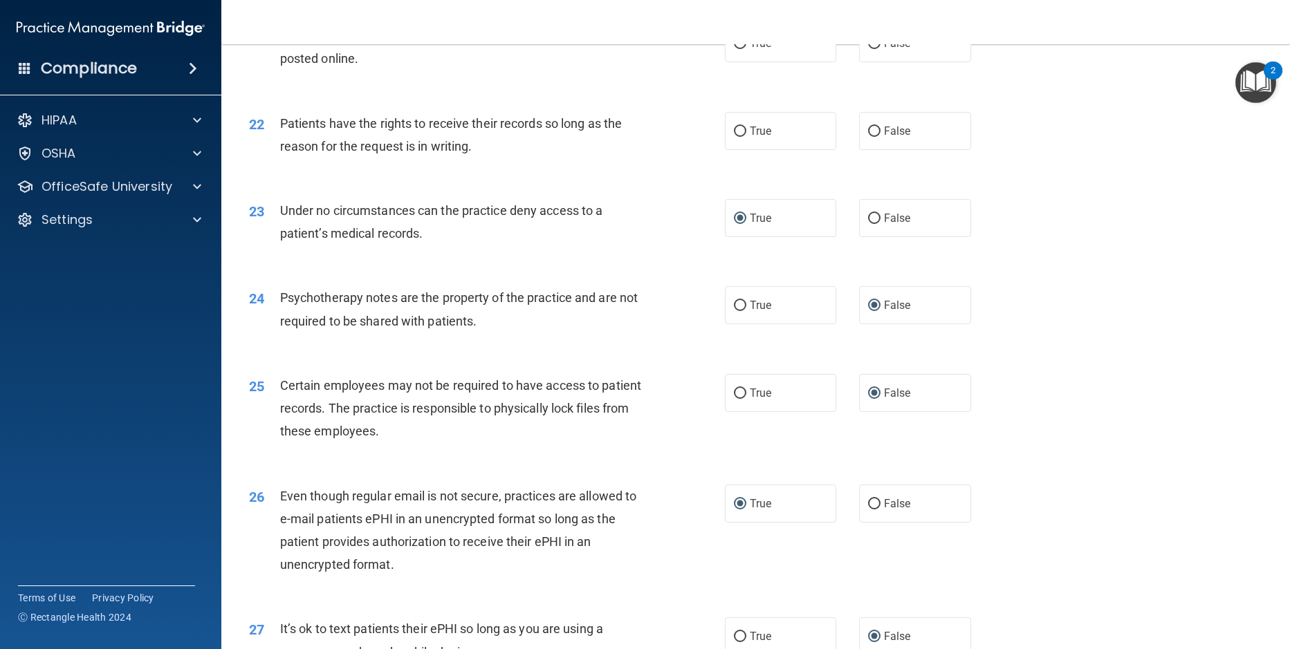
scroll to position [2338, 0]
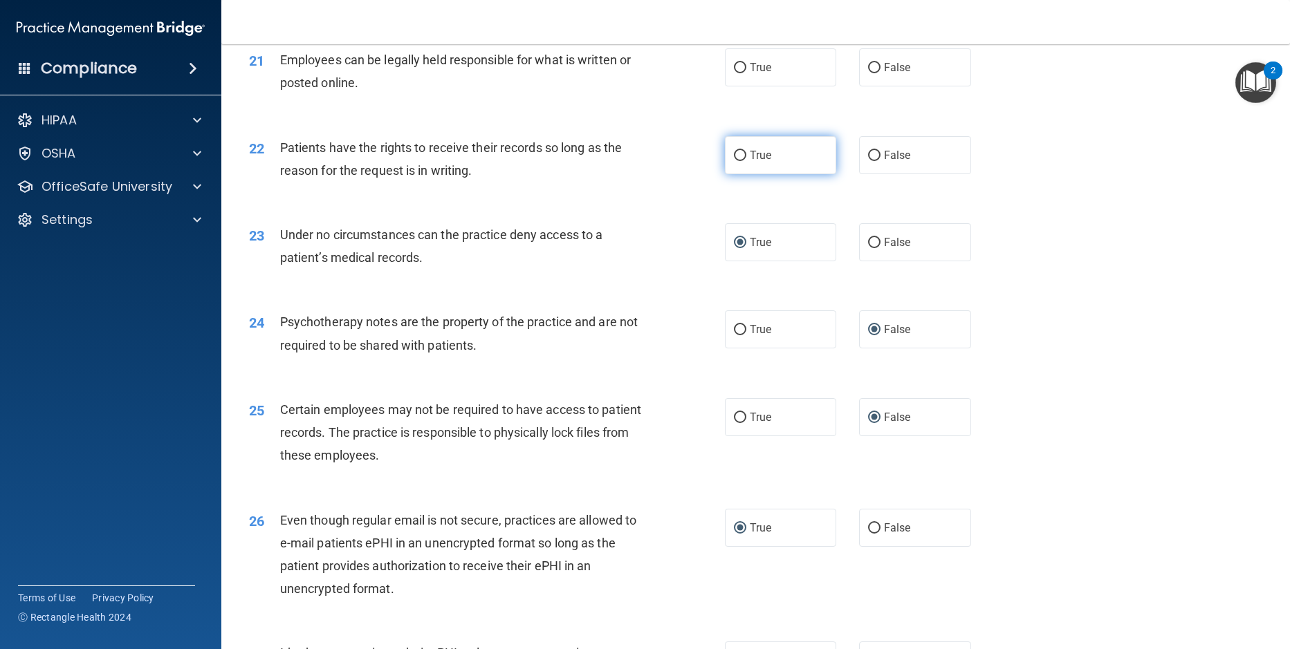
click at [737, 161] on input "True" at bounding box center [740, 156] width 12 height 10
radio input "true"
click at [736, 73] on input "True" at bounding box center [740, 68] width 12 height 10
radio input "true"
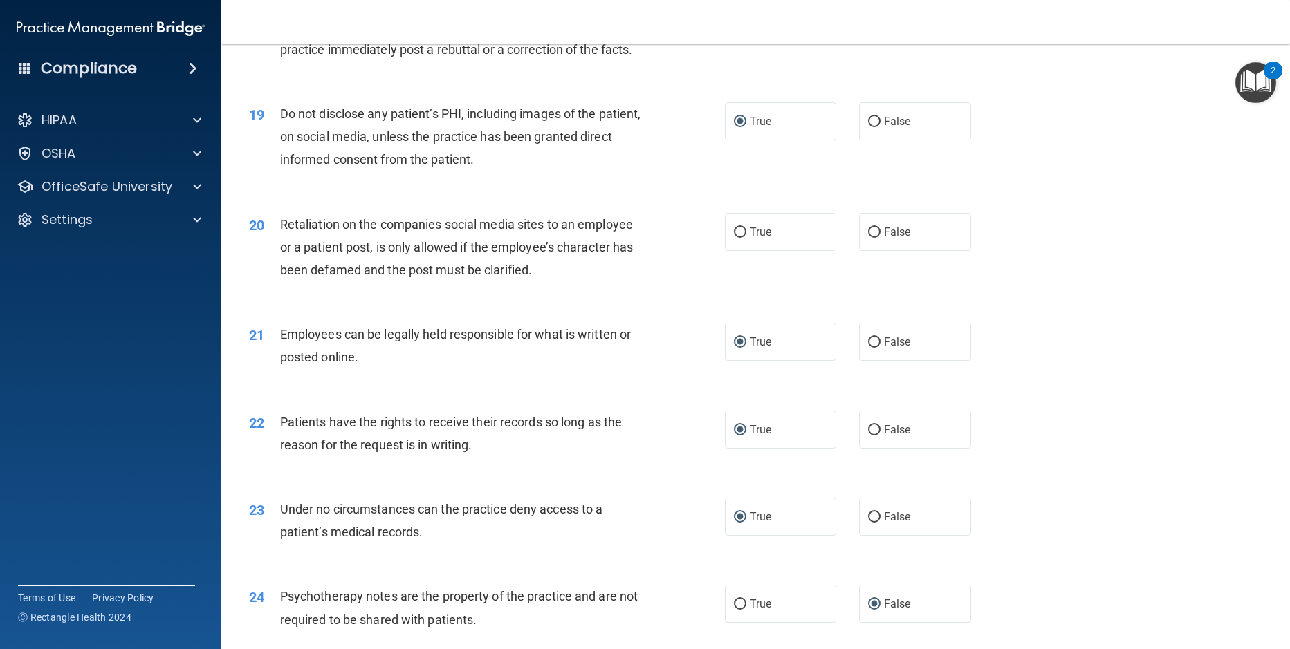
scroll to position [2062, 0]
click at [868, 240] on input "False" at bounding box center [874, 235] width 12 height 10
radio input "true"
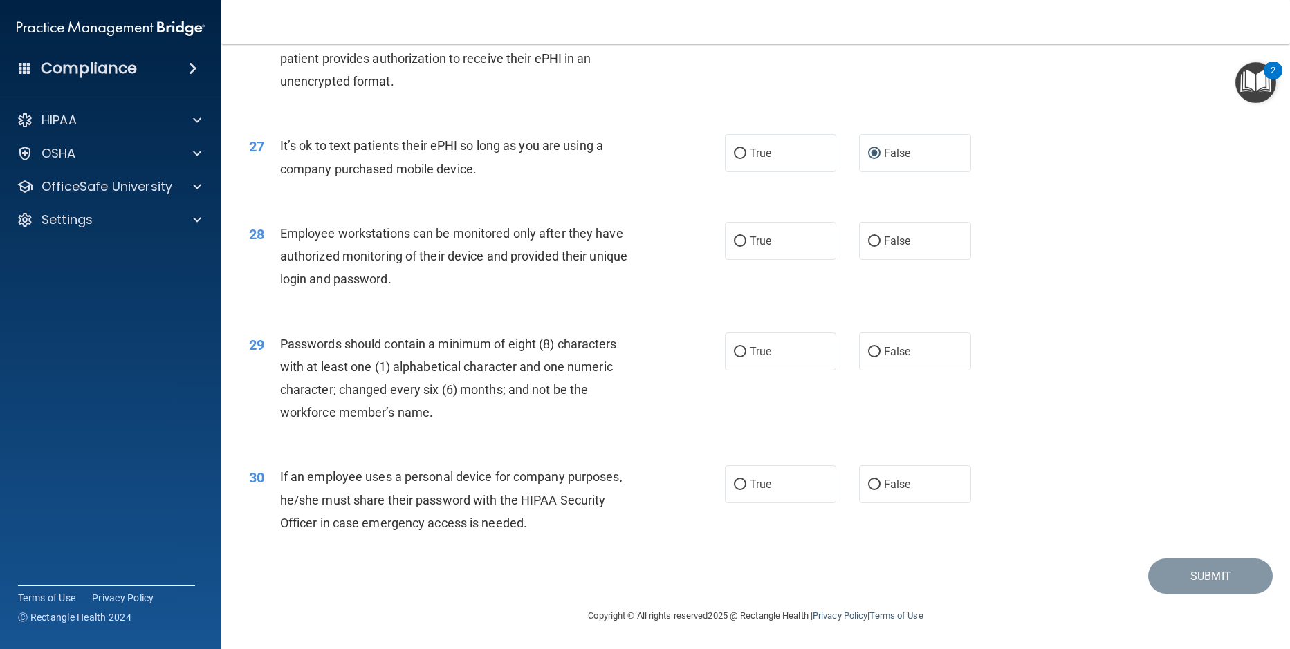
scroll to position [2891, 0]
click at [870, 485] on input "False" at bounding box center [874, 485] width 12 height 10
radio input "true"
click at [734, 350] on input "True" at bounding box center [740, 352] width 12 height 10
radio input "true"
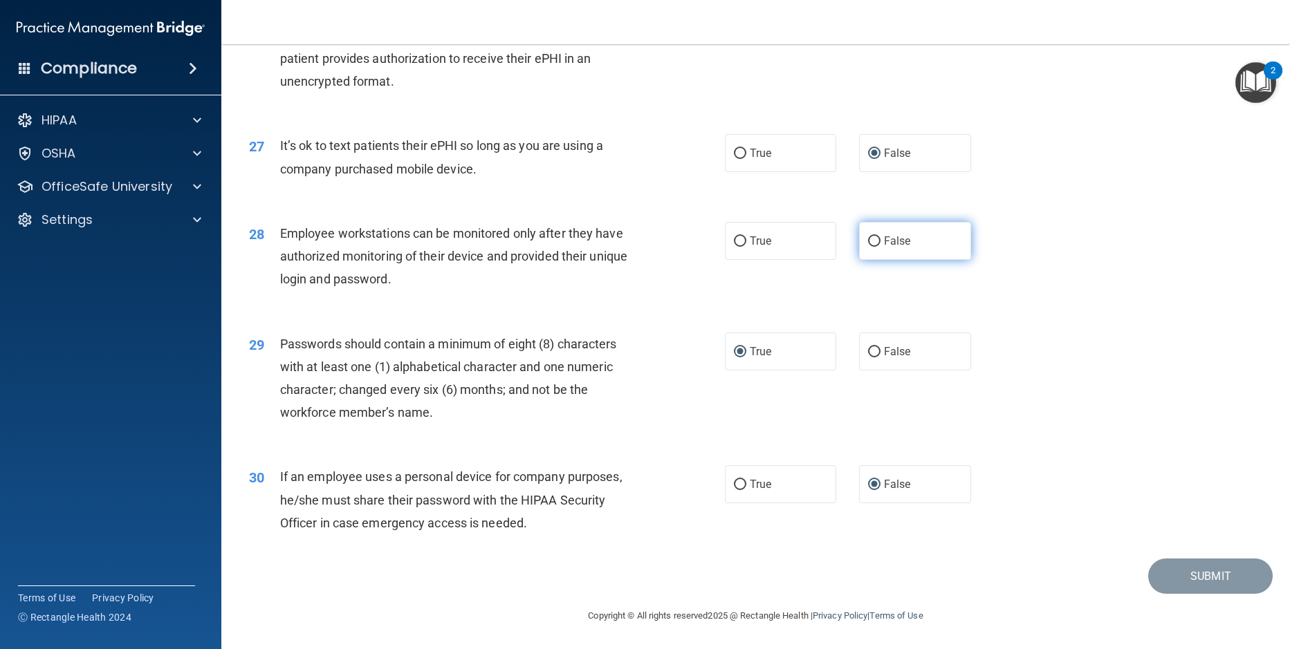
click at [868, 241] on input "False" at bounding box center [874, 242] width 12 height 10
radio input "true"
click at [1198, 584] on button "Submit" at bounding box center [1210, 576] width 124 height 35
